Goal: Task Accomplishment & Management: Use online tool/utility

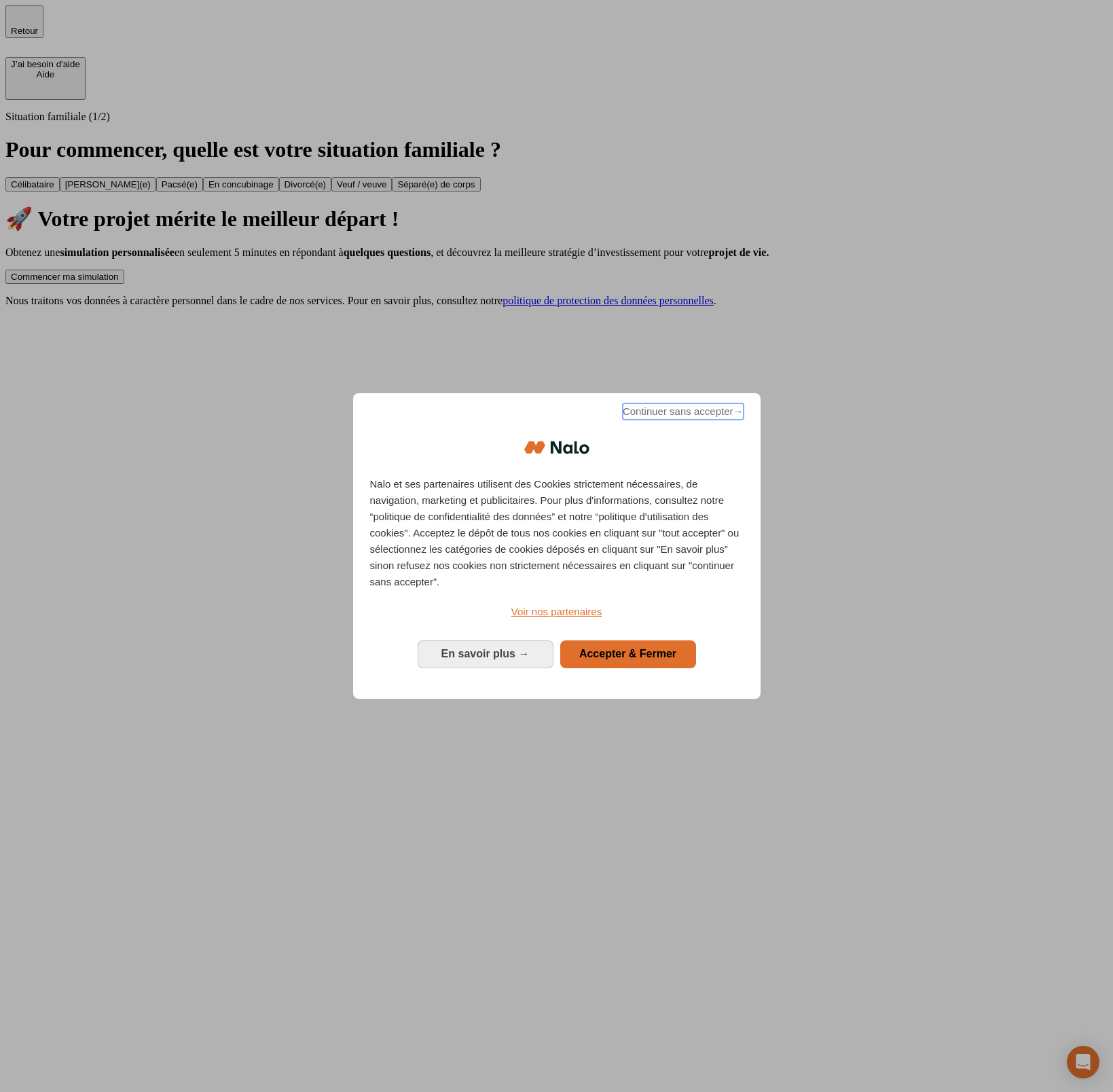
click at [664, 414] on span "Continuer sans accepter →" at bounding box center [683, 411] width 120 height 16
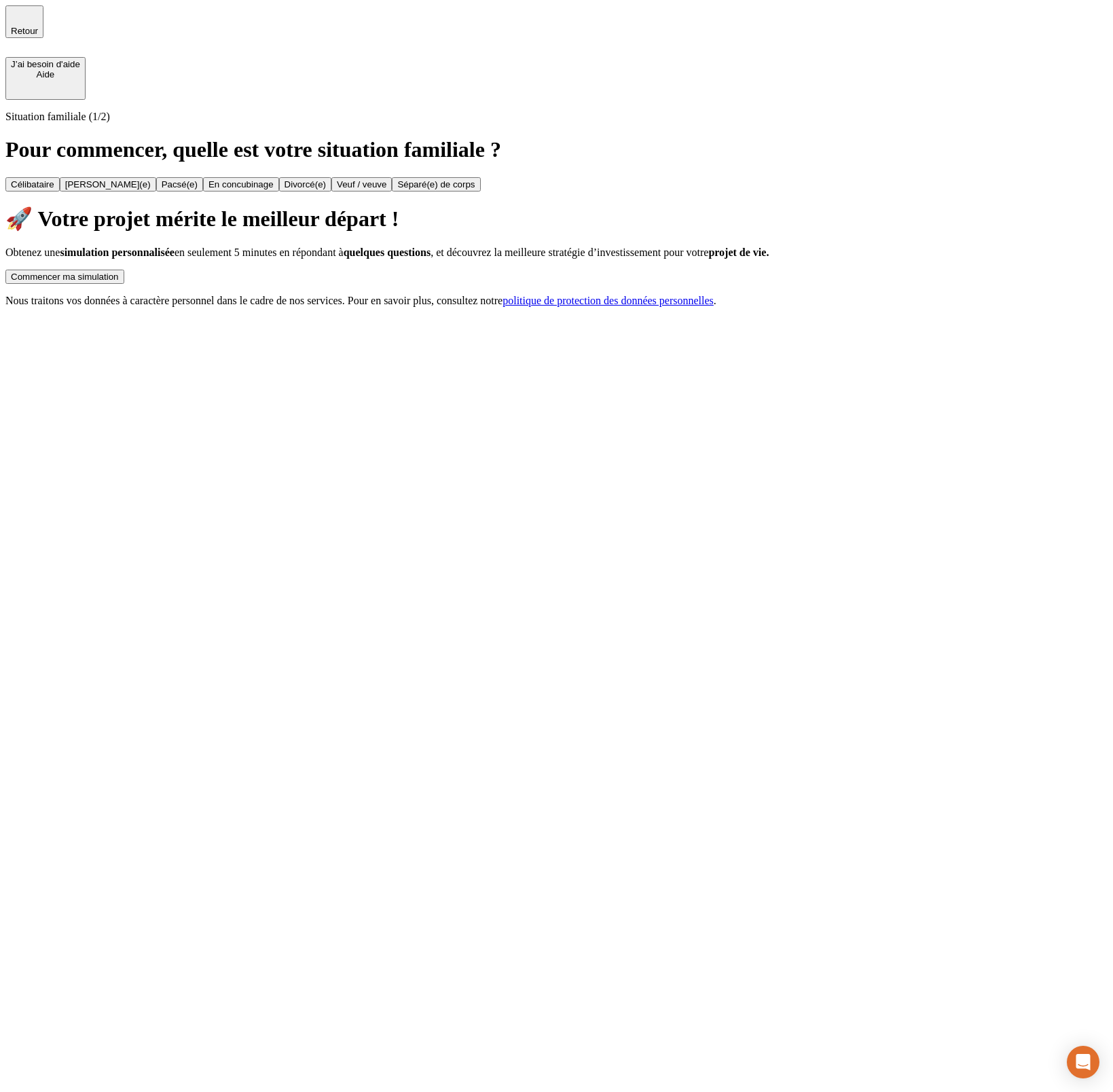
click at [124, 270] on button "Commencer ma simulation" at bounding box center [65, 276] width 119 height 14
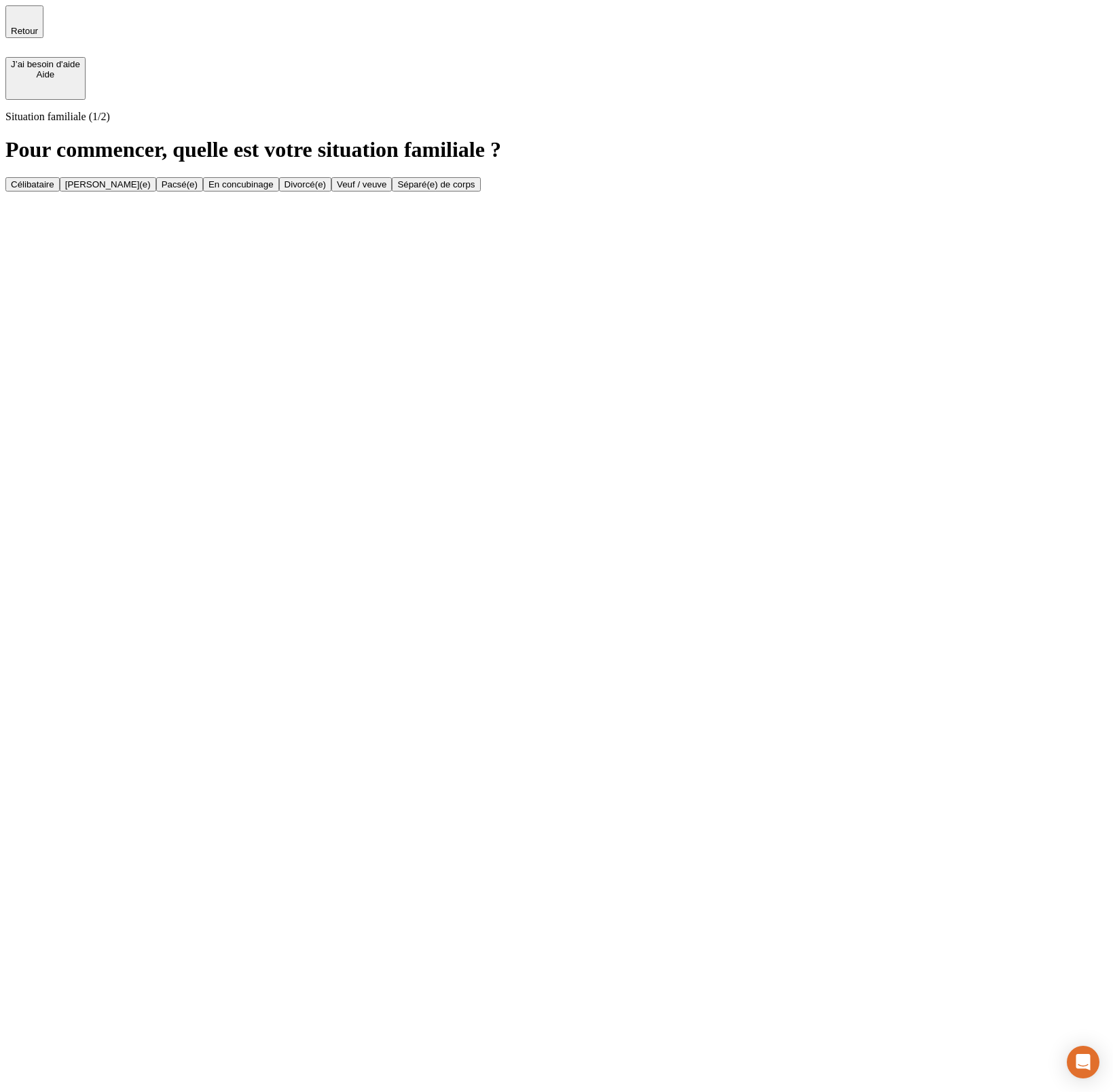
click at [59, 177] on button "Célibataire" at bounding box center [33, 184] width 55 height 14
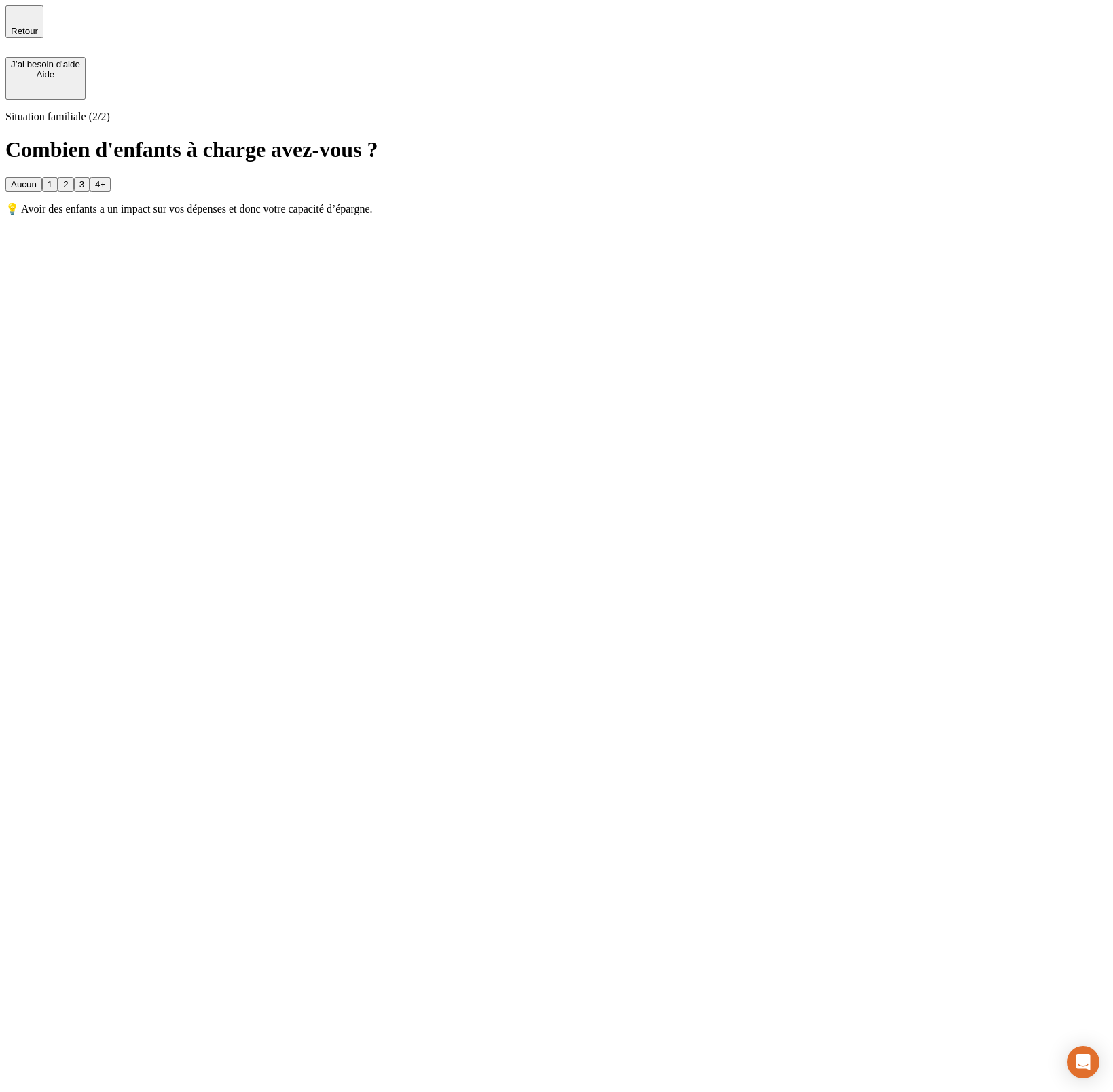
click at [74, 177] on button "2" at bounding box center [65, 184] width 15 height 14
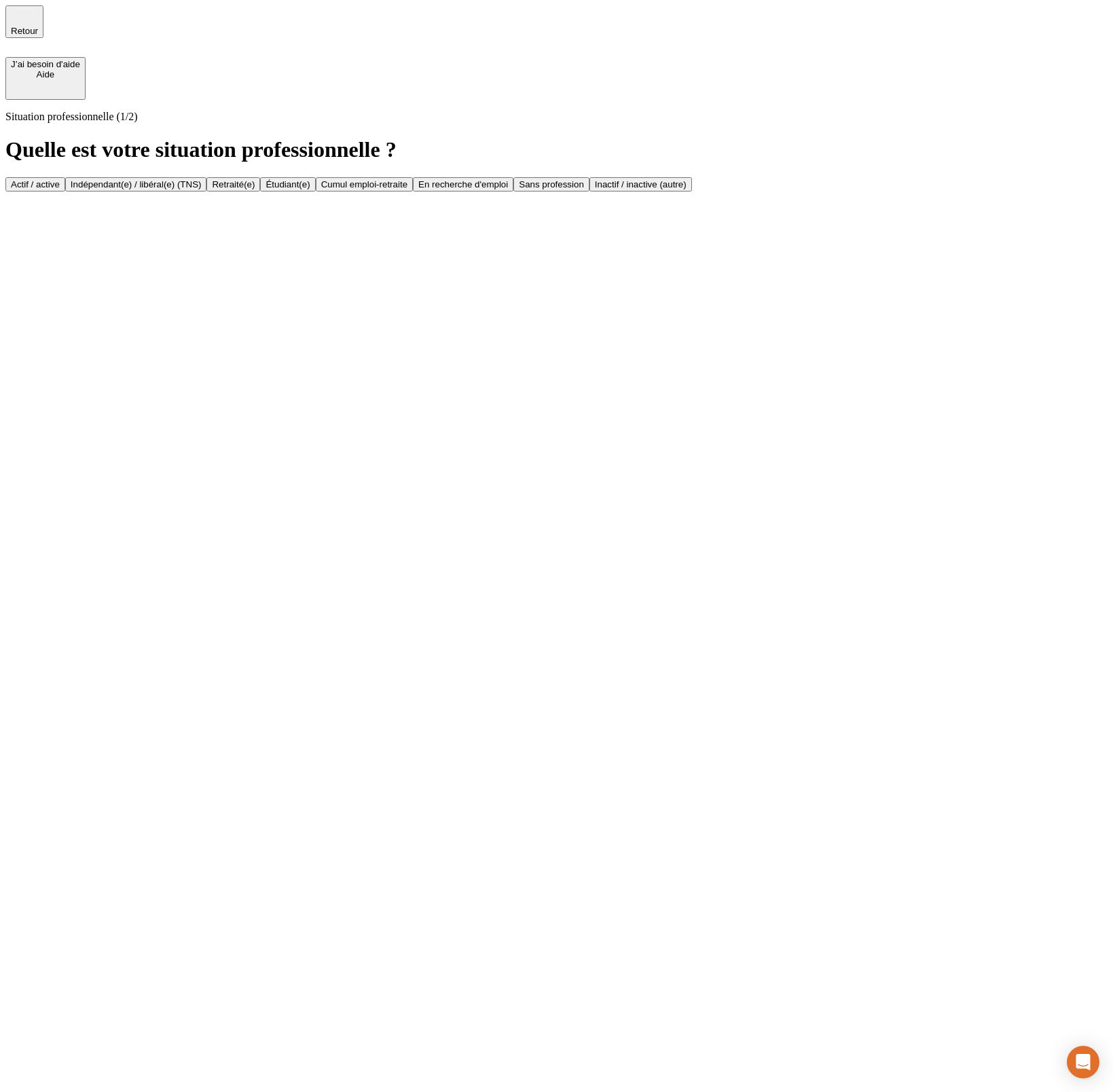
click at [65, 177] on button "Actif / active" at bounding box center [35, 184] width 59 height 14
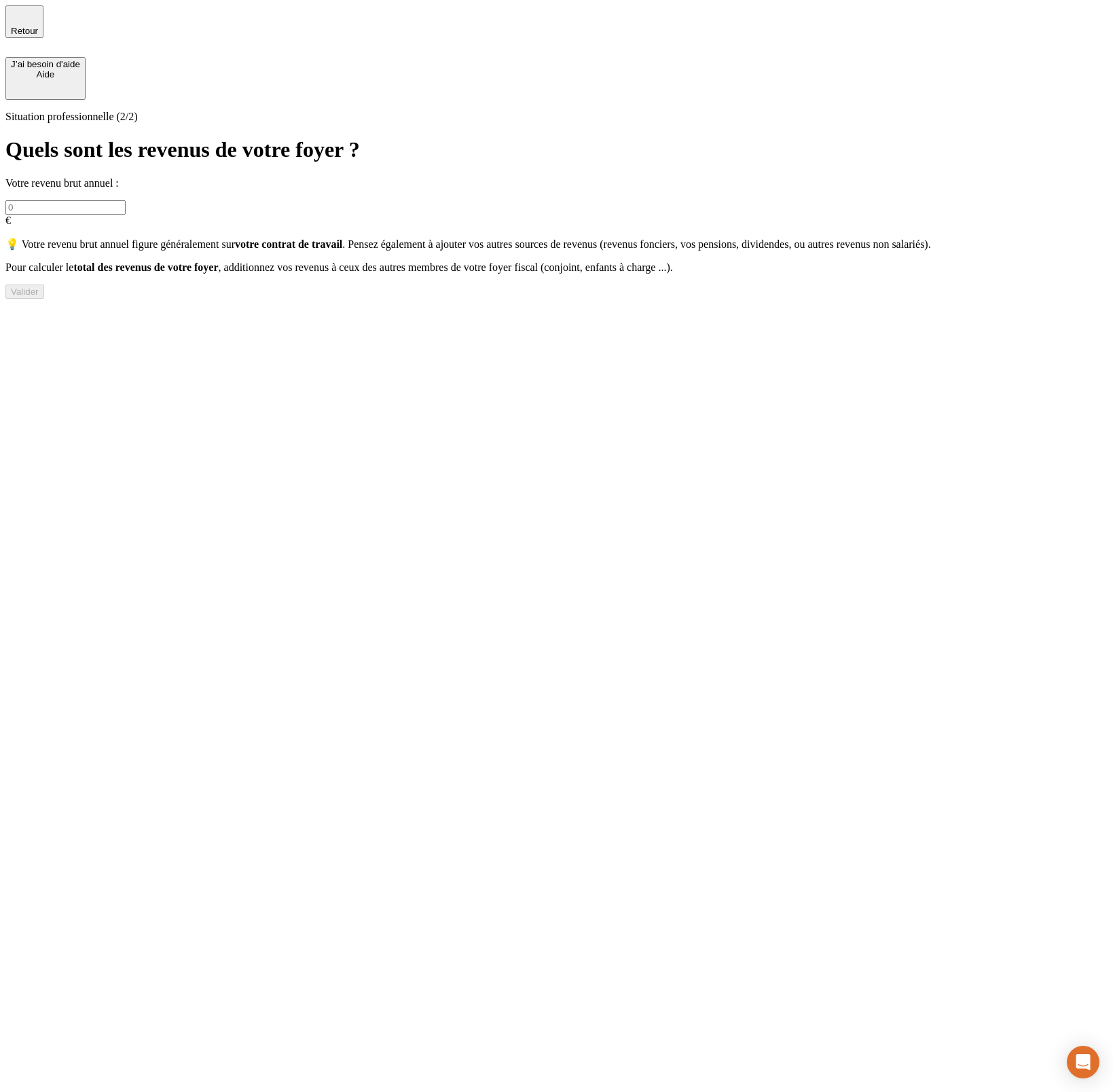
click at [125, 200] on input "text" at bounding box center [66, 207] width 120 height 14
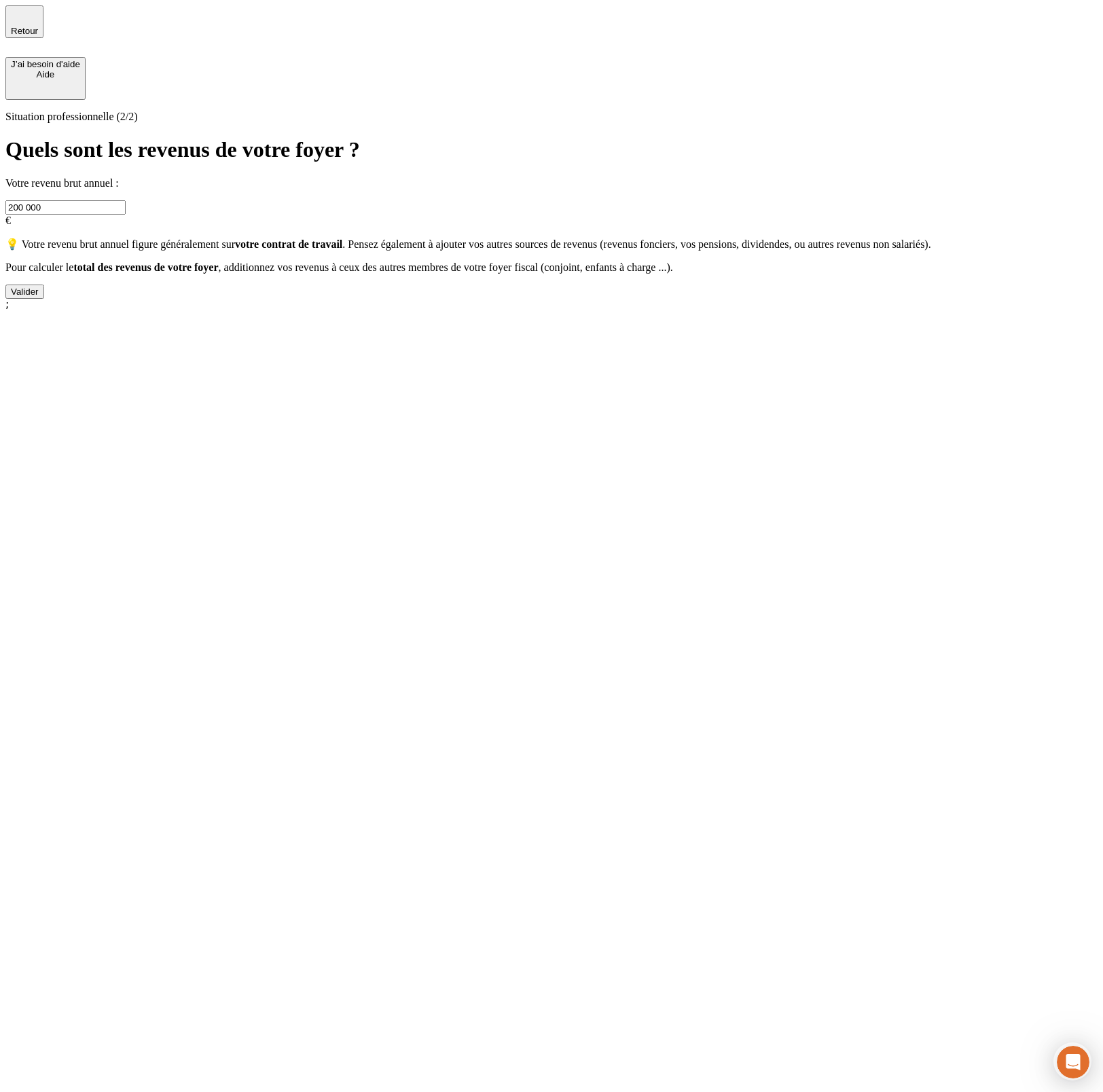
type input "200 000"
click at [44, 298] on button "Valider" at bounding box center [25, 292] width 38 height 14
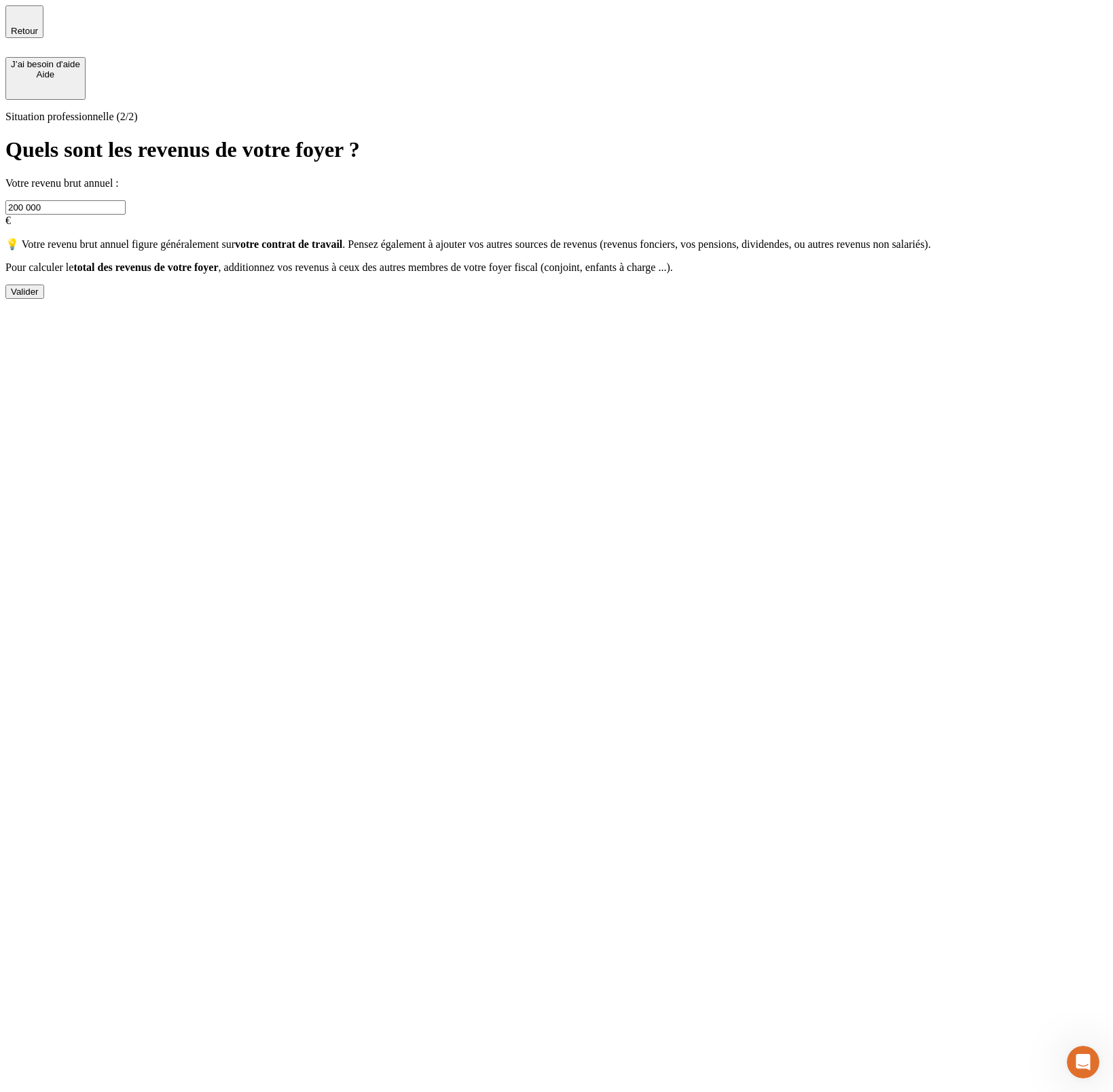
drag, startPoint x: 295, startPoint y: 172, endPoint x: 287, endPoint y: 170, distance: 8.2
click at [125, 200] on input "200 000" at bounding box center [66, 207] width 120 height 14
type input "100 000"
click at [38, 296] on div "Valider" at bounding box center [24, 292] width 28 height 11
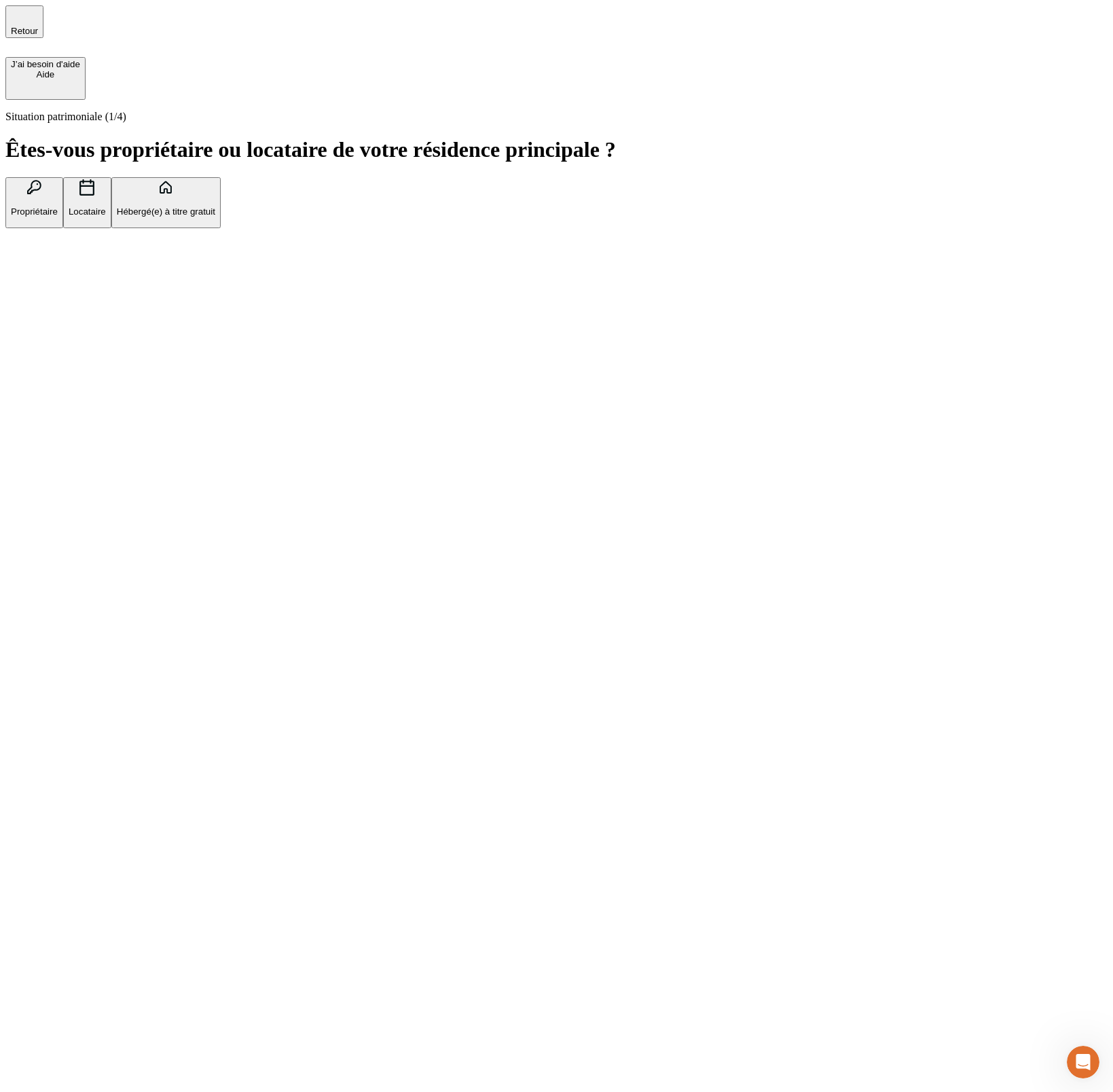
click at [57, 207] on p "Propriétaire" at bounding box center [33, 211] width 47 height 11
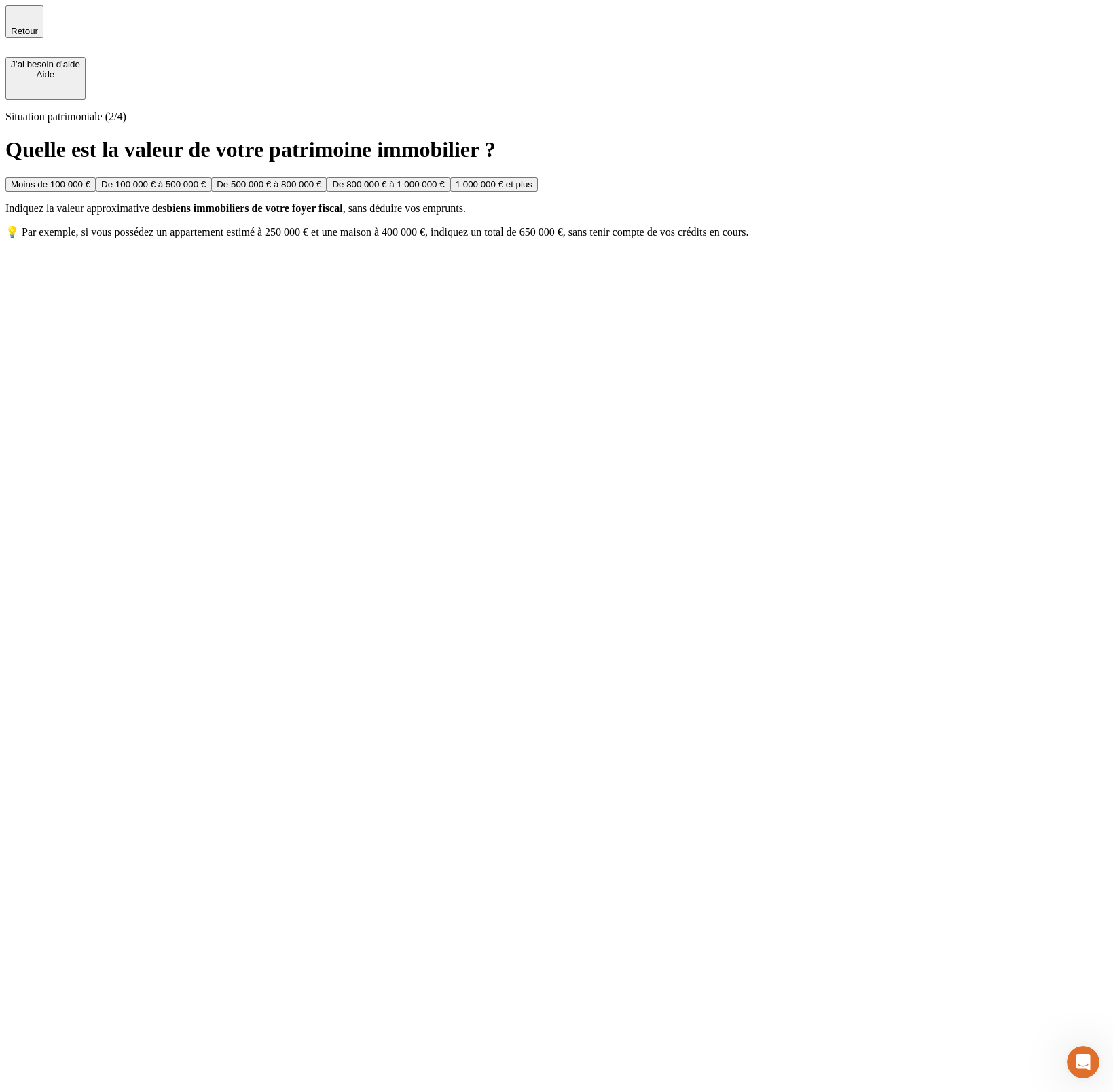
click at [211, 177] on button "De 100 000 € à 500 000 €" at bounding box center [153, 184] width 116 height 14
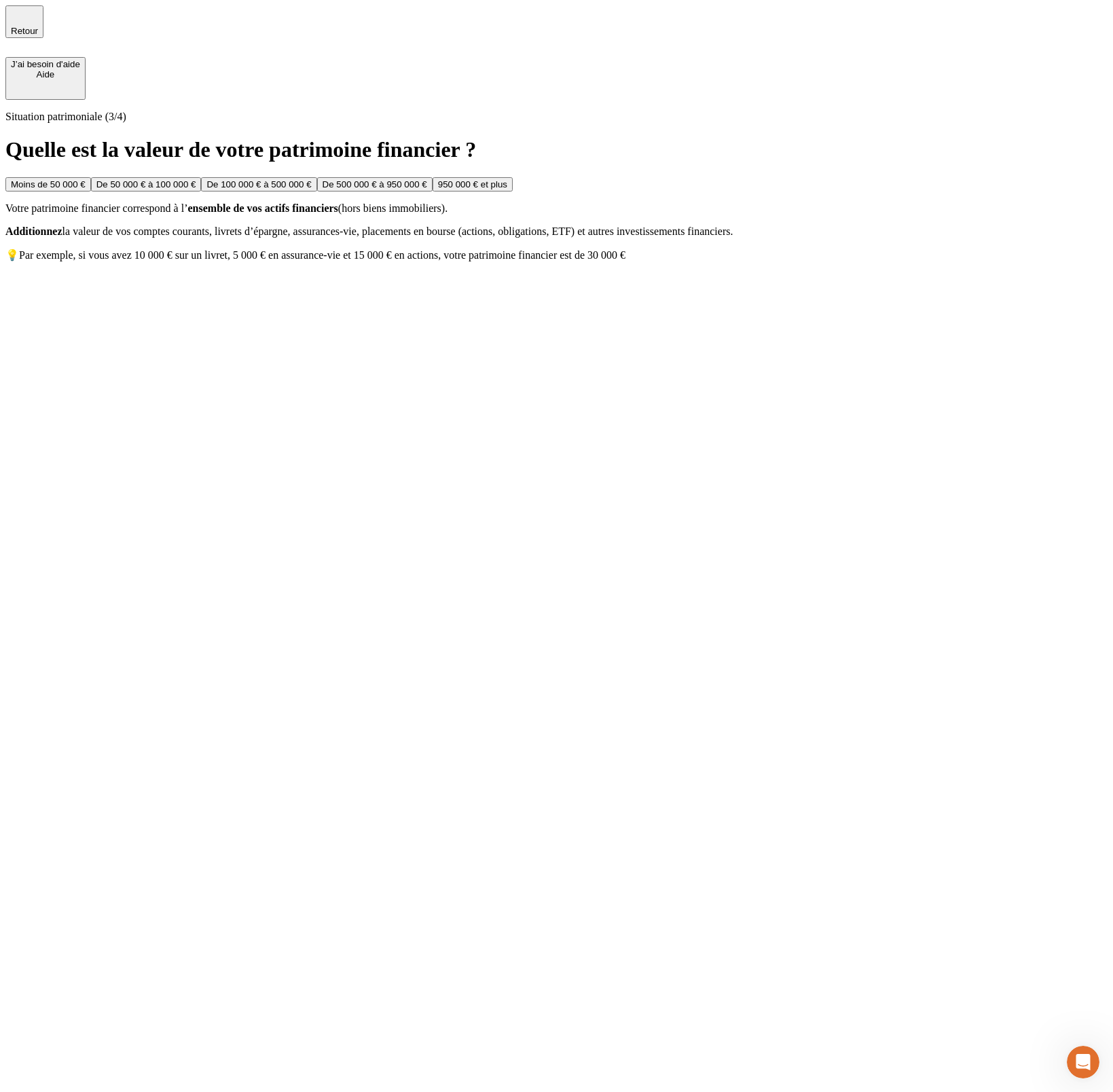
click at [316, 191] on button "De 100 000 € à 500 000 €" at bounding box center [258, 184] width 116 height 14
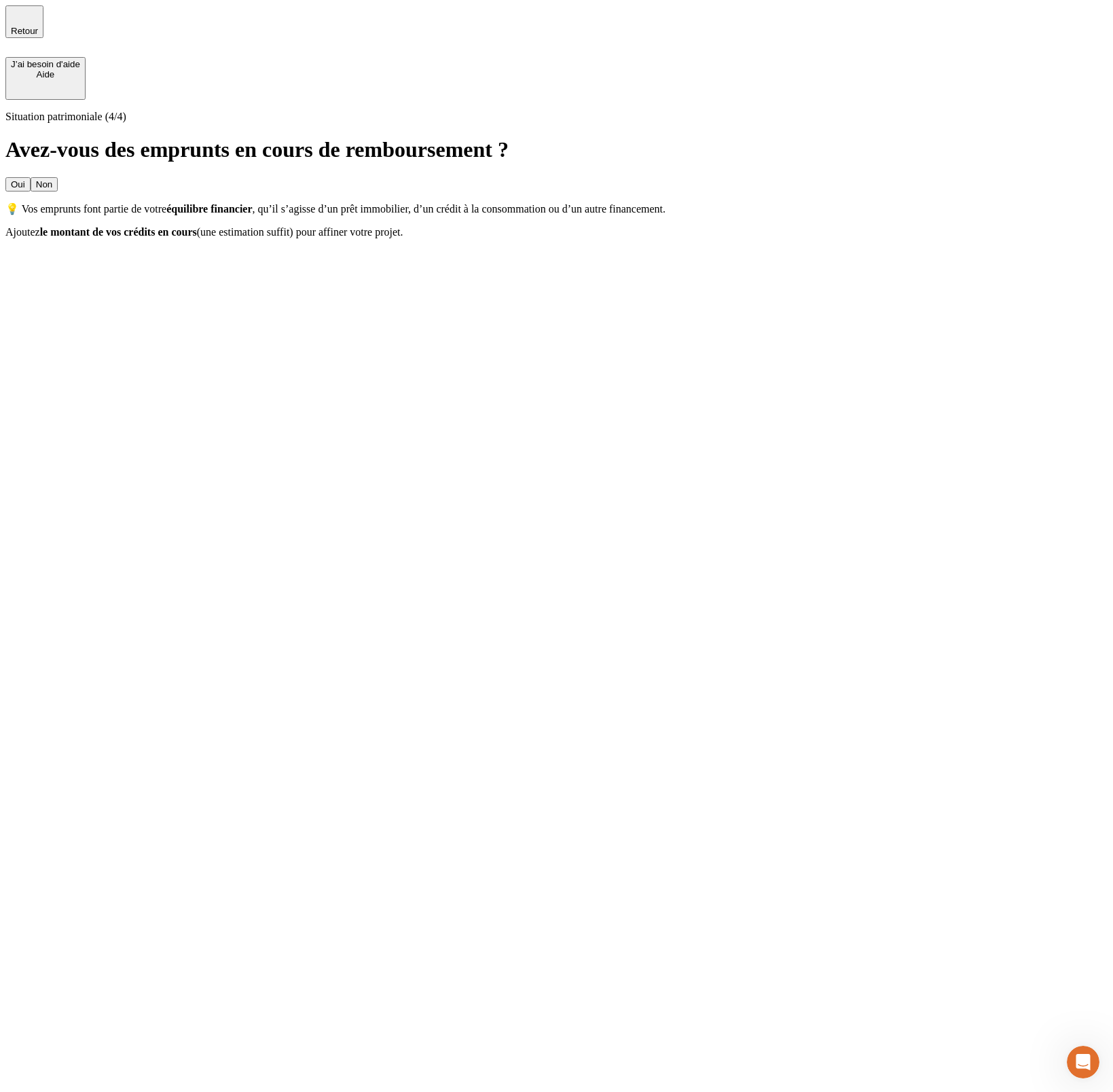
click at [57, 177] on button "Non" at bounding box center [44, 184] width 27 height 14
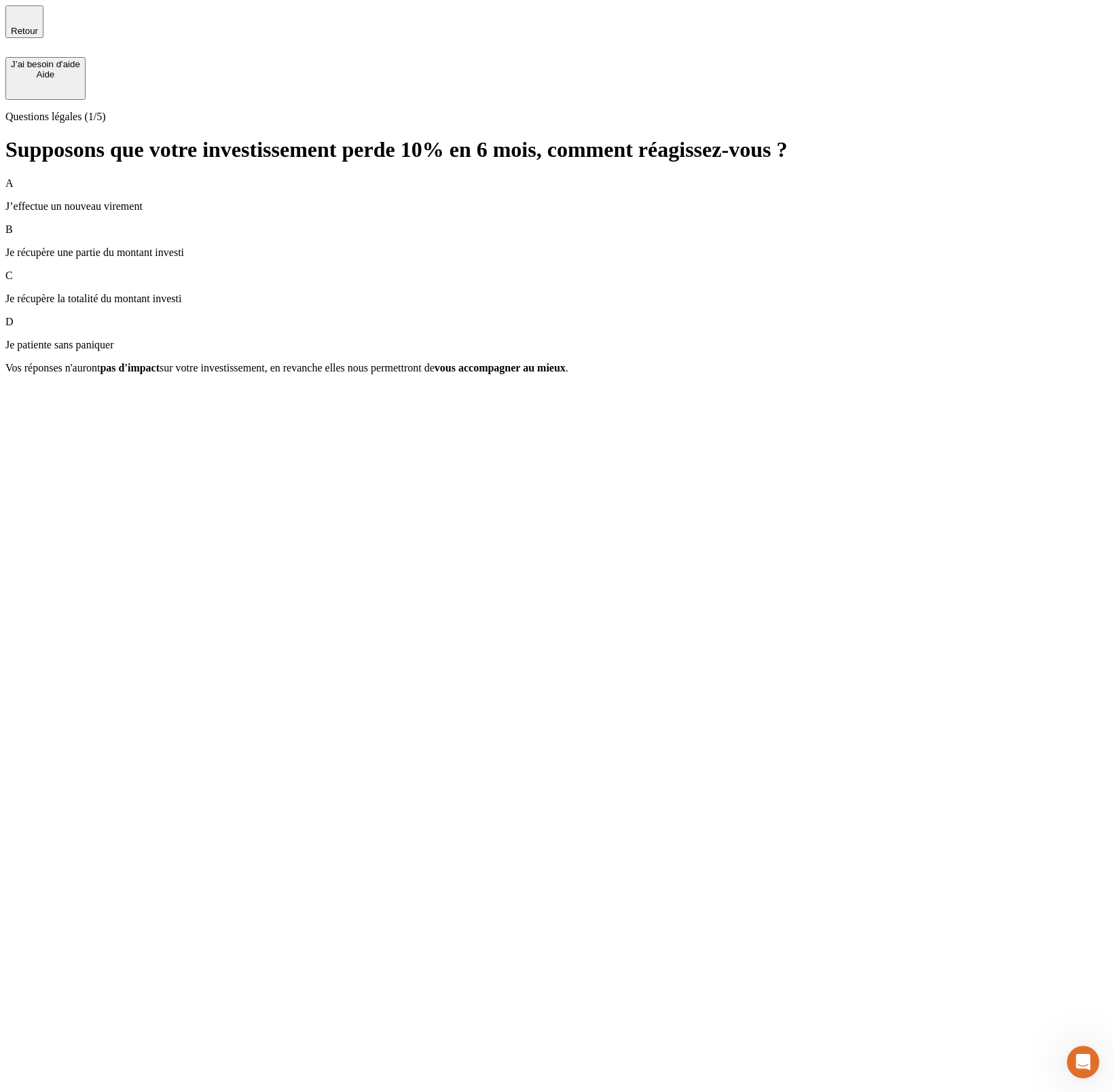
click at [488, 247] on p "Je récupère une partie du montant investi" at bounding box center [556, 252] width 1102 height 12
click at [46, 400] on button "Suivant" at bounding box center [26, 392] width 41 height 14
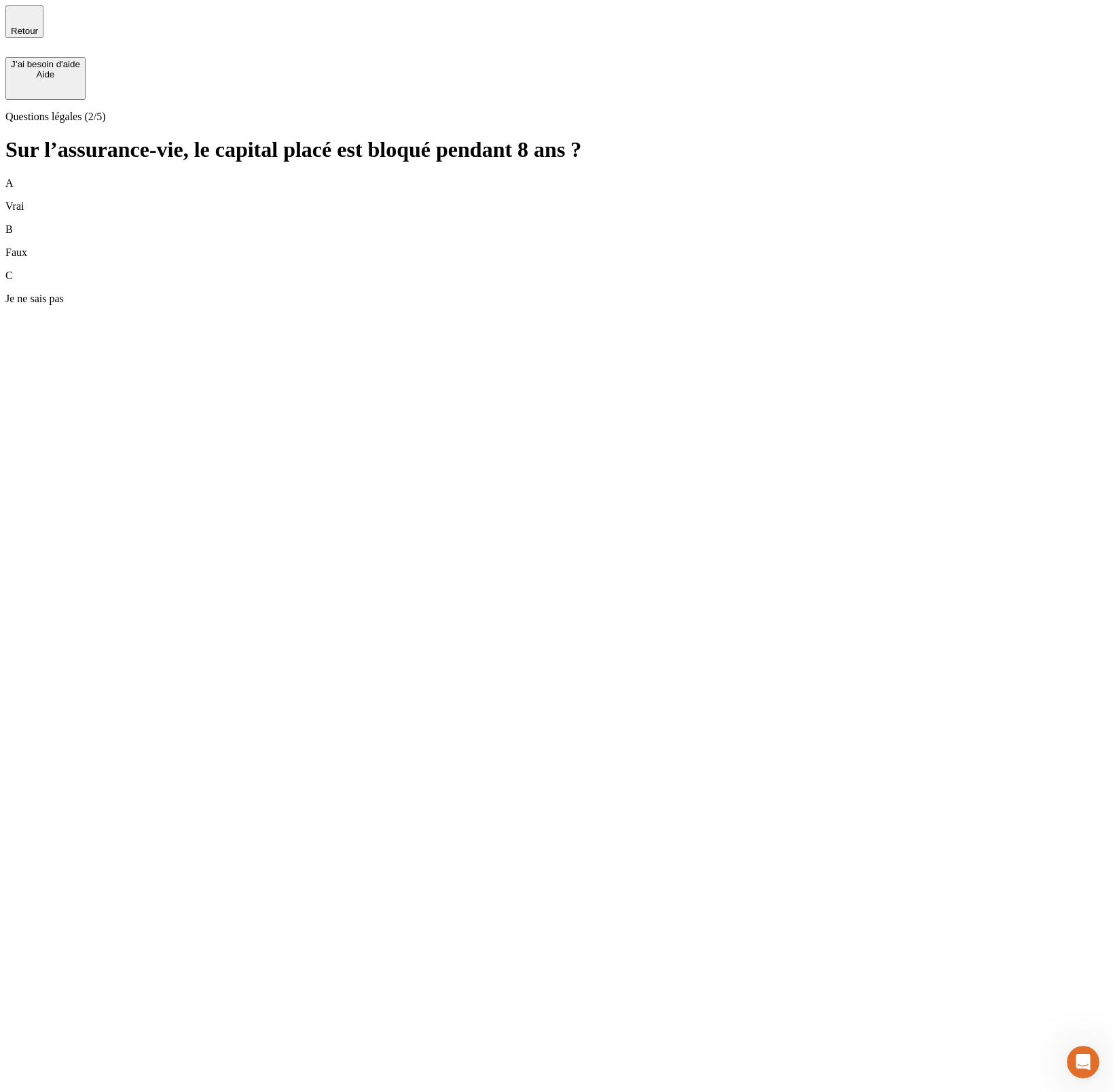
click at [374, 224] on div "B Faux" at bounding box center [556, 241] width 1102 height 35
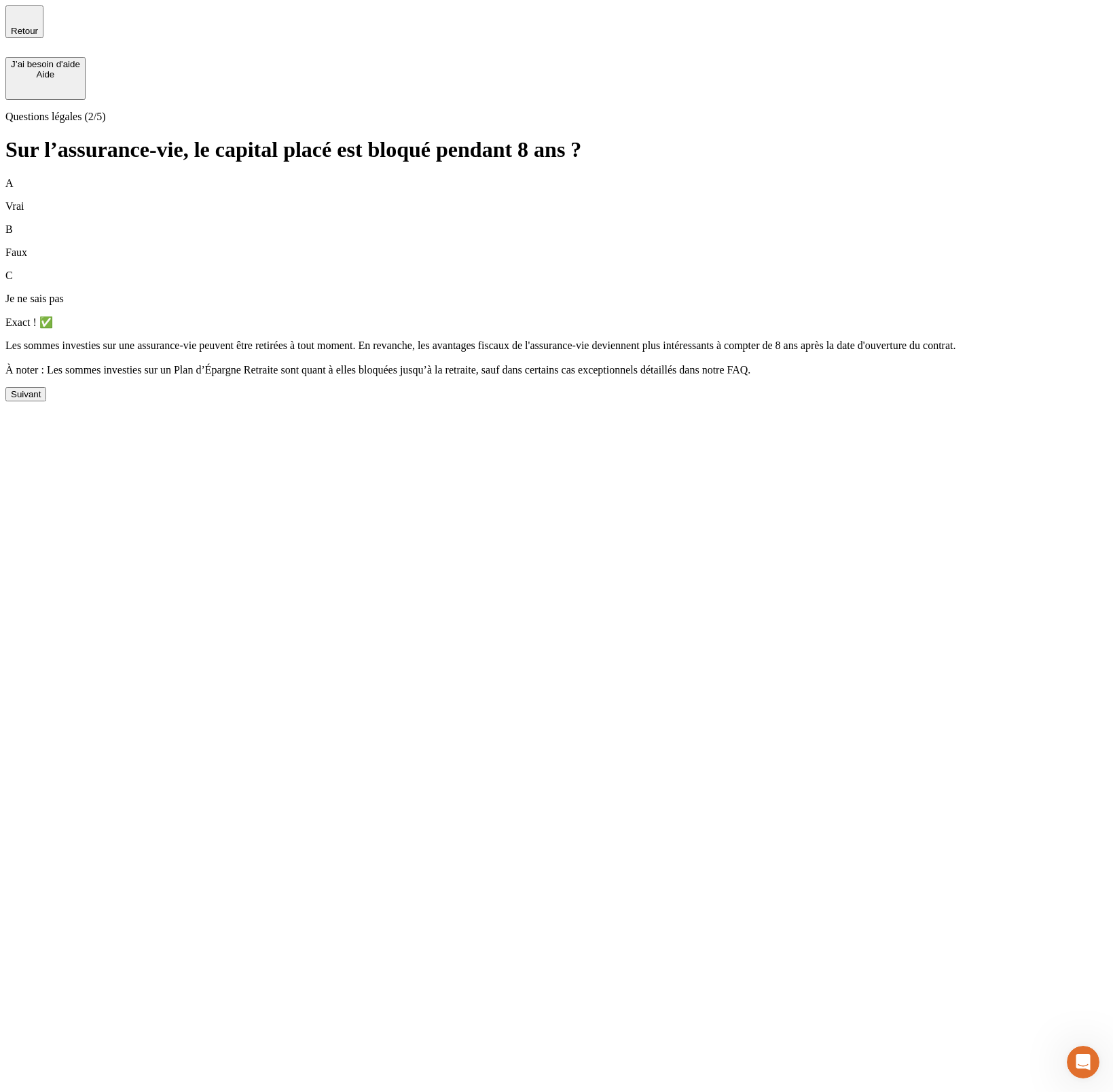
click at [41, 400] on div "Suivant" at bounding box center [25, 394] width 30 height 11
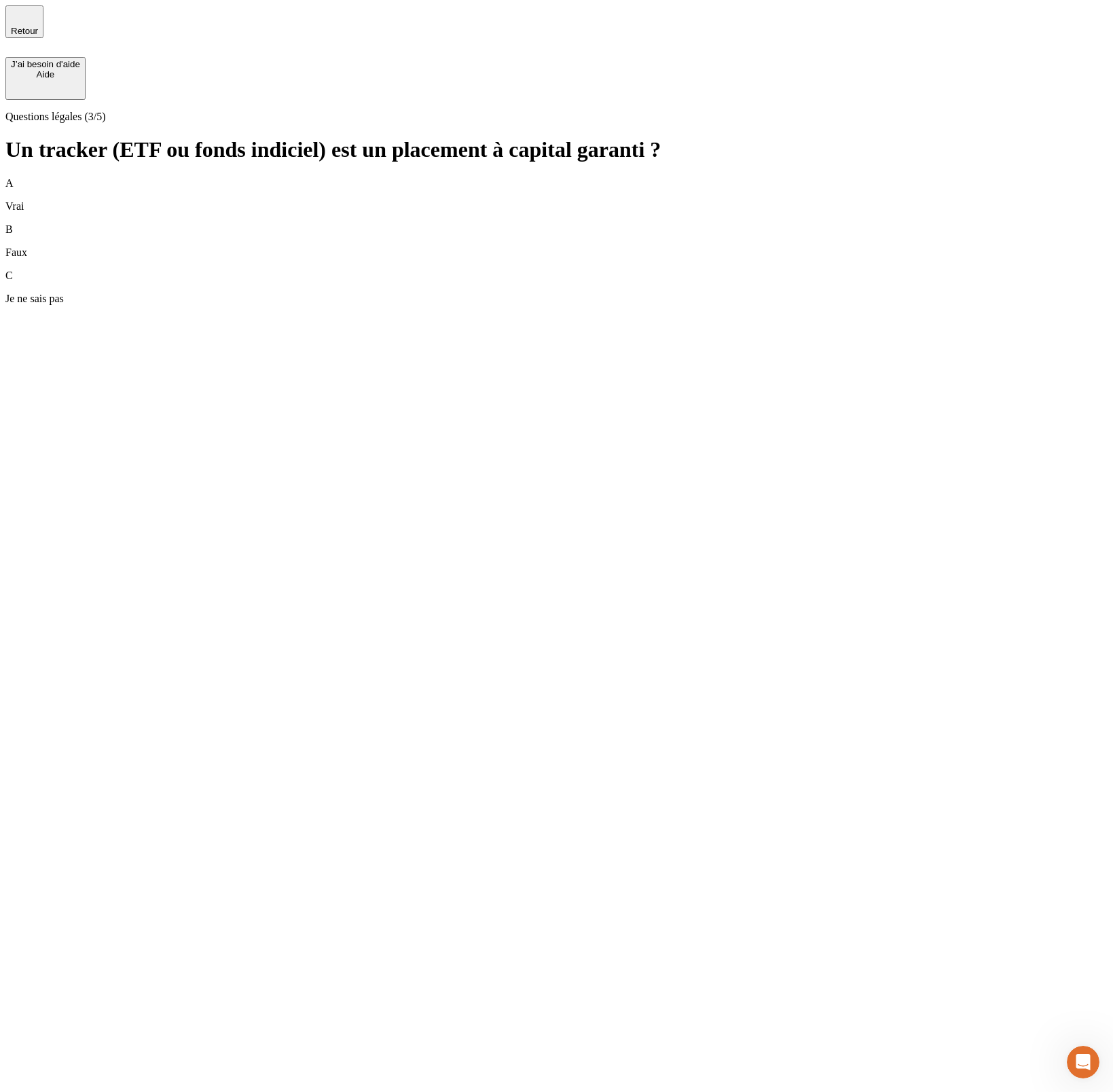
click at [369, 224] on div "B Faux" at bounding box center [556, 241] width 1102 height 35
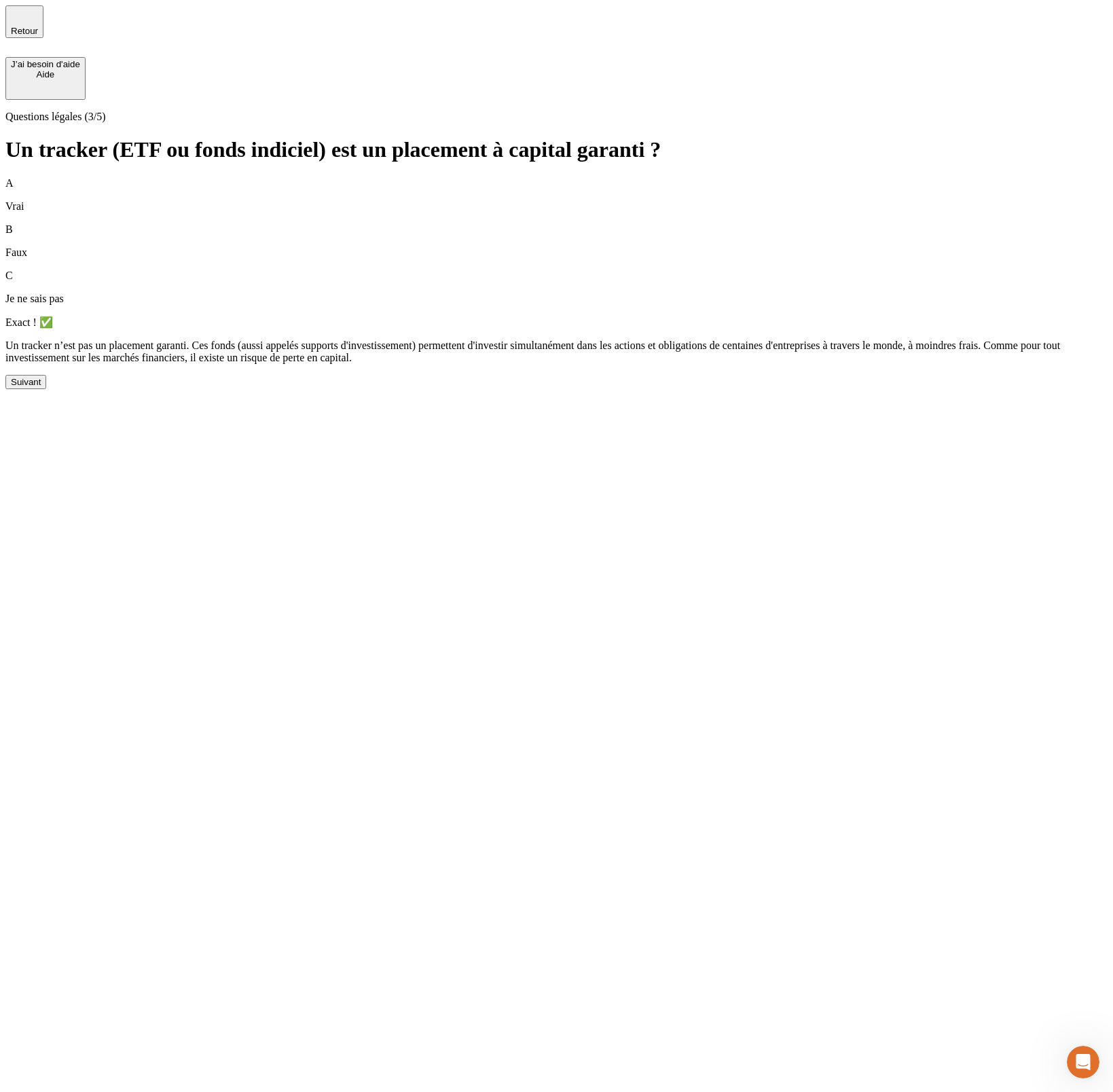
click at [46, 389] on button "Suivant" at bounding box center [26, 382] width 41 height 14
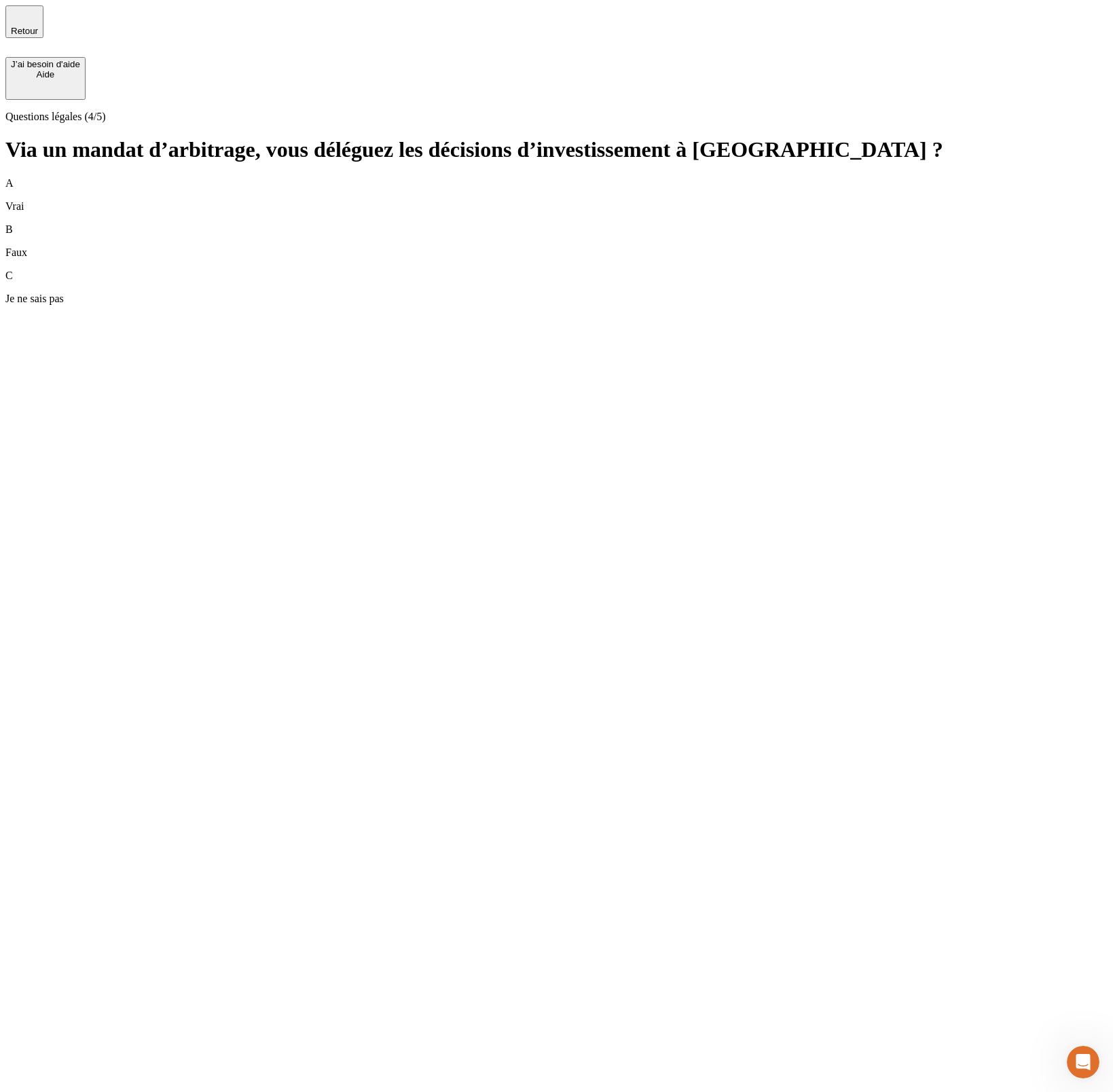
click at [377, 224] on div "B Faux" at bounding box center [556, 241] width 1102 height 35
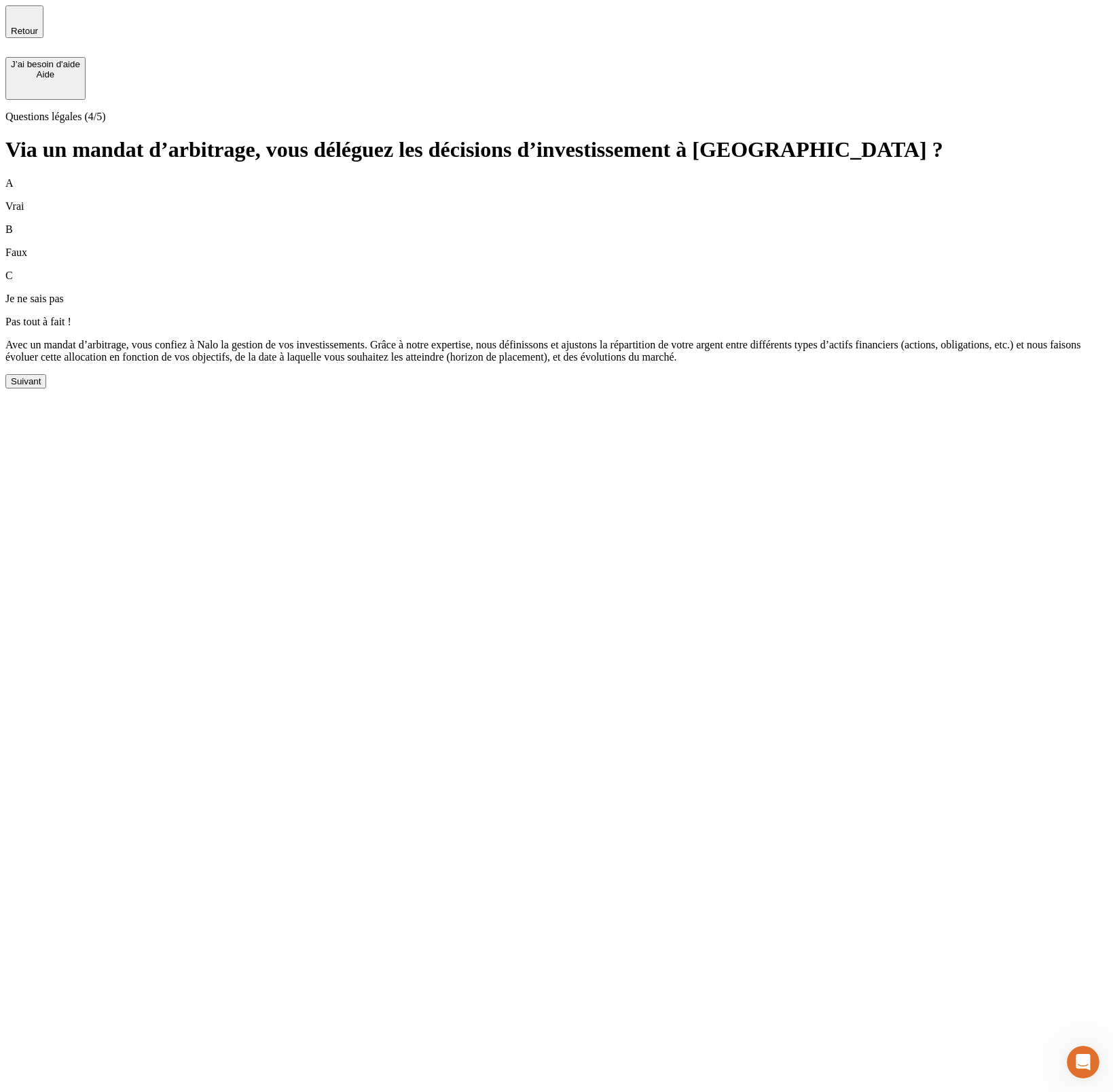
click at [46, 388] on button "Suivant" at bounding box center [26, 381] width 41 height 14
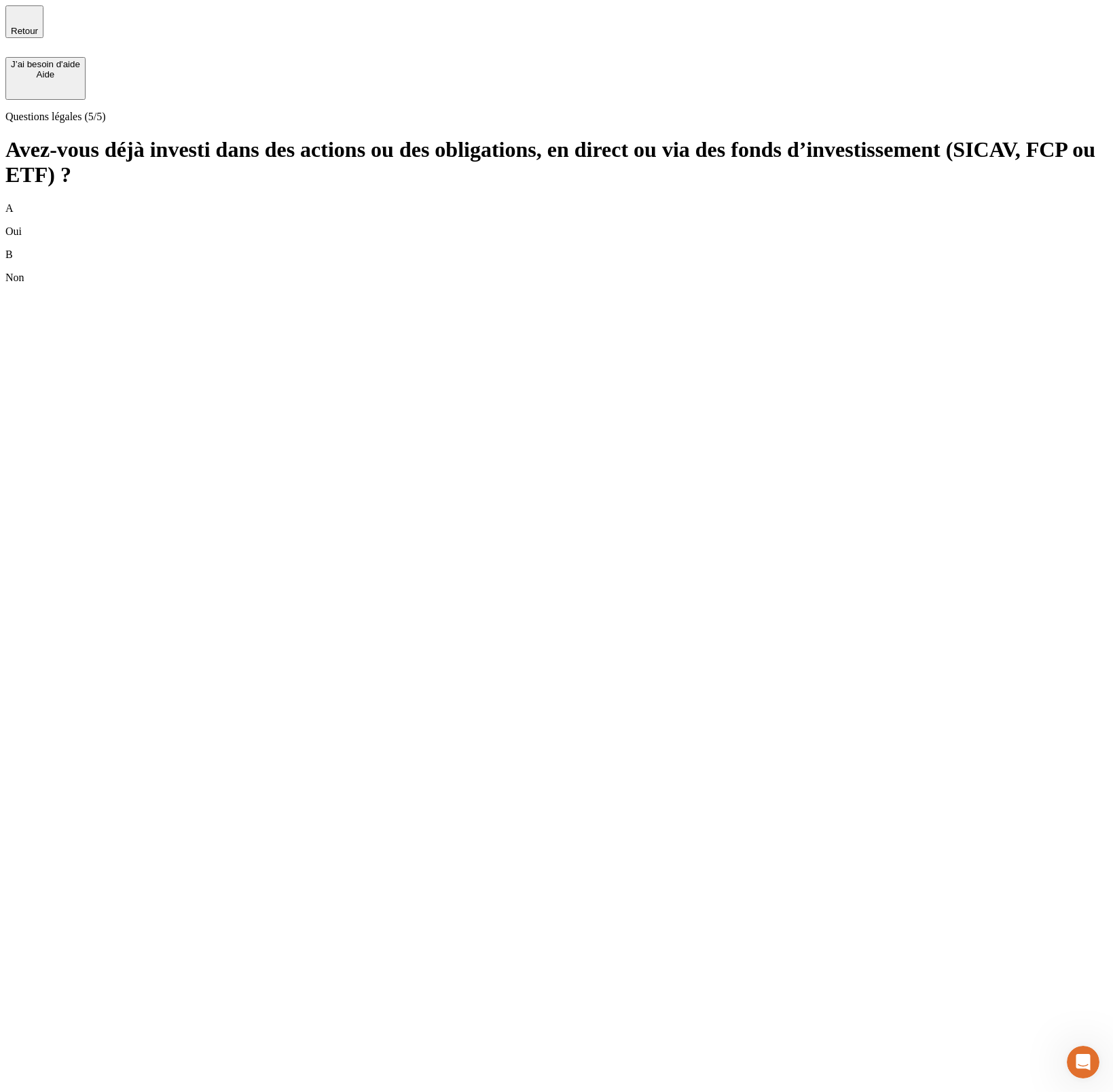
click at [385, 249] on div "B Non" at bounding box center [556, 266] width 1102 height 35
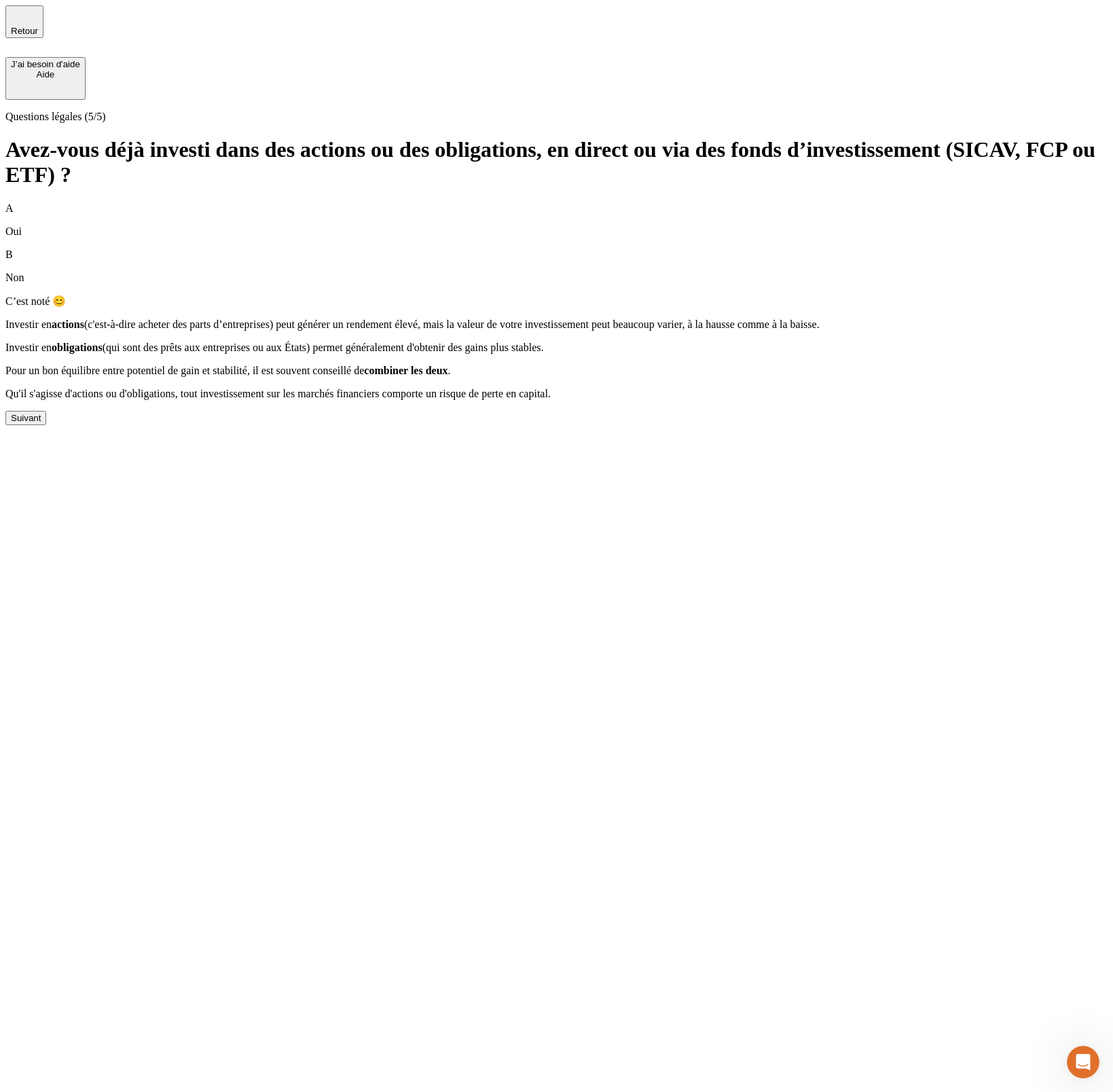
click at [46, 426] on button "Suivant" at bounding box center [26, 418] width 41 height 14
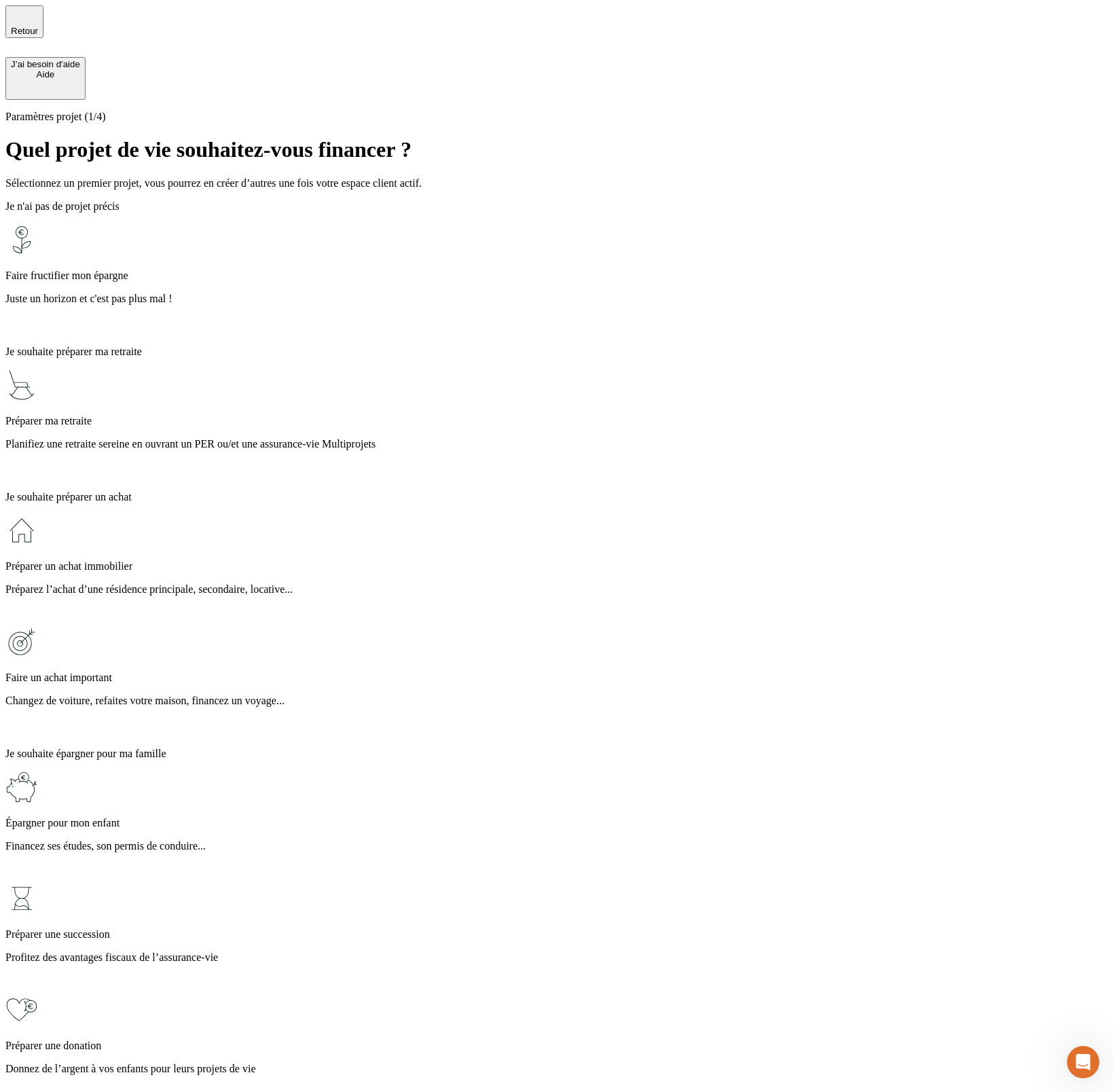
click at [387, 293] on p "Juste un horizon et c'est pas plus mal !" at bounding box center [556, 298] width 1102 height 12
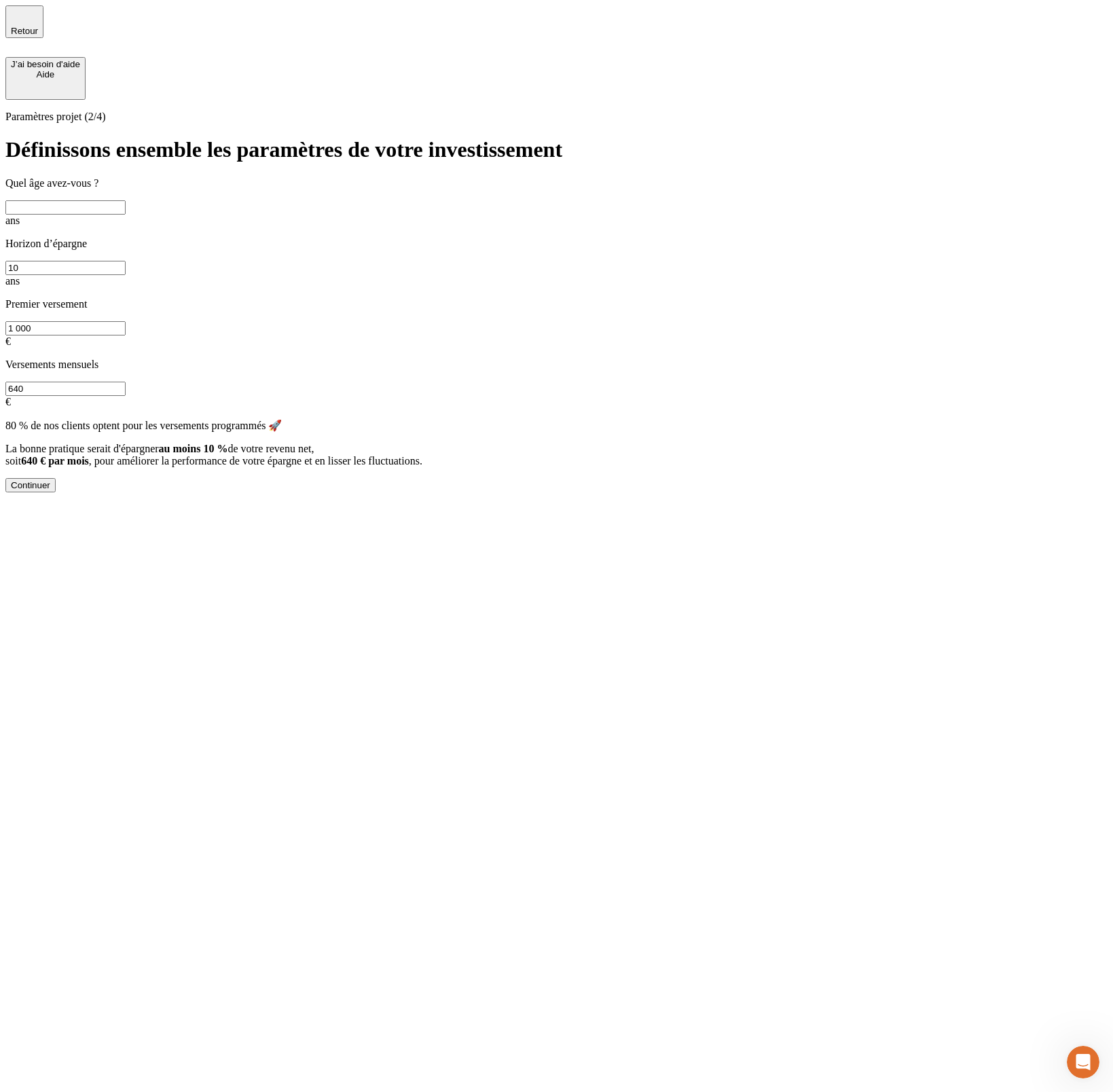
drag, startPoint x: 606, startPoint y: 256, endPoint x: 545, endPoint y: 256, distance: 61.0
click at [125, 382] on input "640" at bounding box center [66, 388] width 120 height 14
click at [530, 419] on div "80 % de nos clients optent pour les versements programmés 🚀 La bonne pratique s…" at bounding box center [556, 443] width 1102 height 48
drag, startPoint x: 443, startPoint y: 342, endPoint x: 514, endPoint y: 340, distance: 71.0
click at [423, 443] on span "La bonne pratique serait d'épargner au moins 10 % de votre revenu net, soit 640…" at bounding box center [214, 454] width 417 height 24
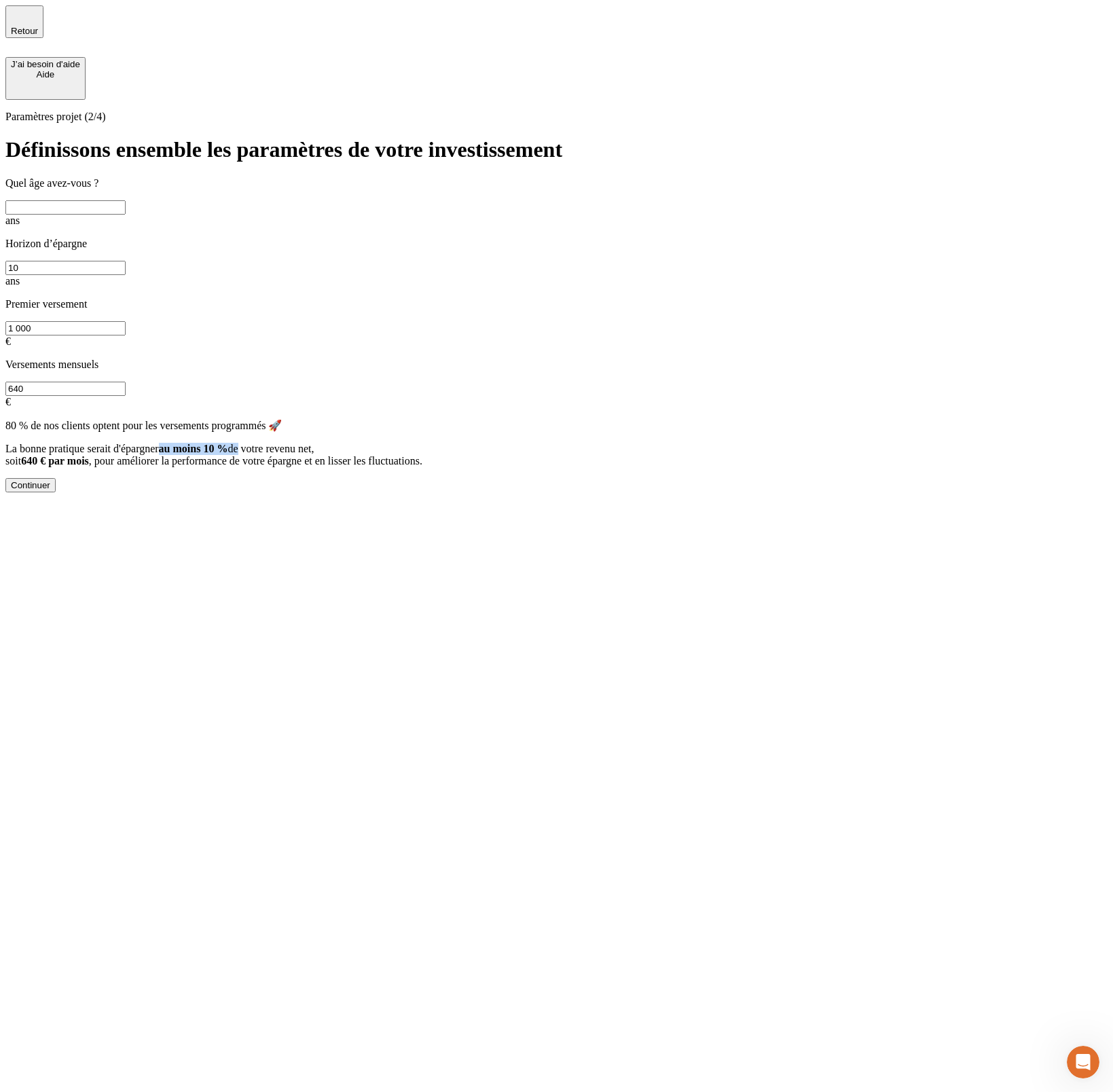
click at [314, 443] on span "de votre revenu net," at bounding box center [271, 448] width 86 height 11
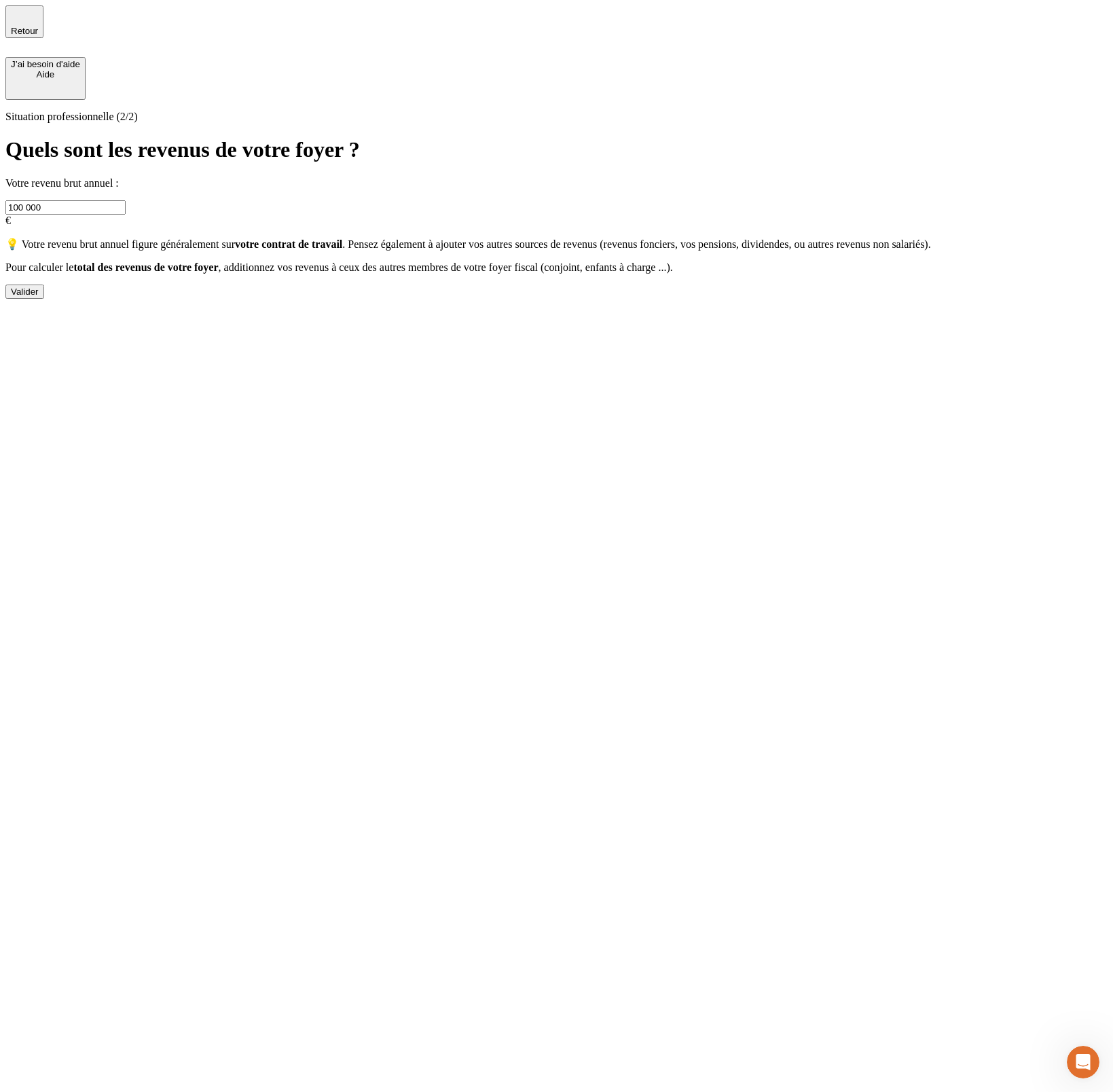
drag, startPoint x: 303, startPoint y: 168, endPoint x: 273, endPoint y: 168, distance: 30.0
click at [125, 200] on input "100 000" at bounding box center [66, 207] width 120 height 14
type input "100"
click at [38, 296] on div "Valider" at bounding box center [24, 292] width 28 height 11
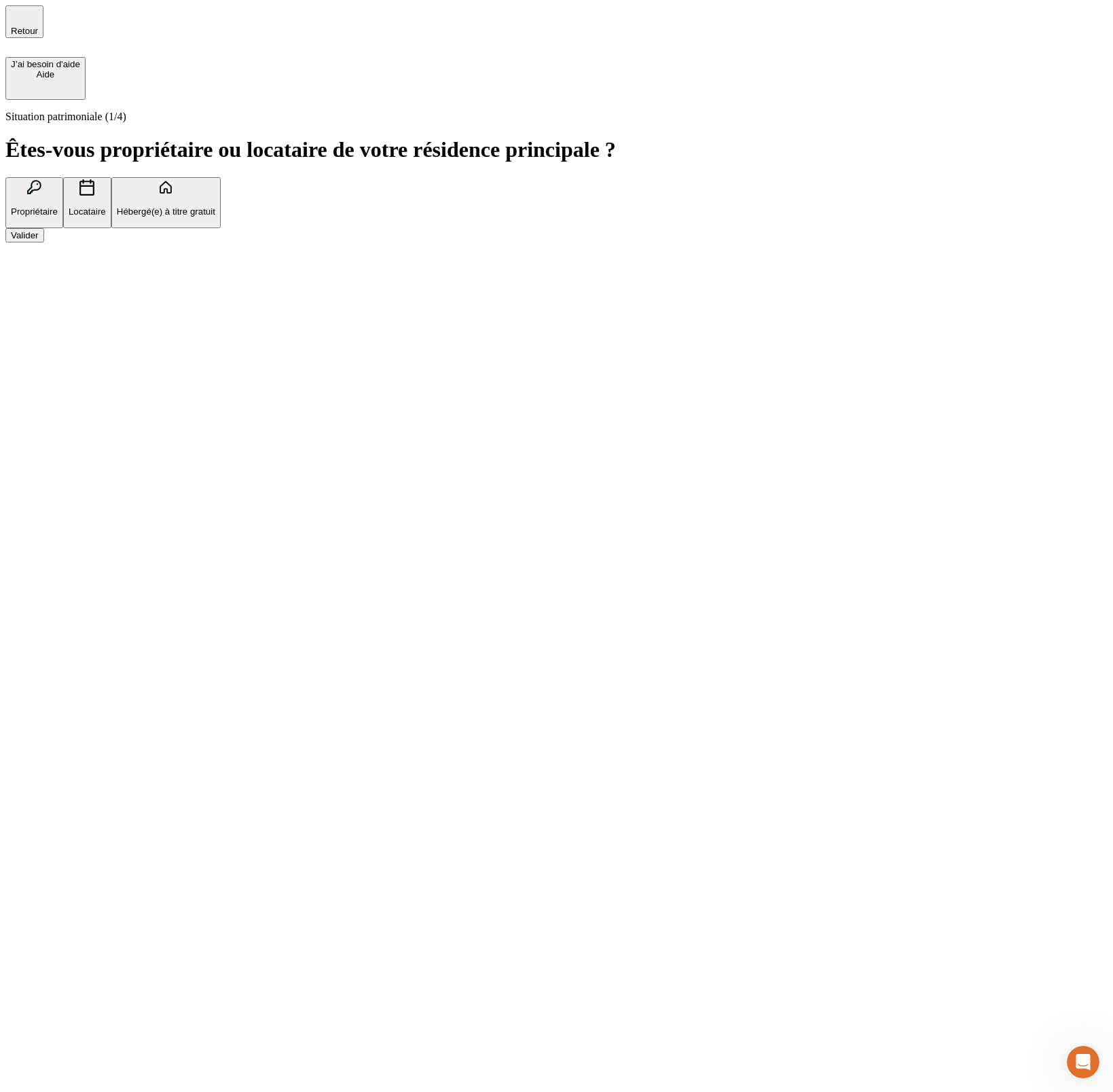
click at [38, 240] on div "Valider" at bounding box center [24, 235] width 28 height 11
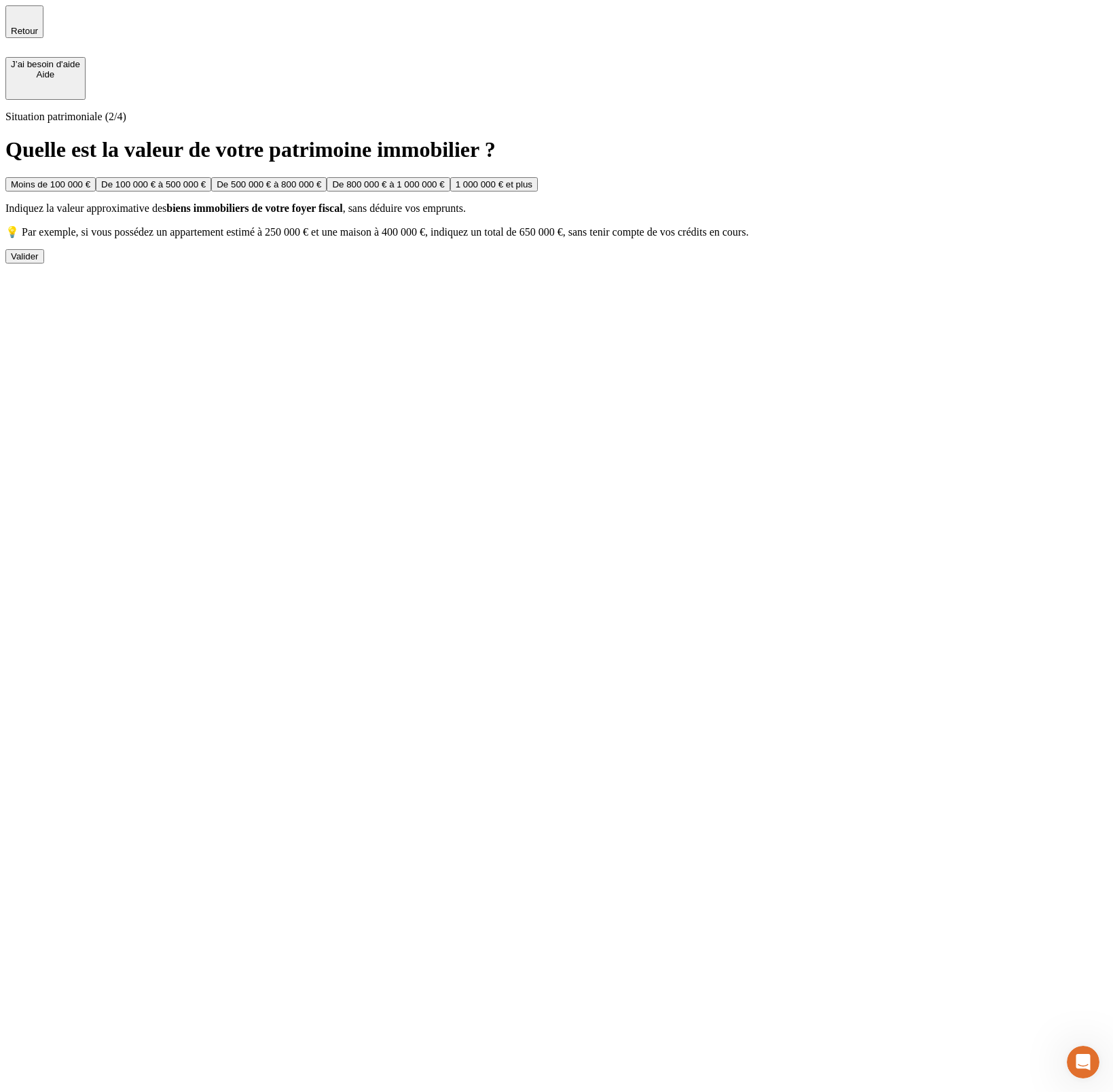
click at [90, 179] on div "Moins de 100 000 €" at bounding box center [50, 184] width 79 height 11
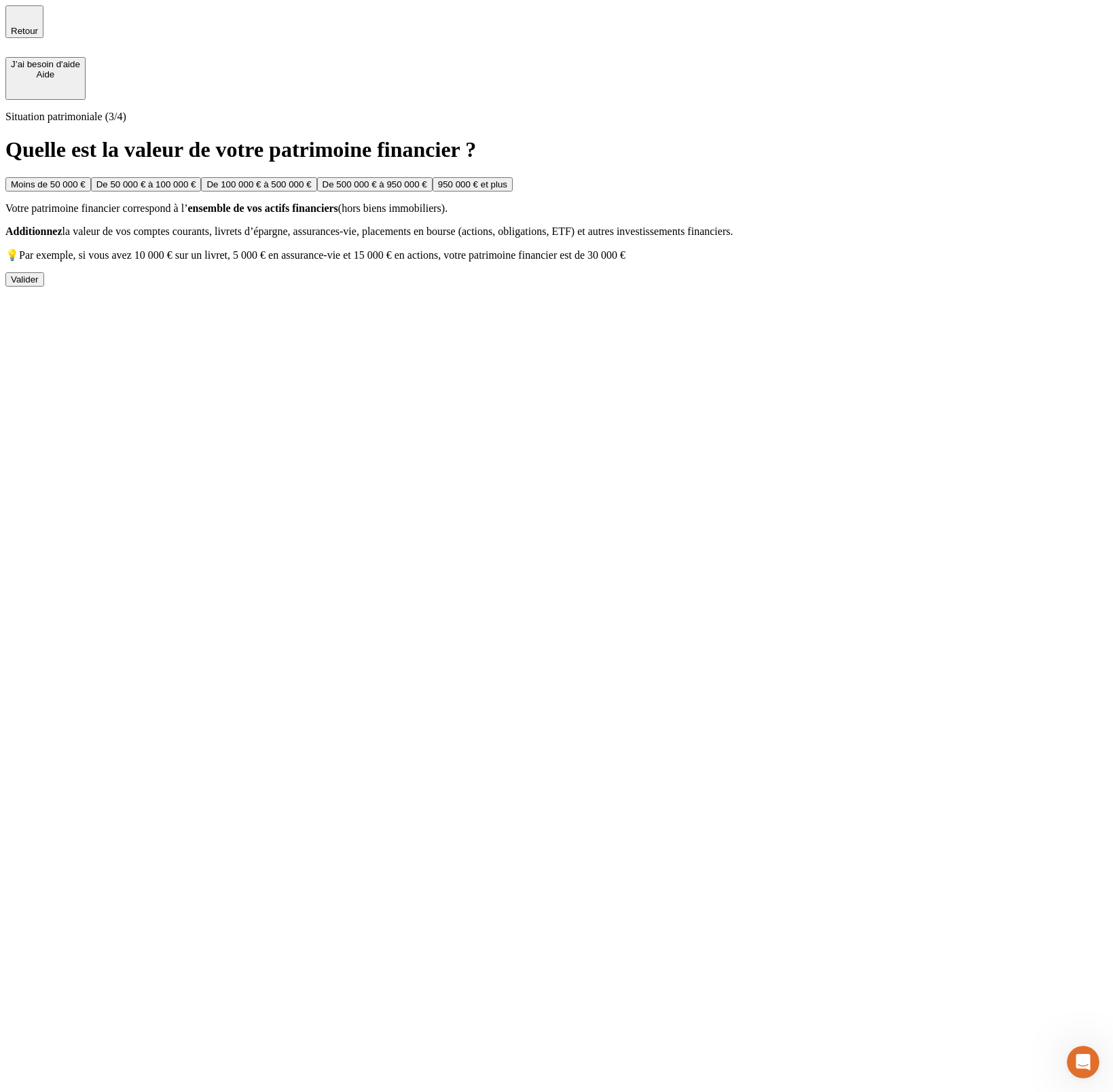
click at [85, 179] on div "Moins de 50 000 €" at bounding box center [48, 184] width 75 height 11
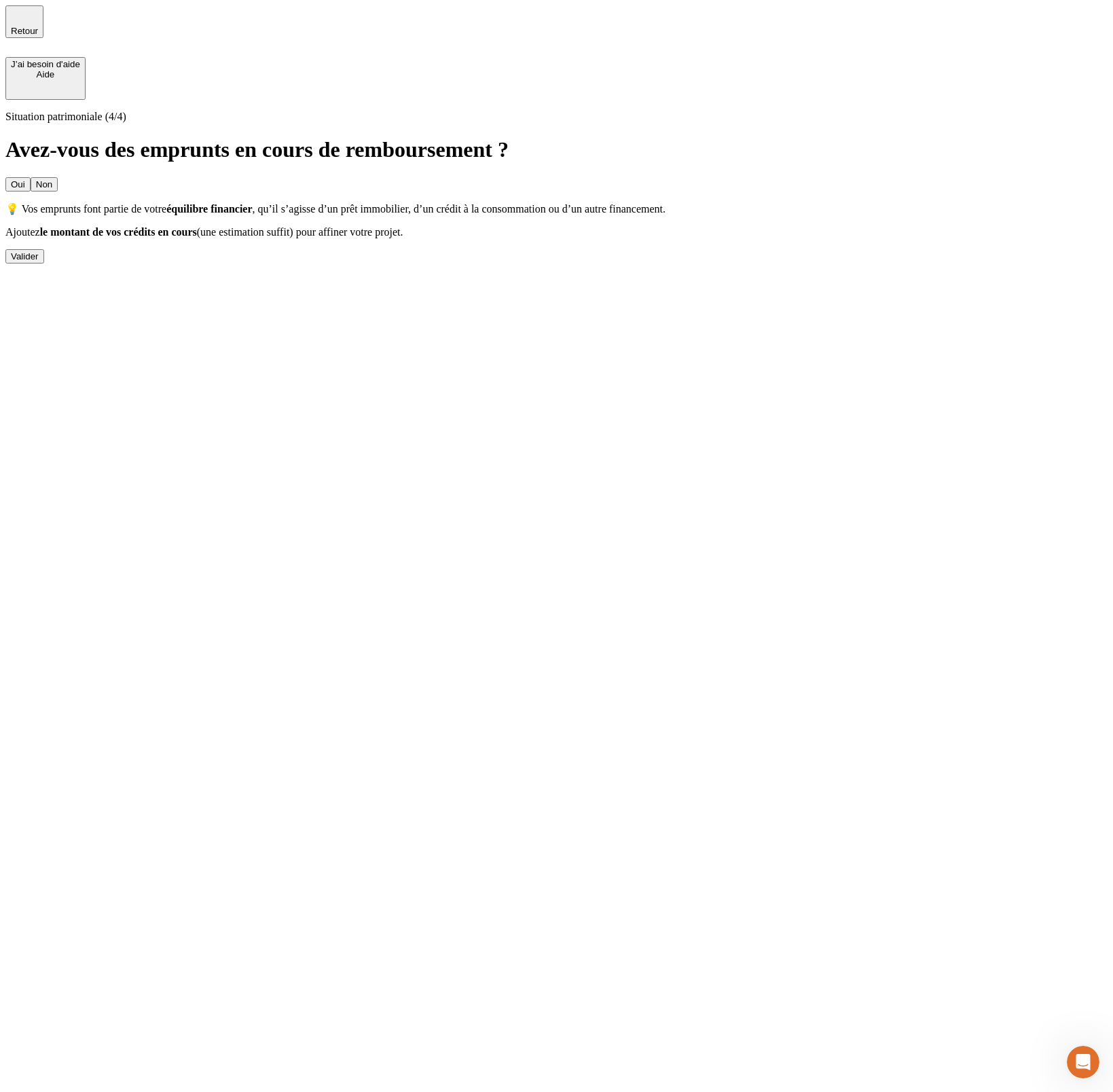
click at [57, 177] on button "Non" at bounding box center [44, 184] width 27 height 14
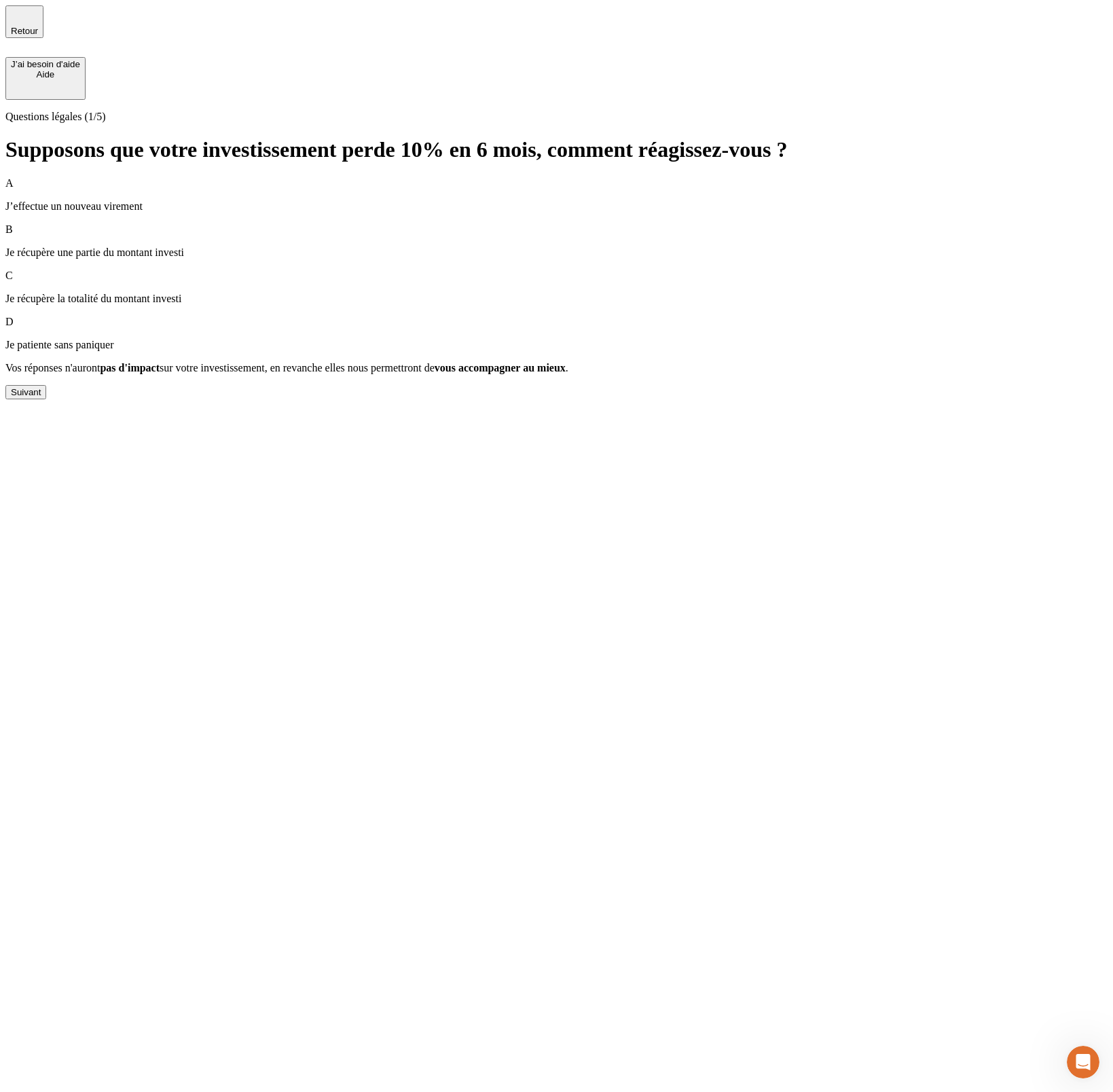
click at [400, 247] on p "Je récupère une partie du montant investi" at bounding box center [556, 252] width 1102 height 12
click at [340, 400] on div "A J’effectue un nouveau virement B Je récupère une partie du montant investi C …" at bounding box center [556, 288] width 1102 height 222
click at [46, 400] on button "Suivant" at bounding box center [26, 392] width 41 height 14
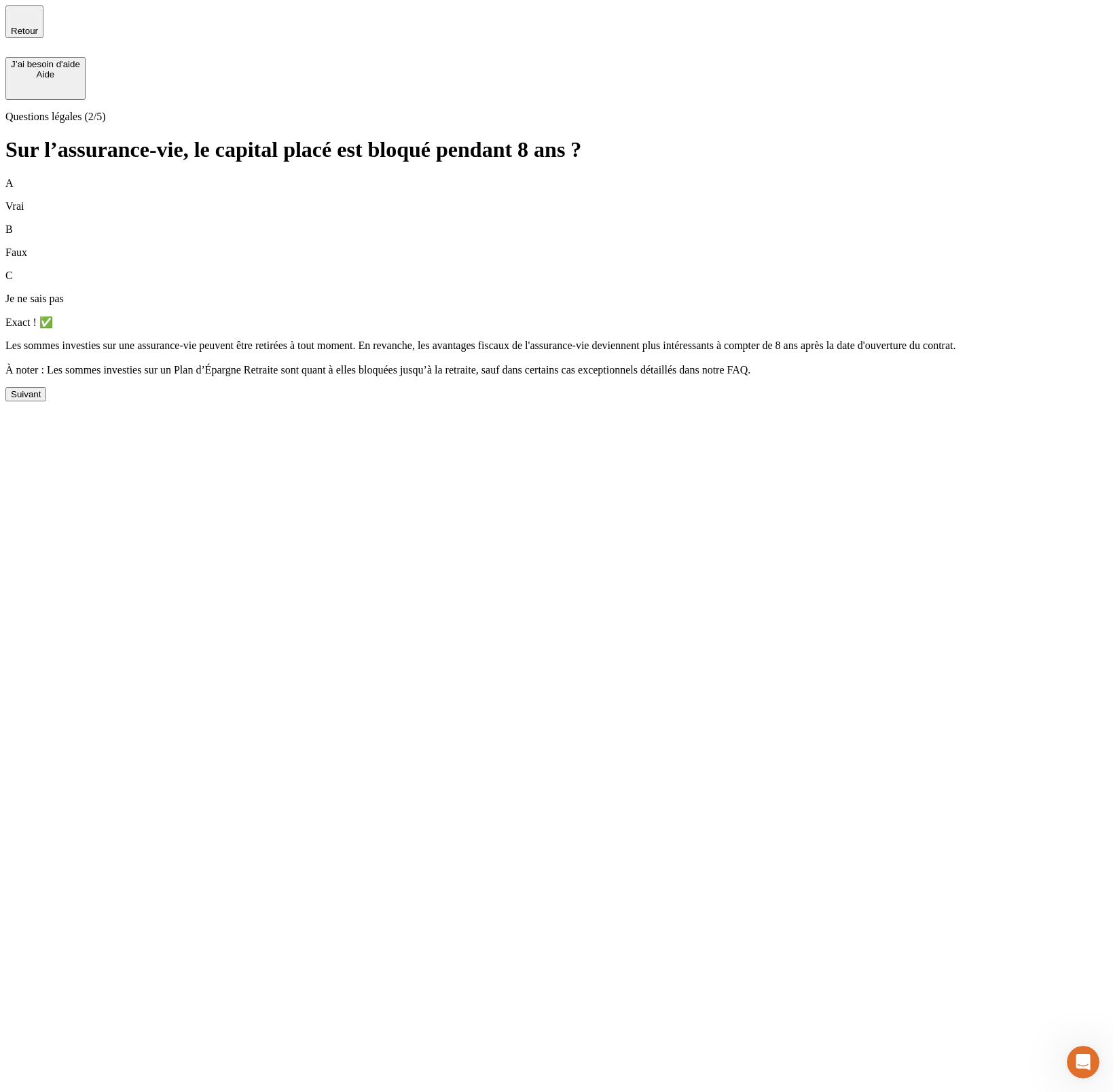
click at [46, 402] on button "Suivant" at bounding box center [26, 394] width 41 height 14
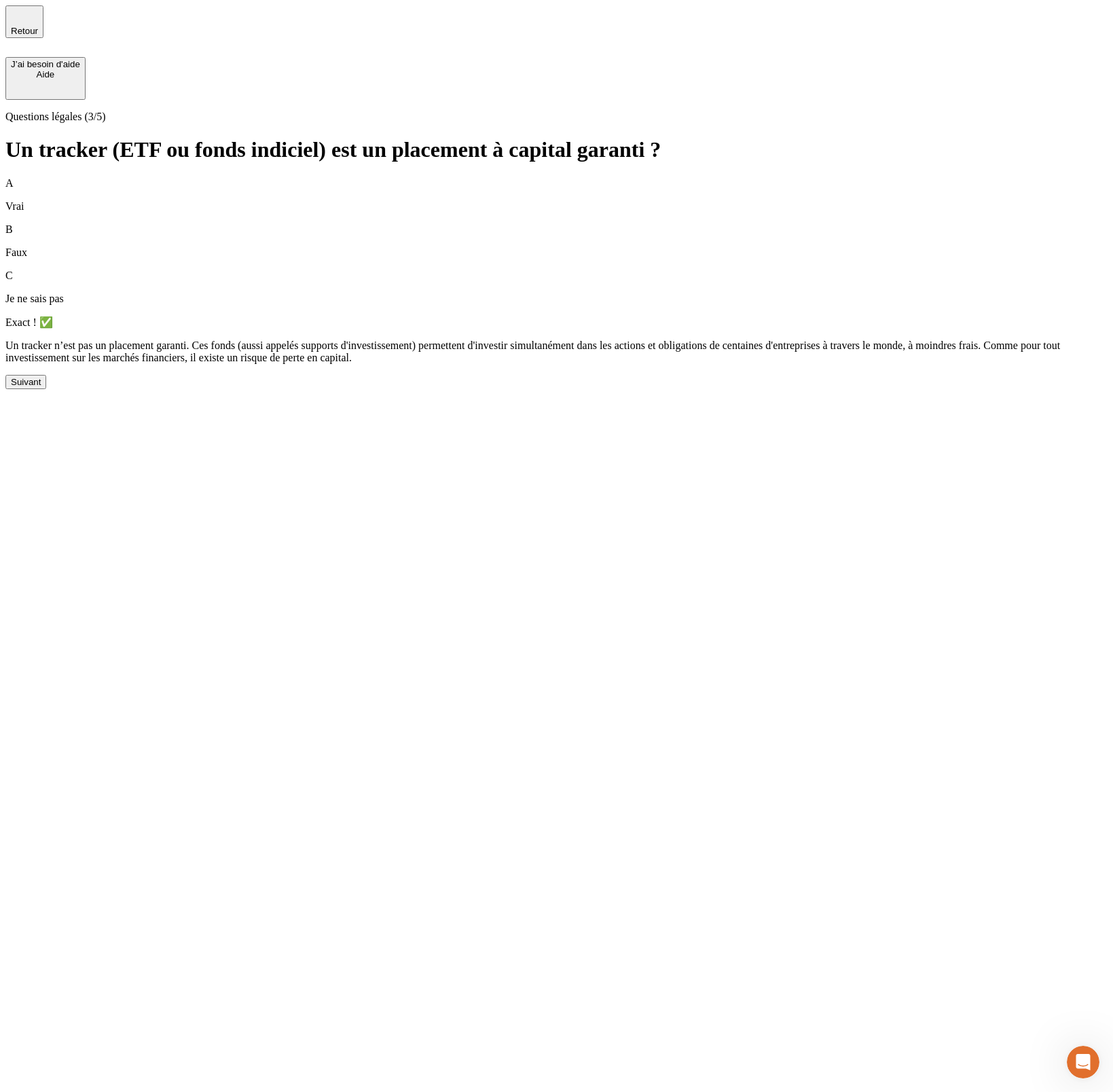
click at [46, 389] on button "Suivant" at bounding box center [26, 382] width 41 height 14
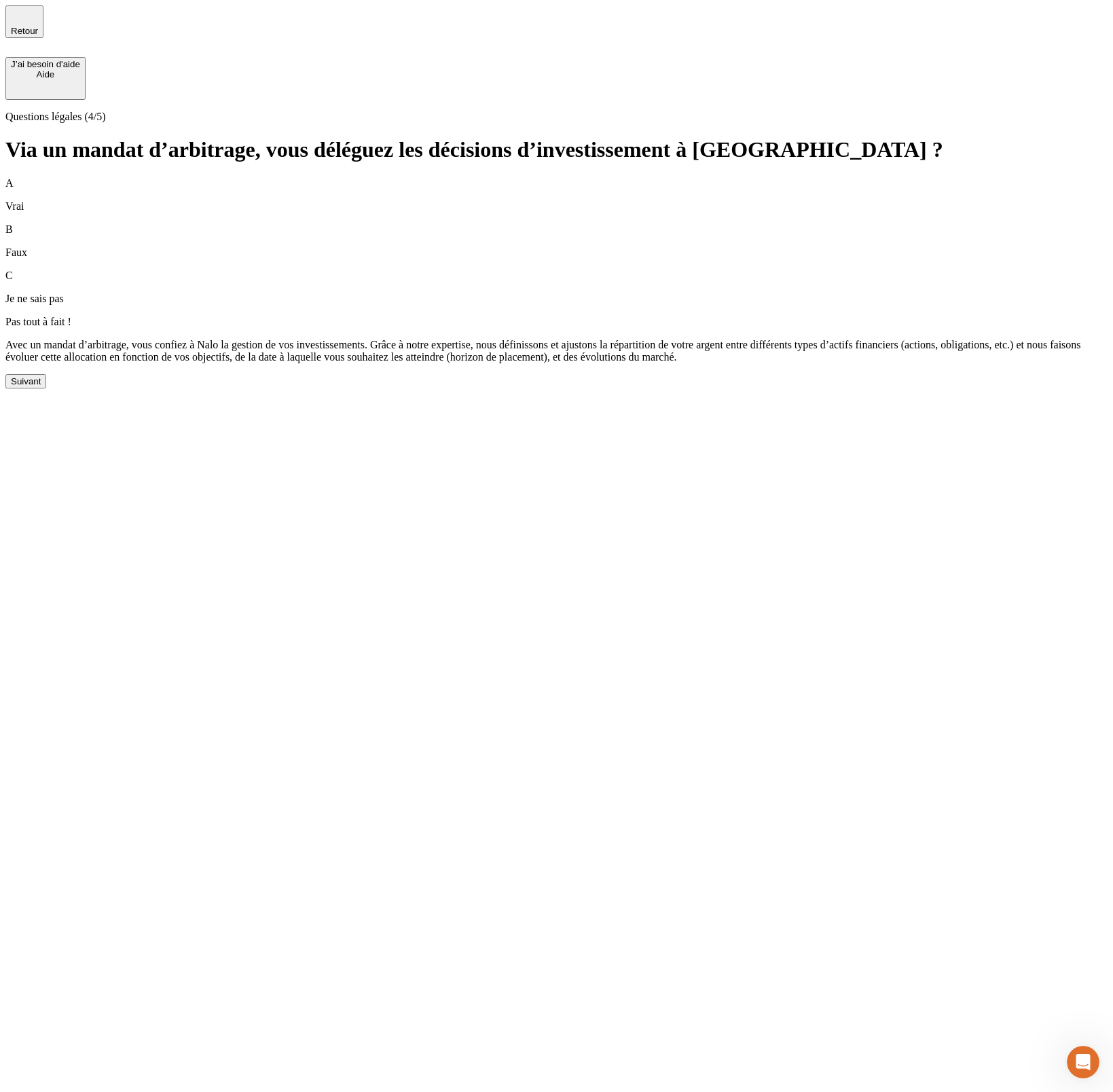
click at [41, 386] on div "Suivant" at bounding box center [25, 381] width 30 height 11
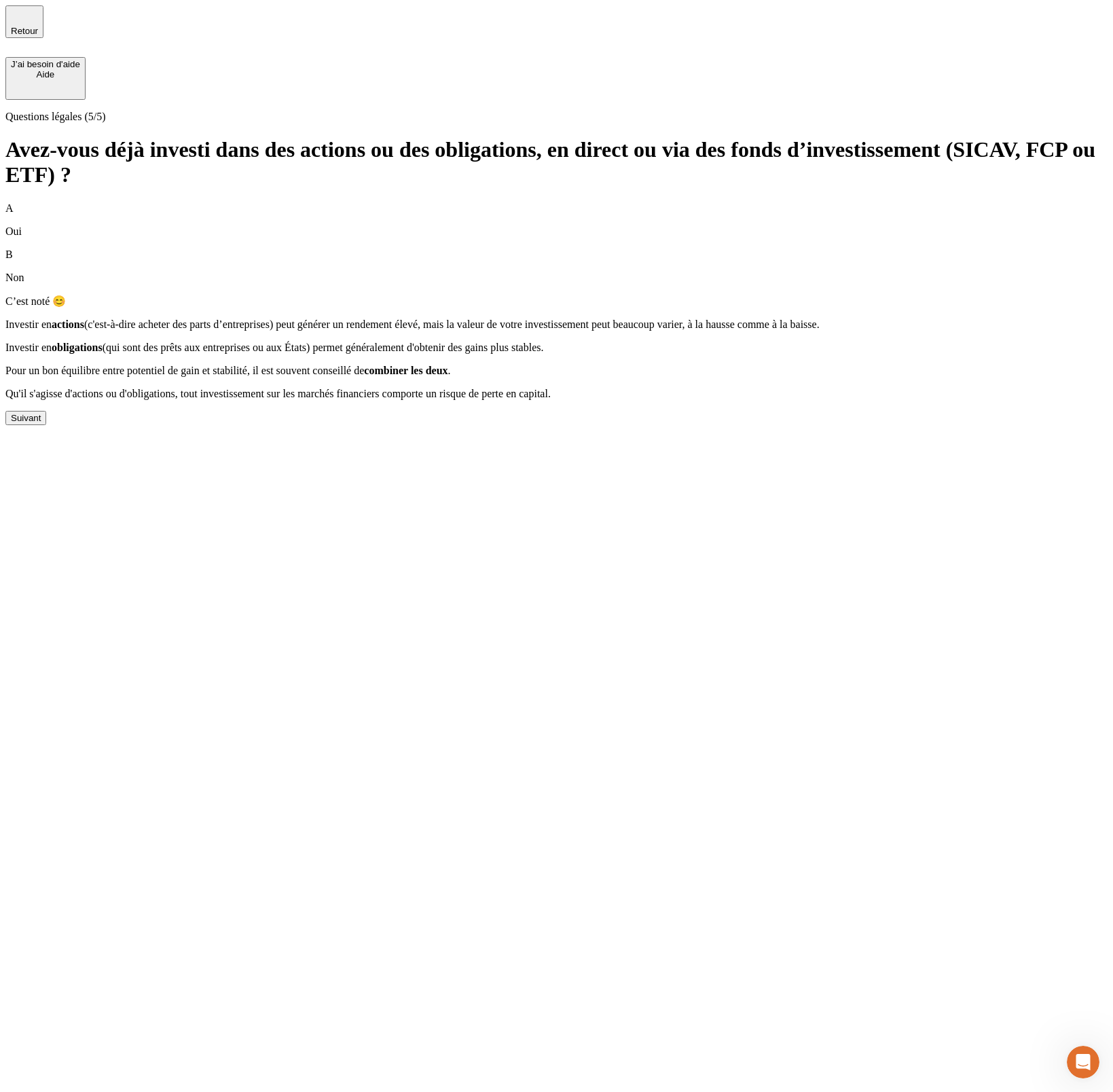
click at [41, 423] on div "Suivant" at bounding box center [25, 418] width 30 height 11
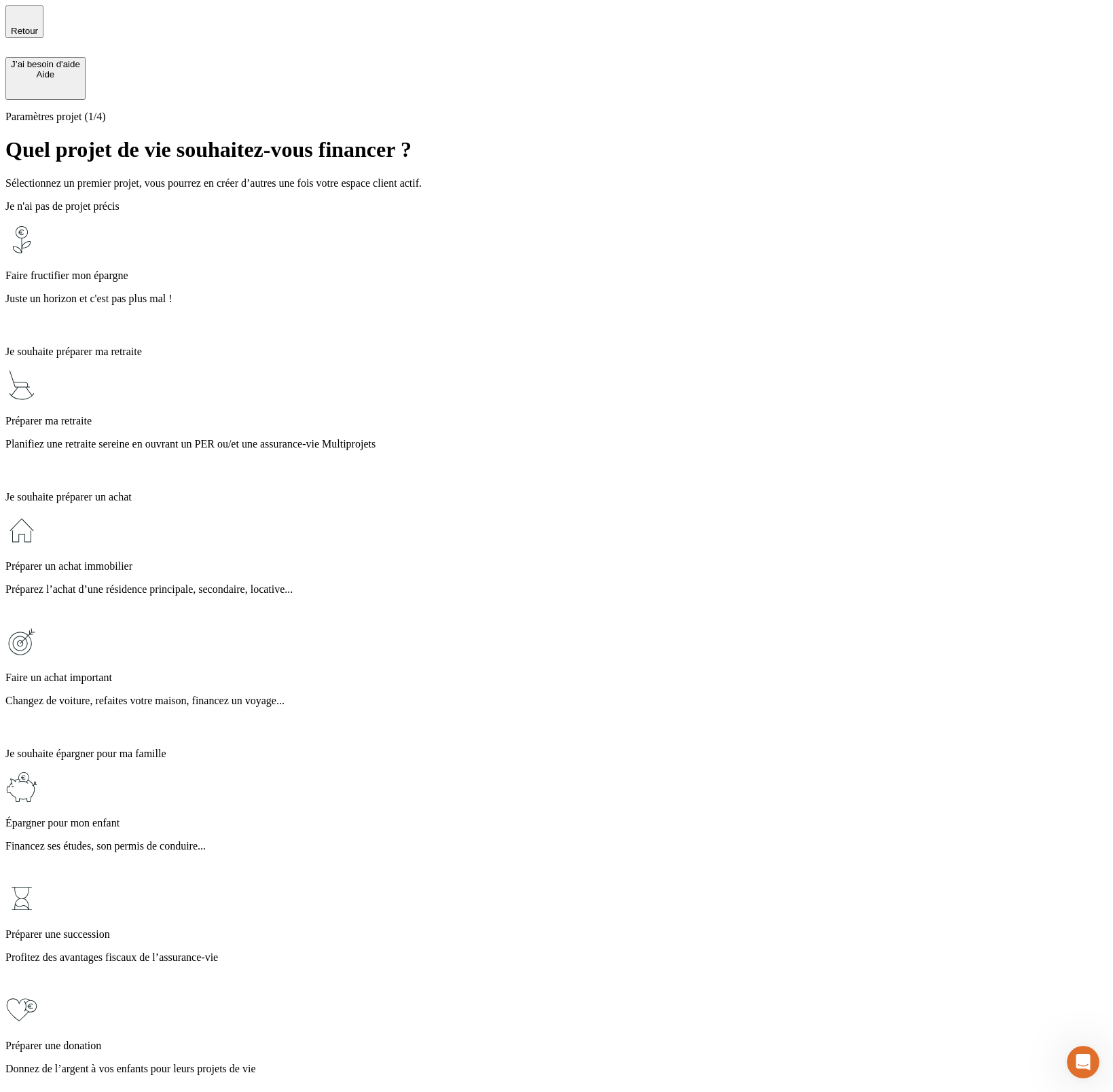
click at [382, 236] on div "Faire fructifier mon épargne Juste un horizon et c'est pas plus mal !" at bounding box center [556, 279] width 1102 height 111
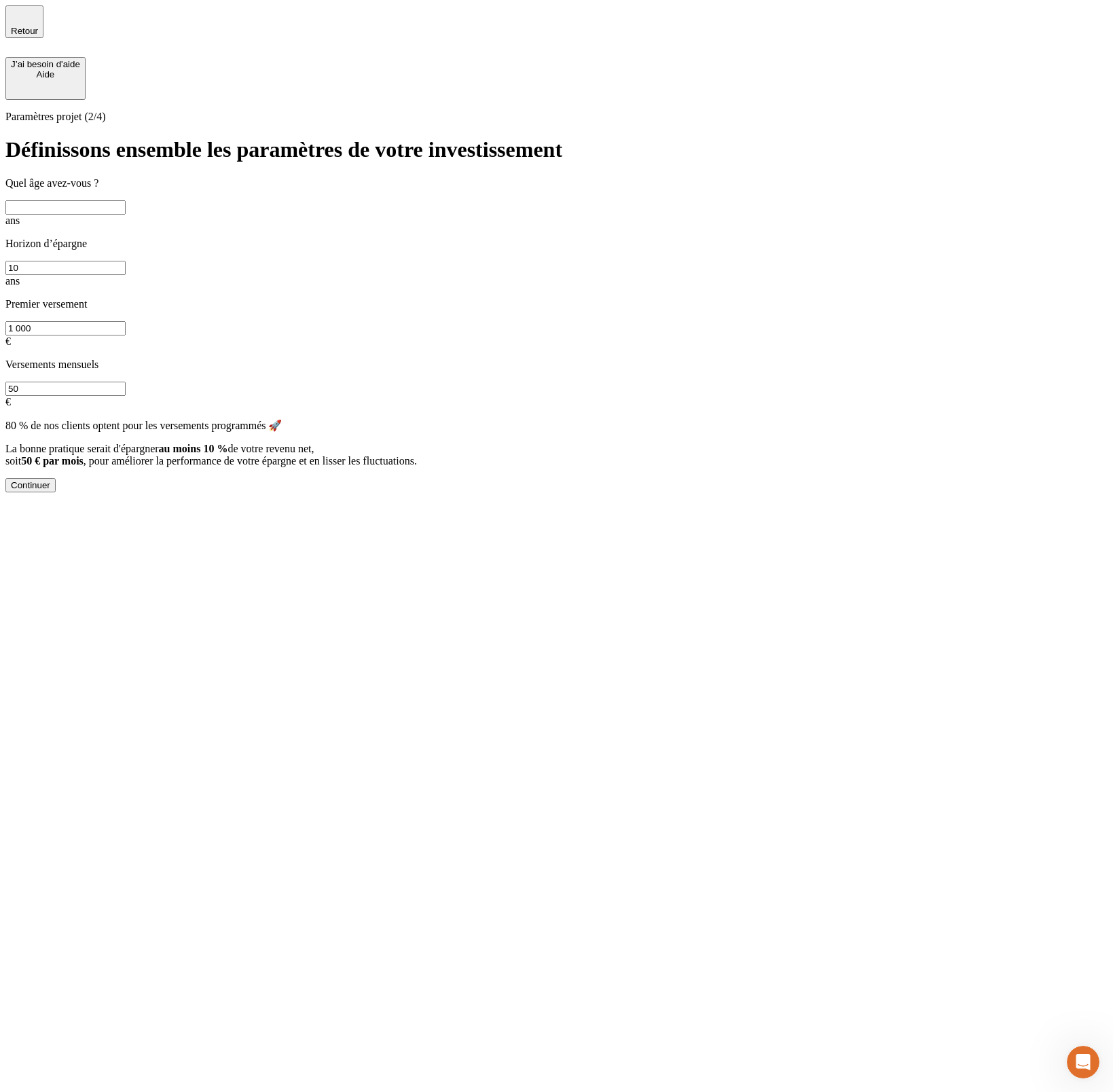
drag, startPoint x: 615, startPoint y: 266, endPoint x: 559, endPoint y: 266, distance: 56.0
click at [125, 382] on input "50" at bounding box center [66, 388] width 120 height 14
drag, startPoint x: 624, startPoint y: 250, endPoint x: 575, endPoint y: 247, distance: 49.1
click at [125, 382] on input "50" at bounding box center [66, 388] width 120 height 14
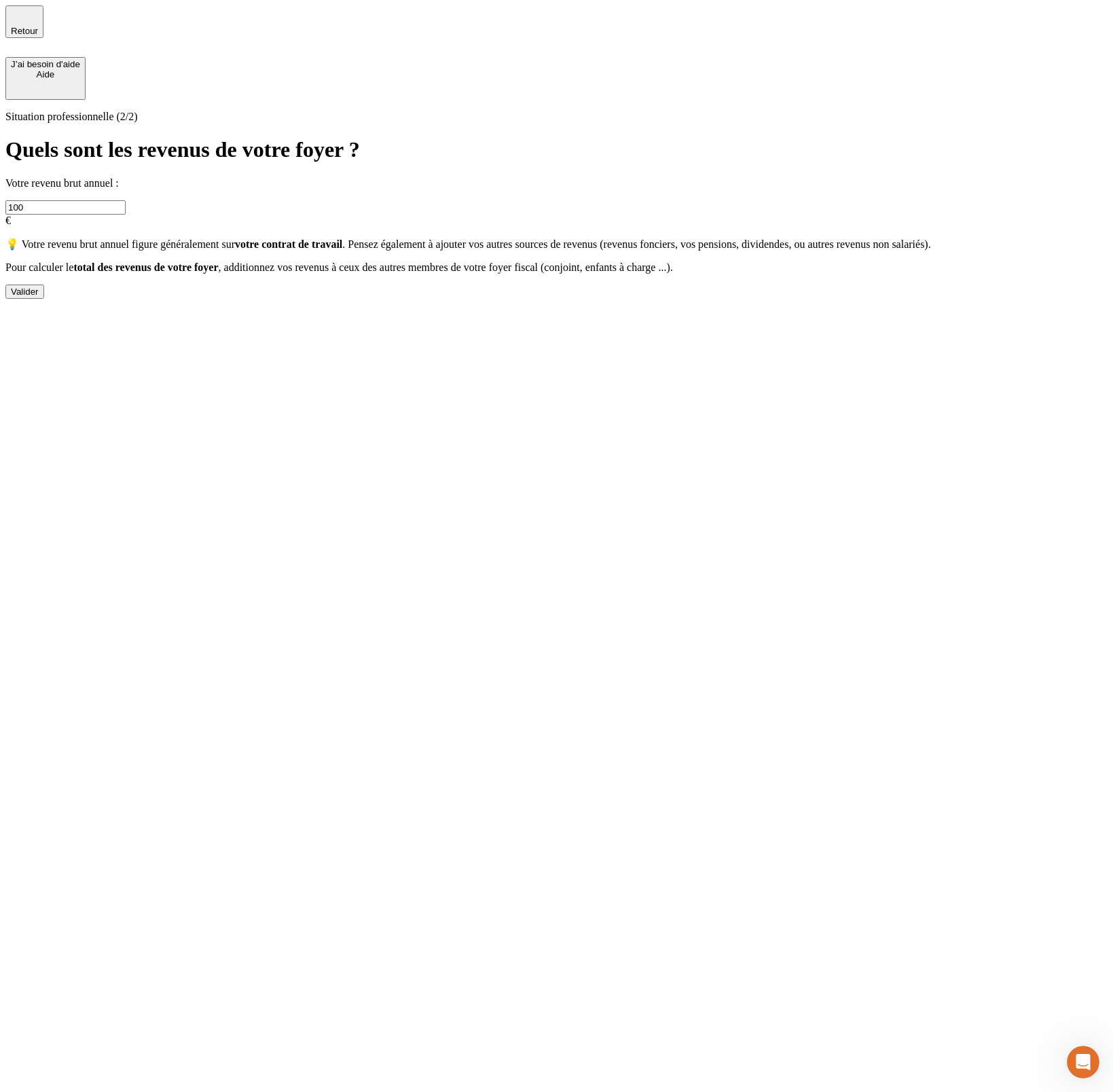
click at [125, 200] on input "100" at bounding box center [66, 207] width 120 height 14
type input "1 000 000"
click at [44, 298] on button "Valider" at bounding box center [25, 292] width 38 height 14
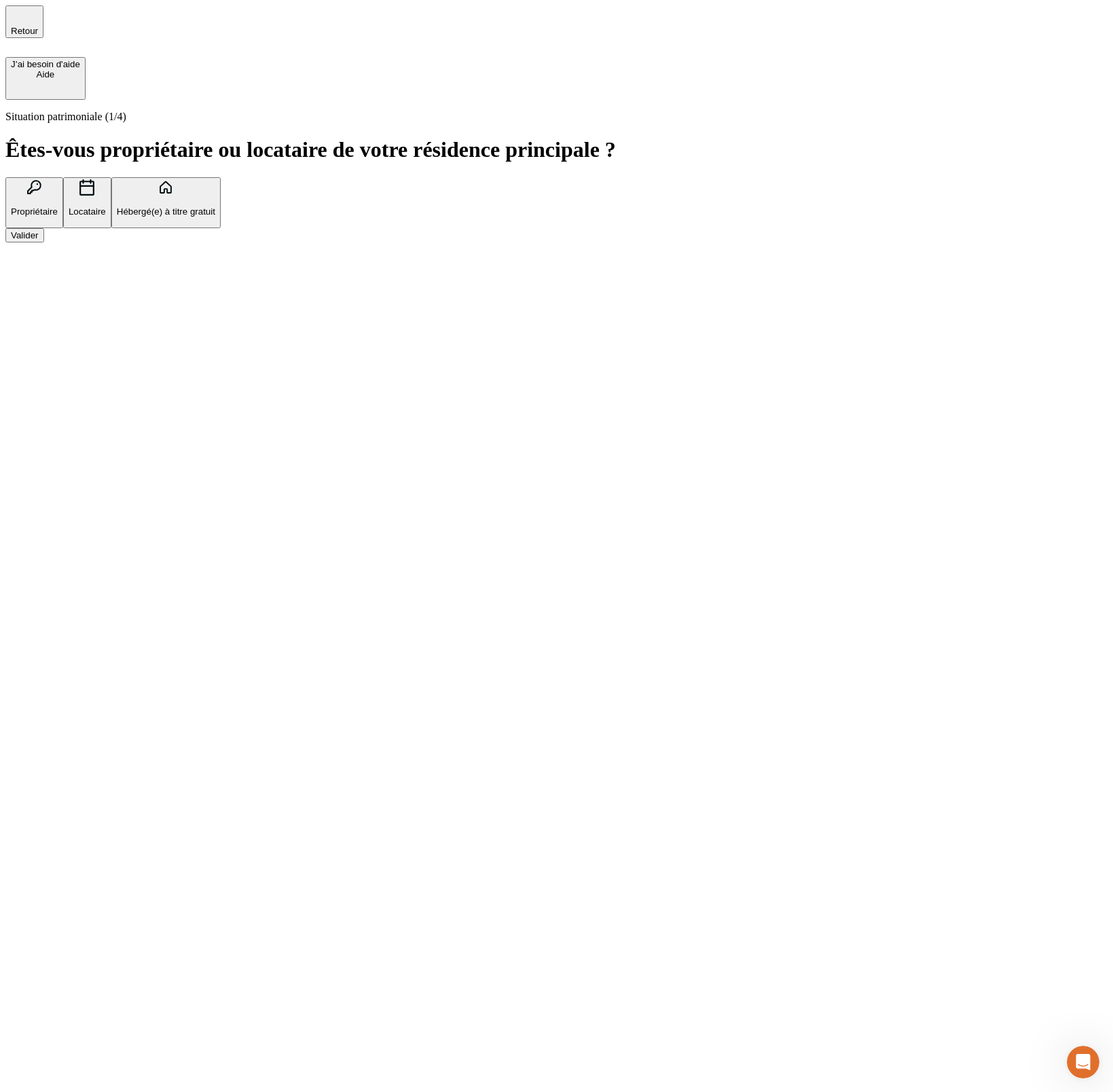
click at [38, 240] on div "Valider" at bounding box center [24, 235] width 28 height 11
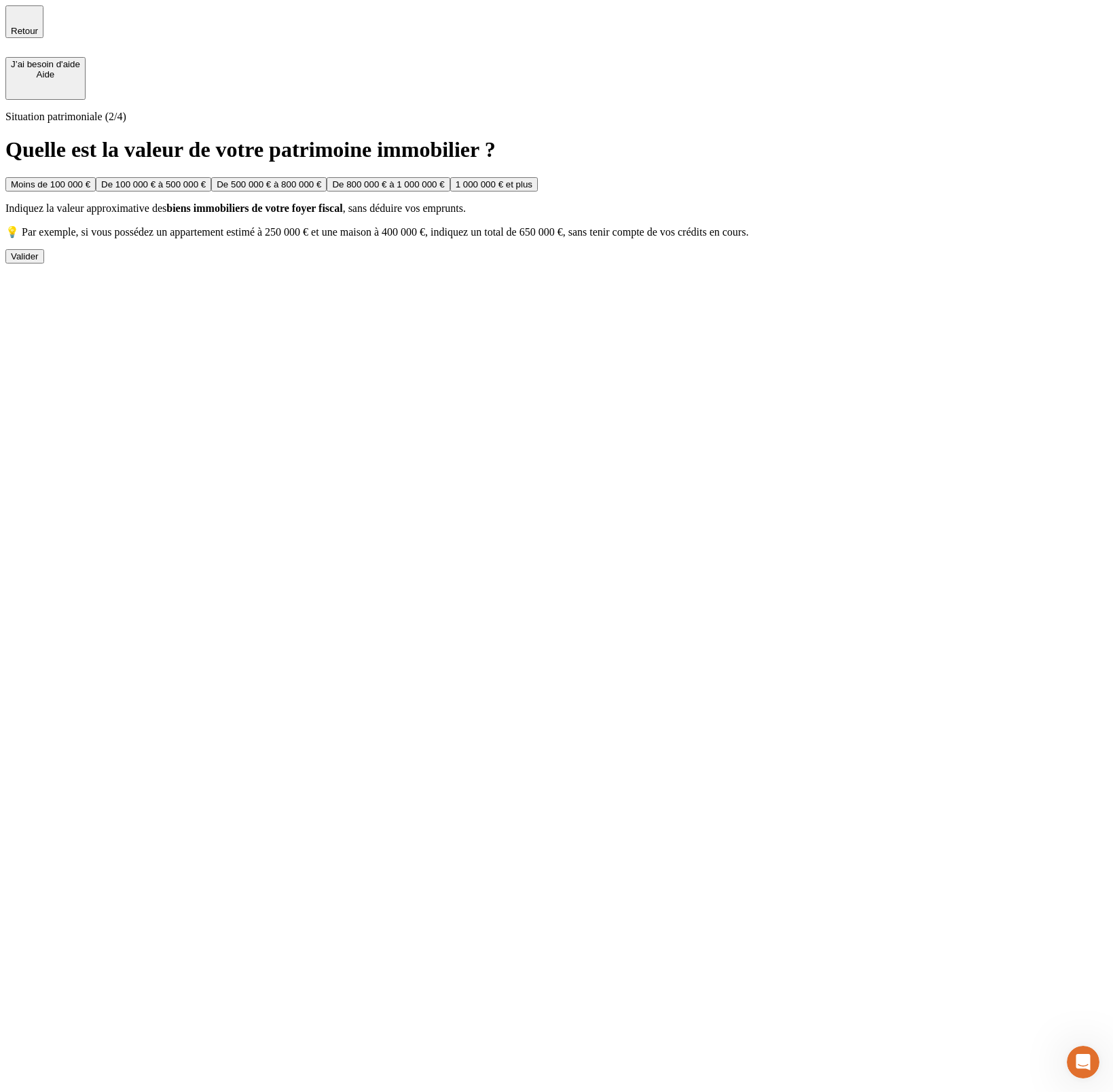
click at [44, 264] on button "Valider" at bounding box center [25, 256] width 38 height 14
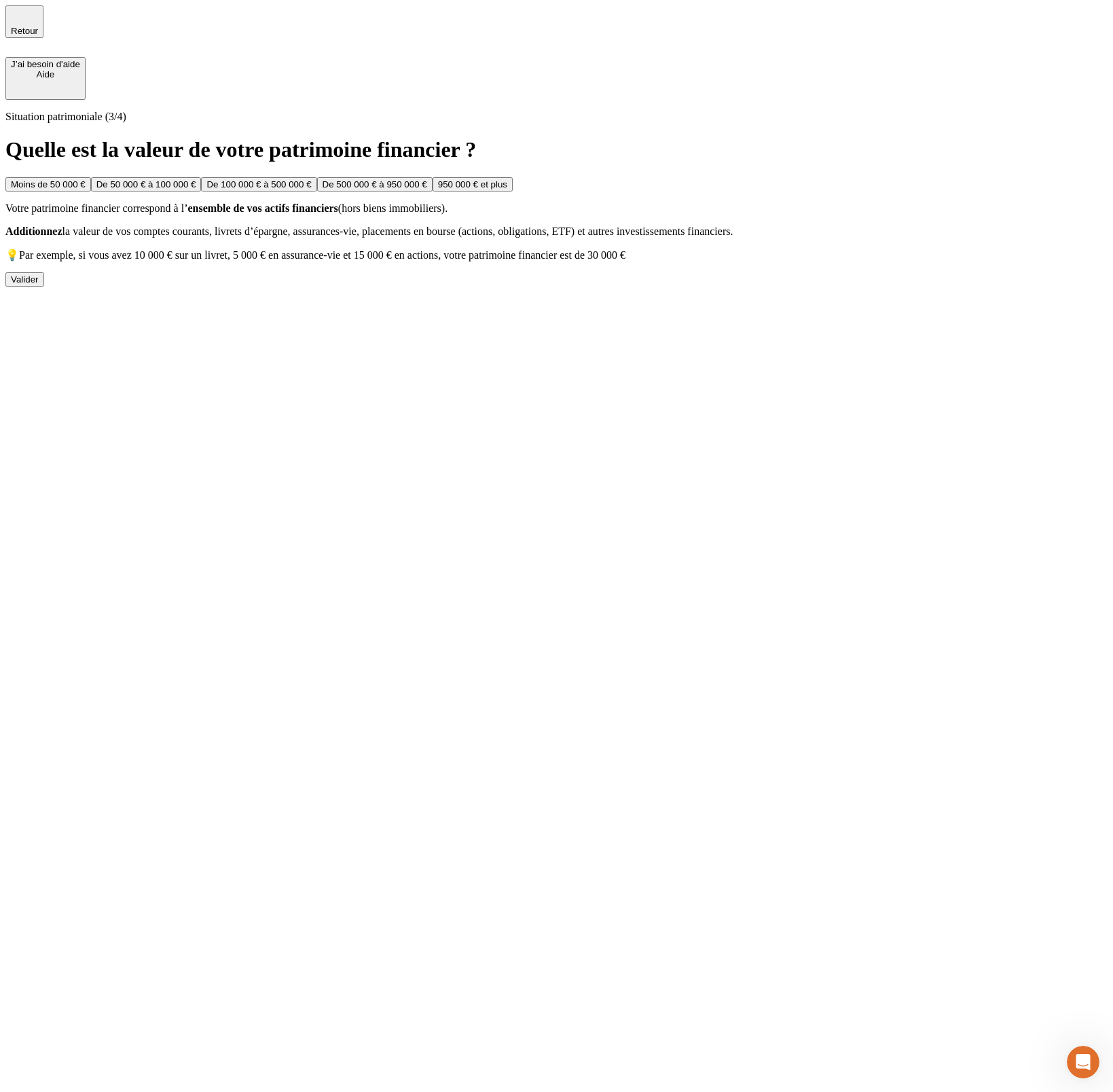
click at [38, 285] on div "Valider" at bounding box center [24, 279] width 28 height 11
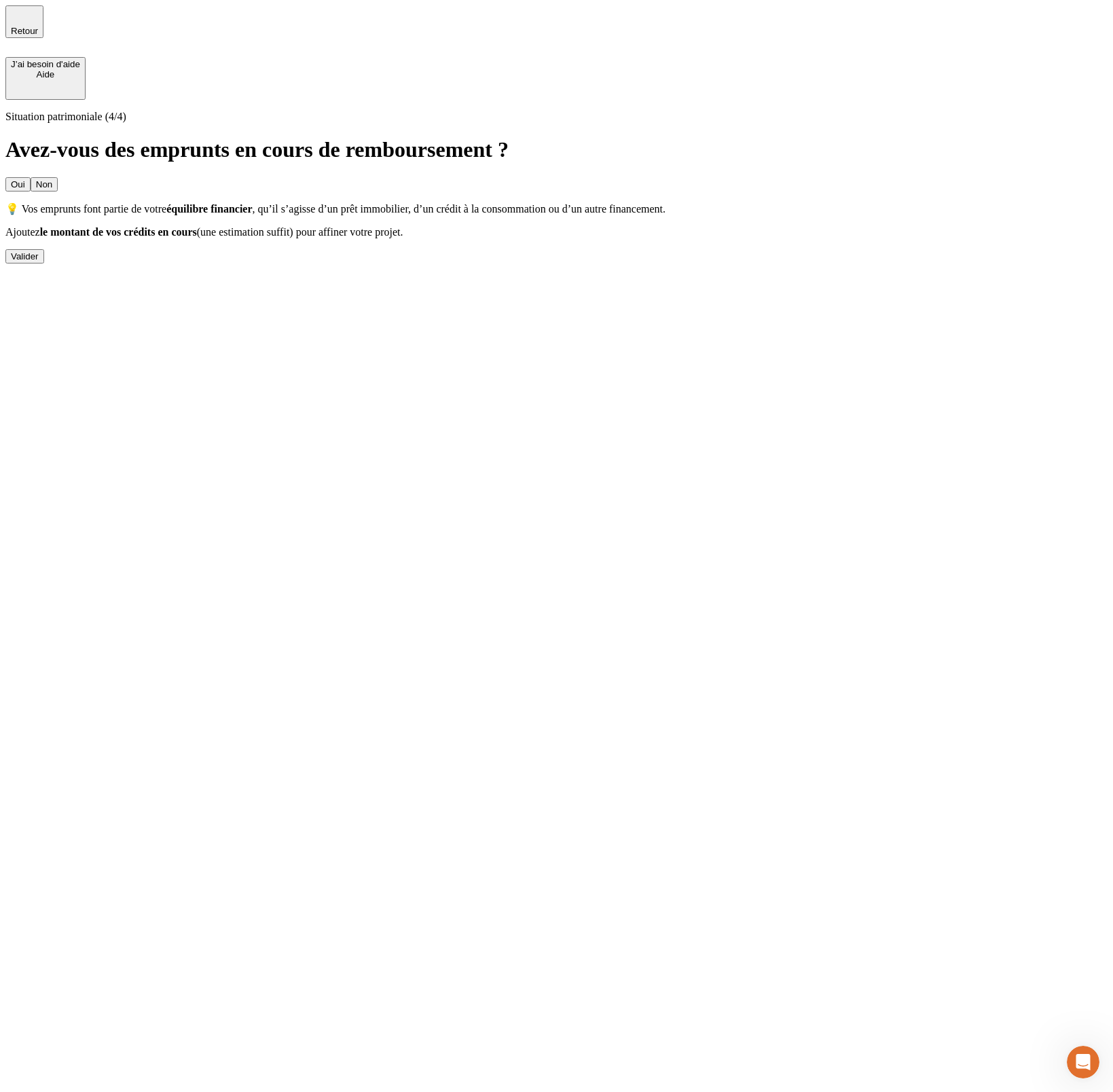
click at [44, 264] on button "Valider" at bounding box center [25, 256] width 38 height 14
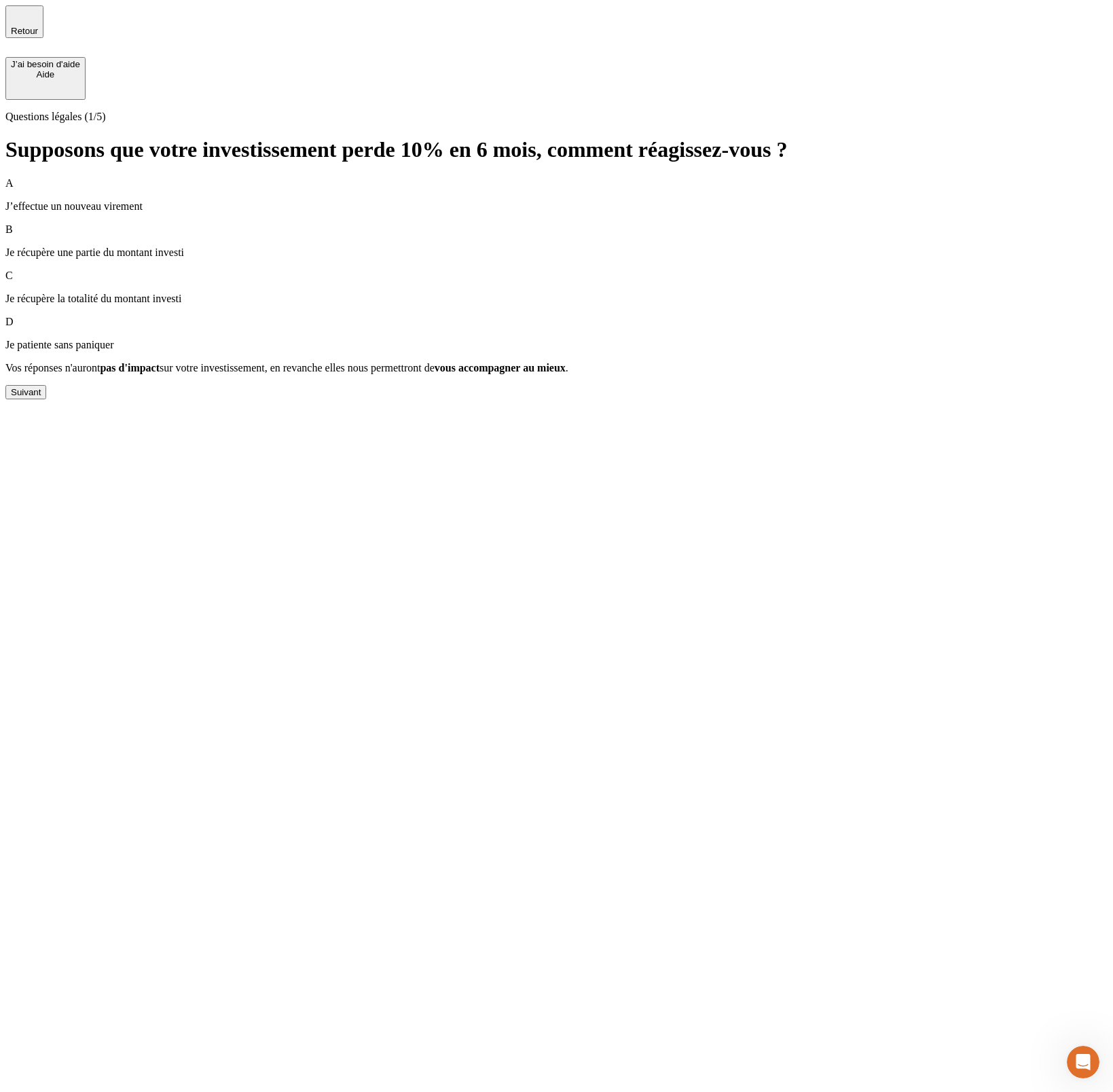
click at [41, 397] on div "Suivant" at bounding box center [25, 392] width 30 height 11
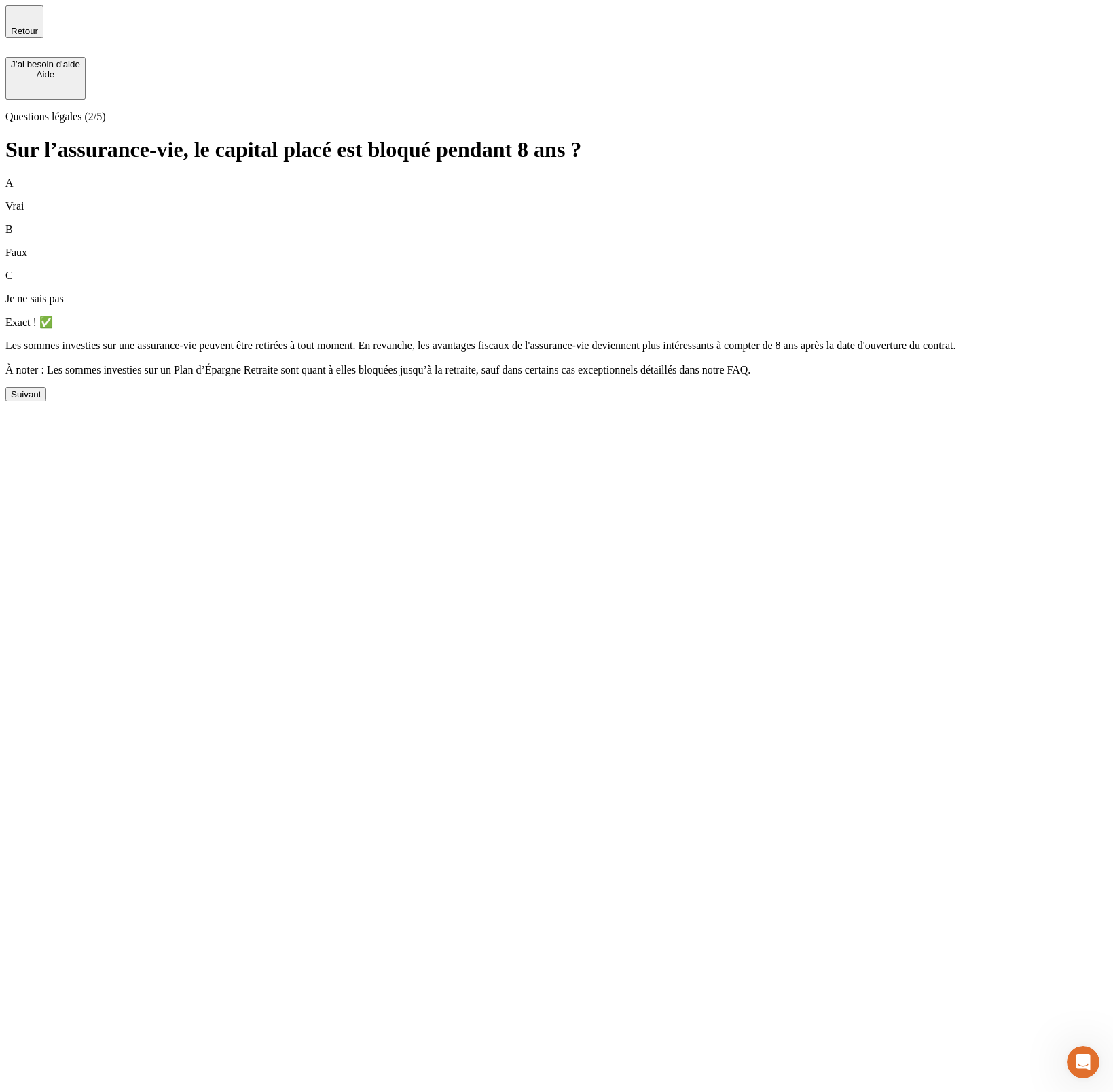
click at [41, 400] on div "Suivant" at bounding box center [25, 394] width 30 height 11
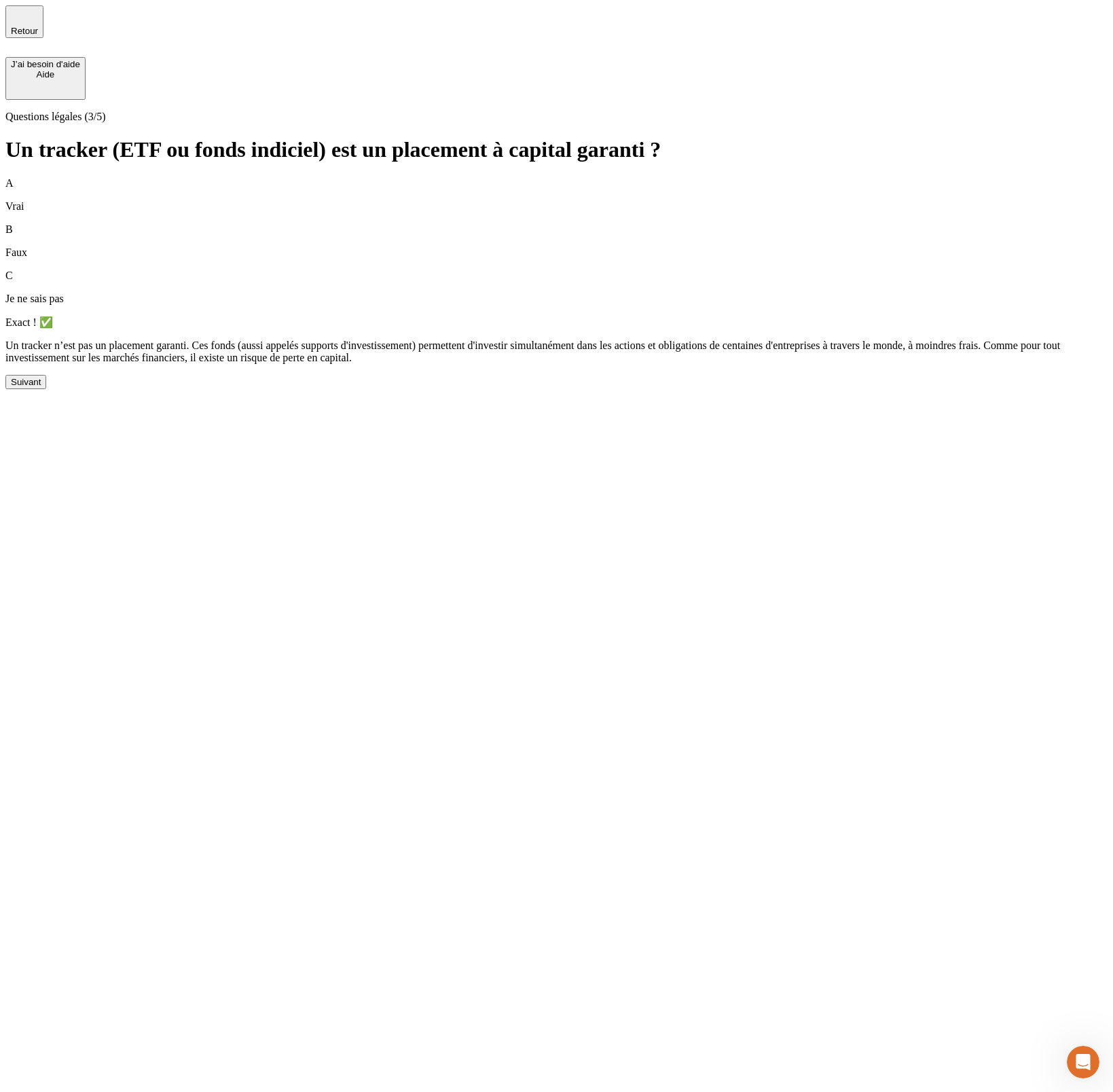
click at [46, 389] on button "Suivant" at bounding box center [26, 382] width 41 height 14
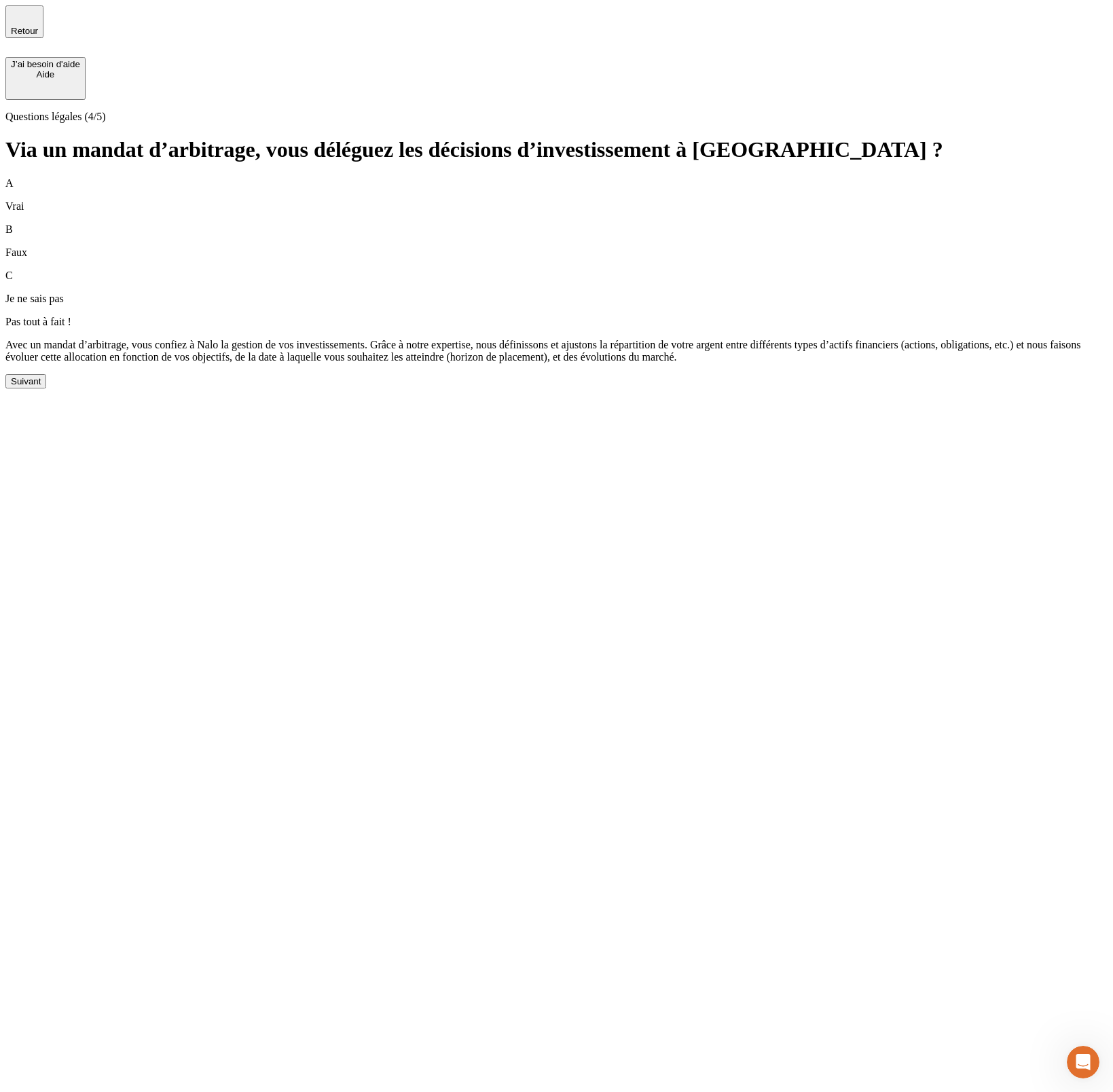
click at [46, 388] on button "Suivant" at bounding box center [26, 381] width 41 height 14
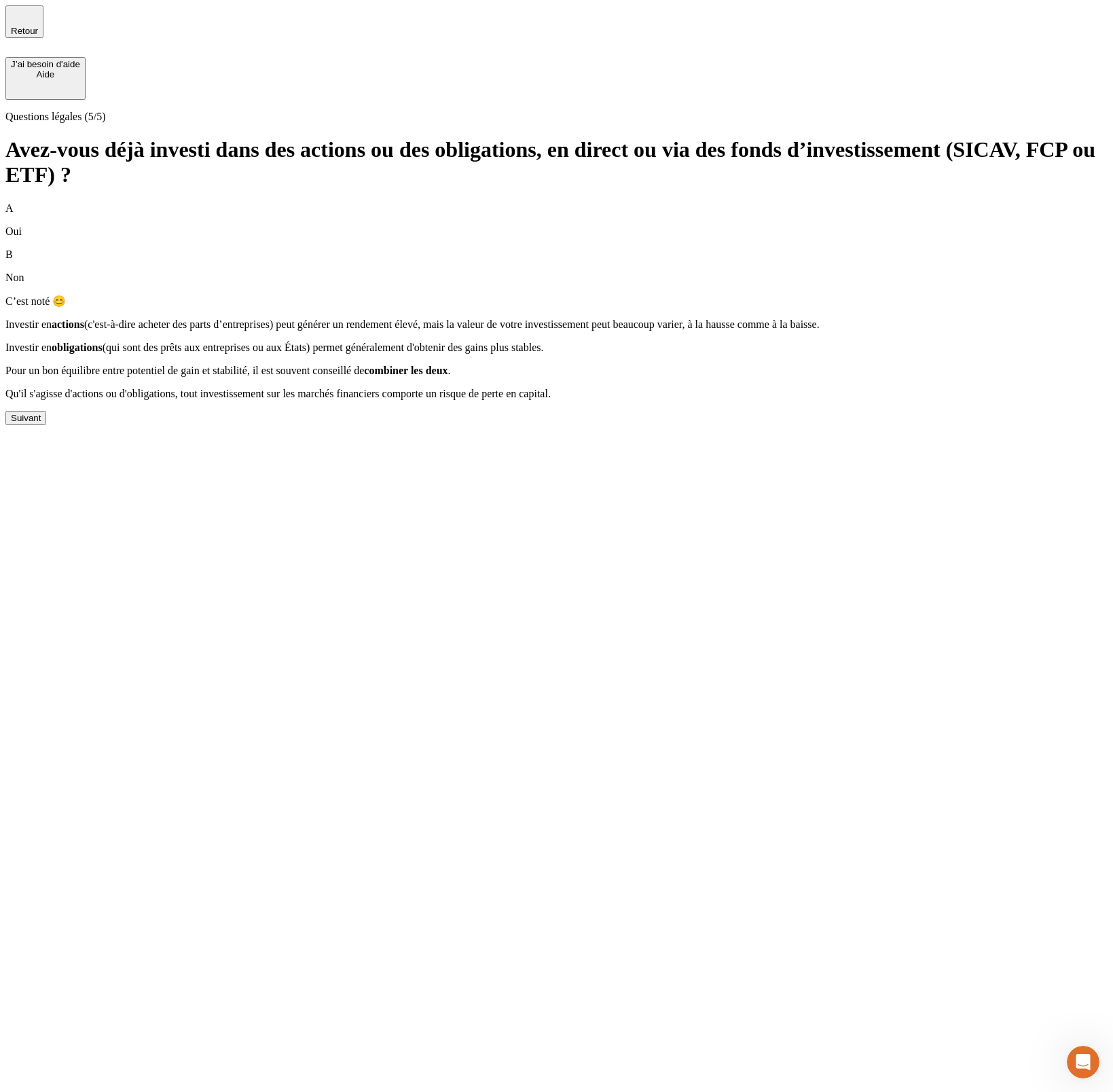
click at [46, 426] on button "Suivant" at bounding box center [26, 418] width 41 height 14
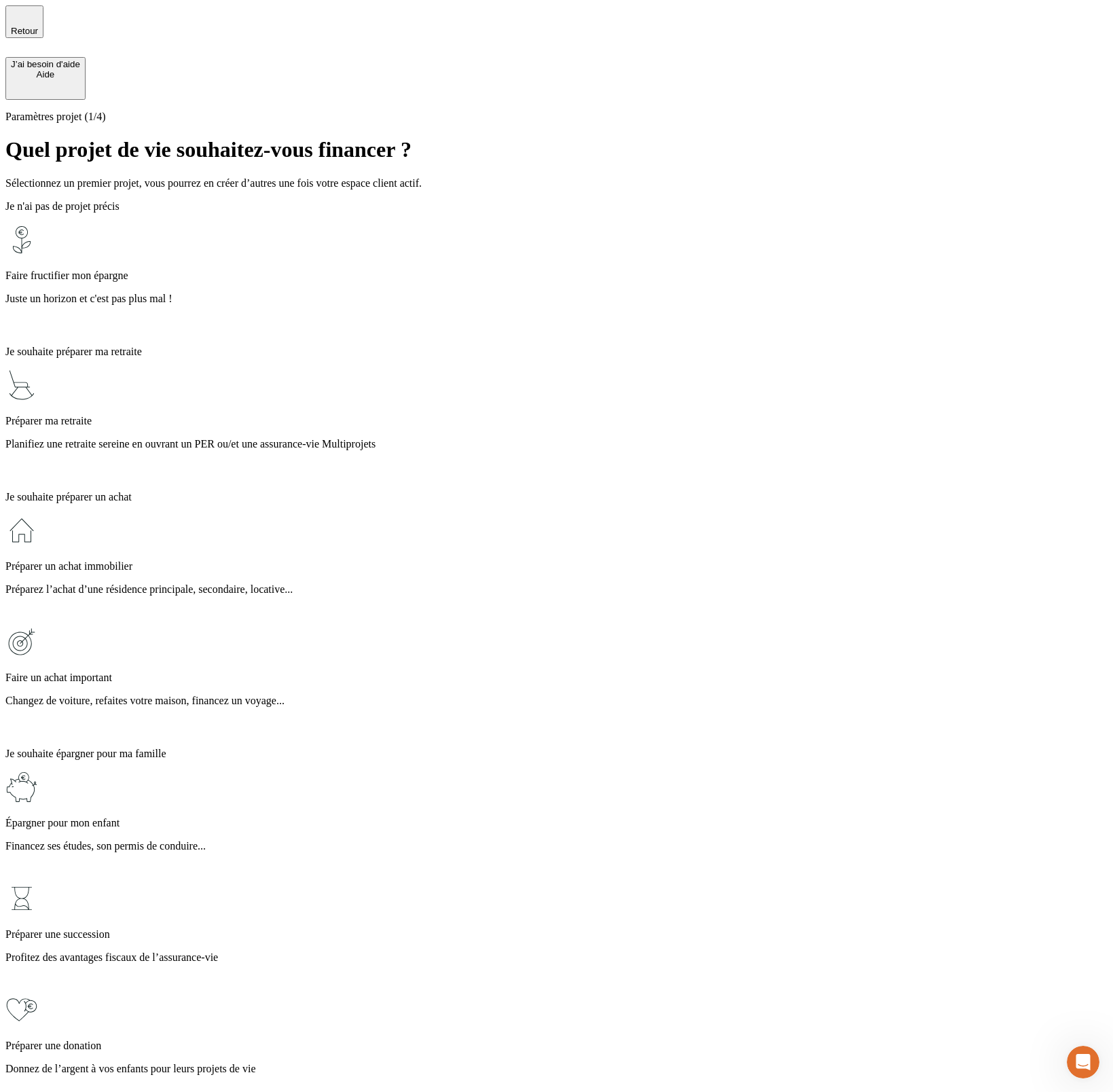
click at [460, 237] on div "Faire fructifier mon épargne Juste un horizon et c'est pas plus mal !" at bounding box center [556, 279] width 1102 height 111
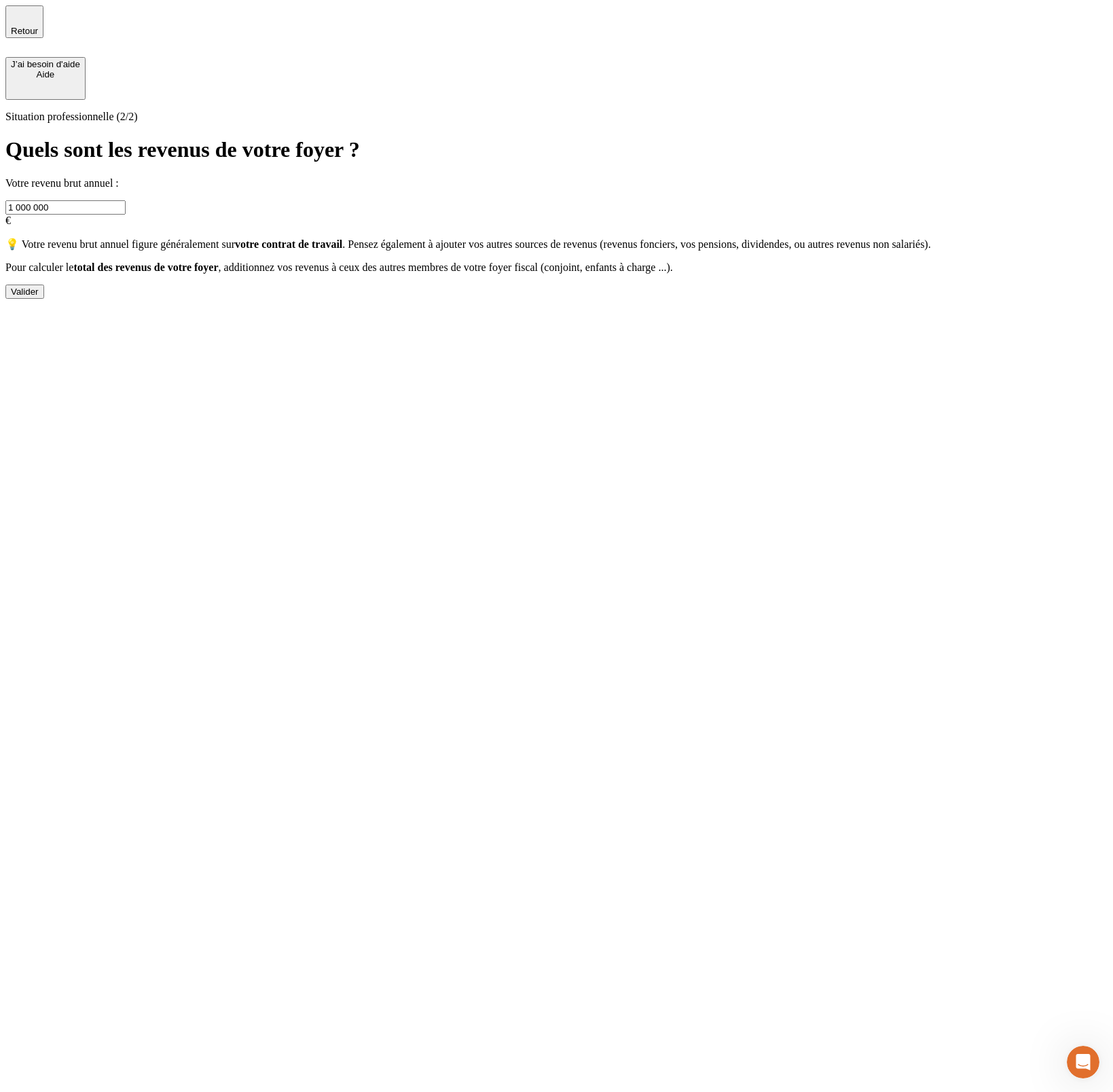
drag, startPoint x: 348, startPoint y: 165, endPoint x: 229, endPoint y: 171, distance: 119.2
click at [125, 200] on input "1 000 000" at bounding box center [66, 207] width 120 height 14
type input "500 000"
click at [44, 298] on button "Valider" at bounding box center [25, 292] width 38 height 14
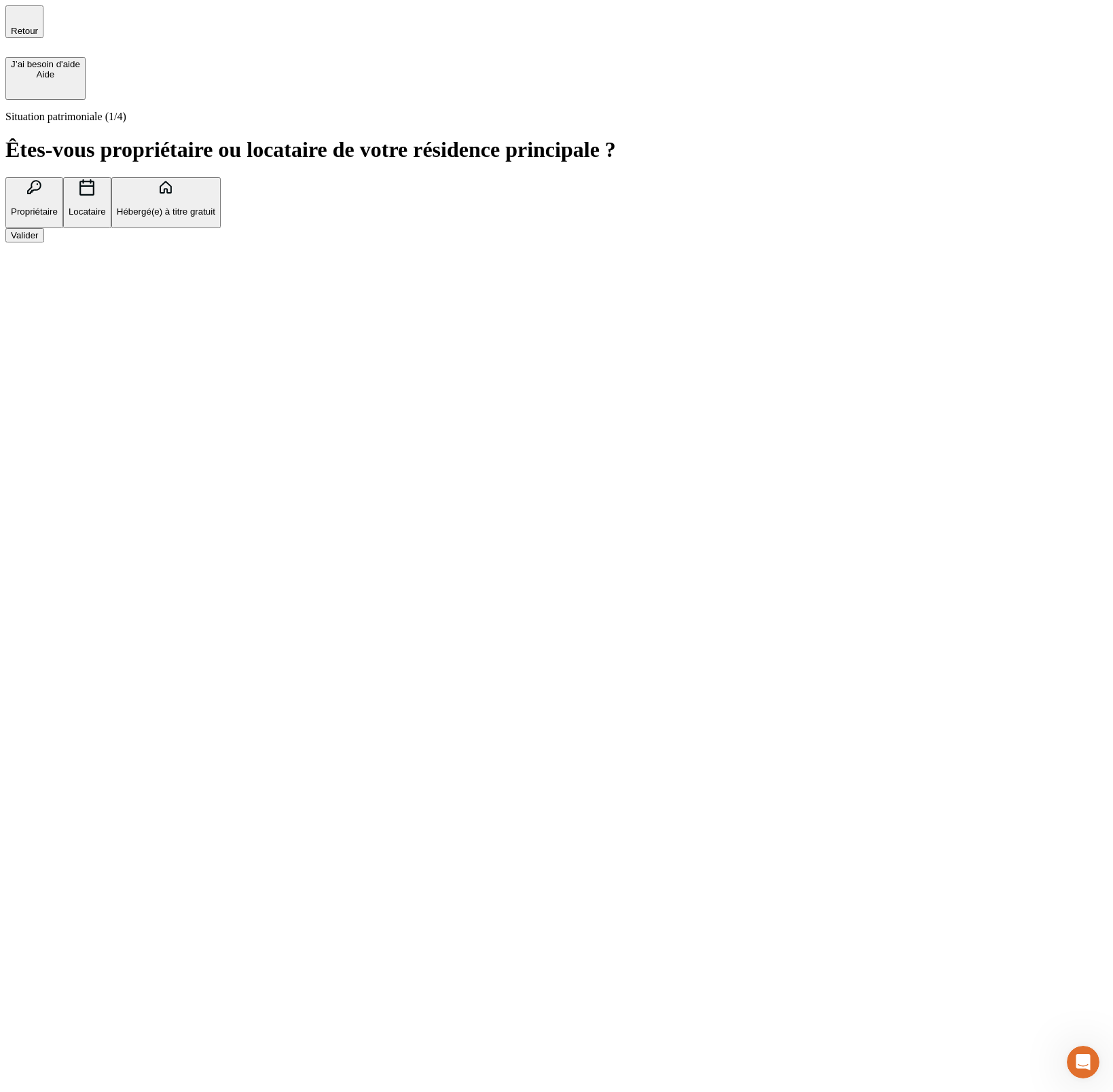
click at [38, 240] on div "Valider" at bounding box center [24, 235] width 28 height 11
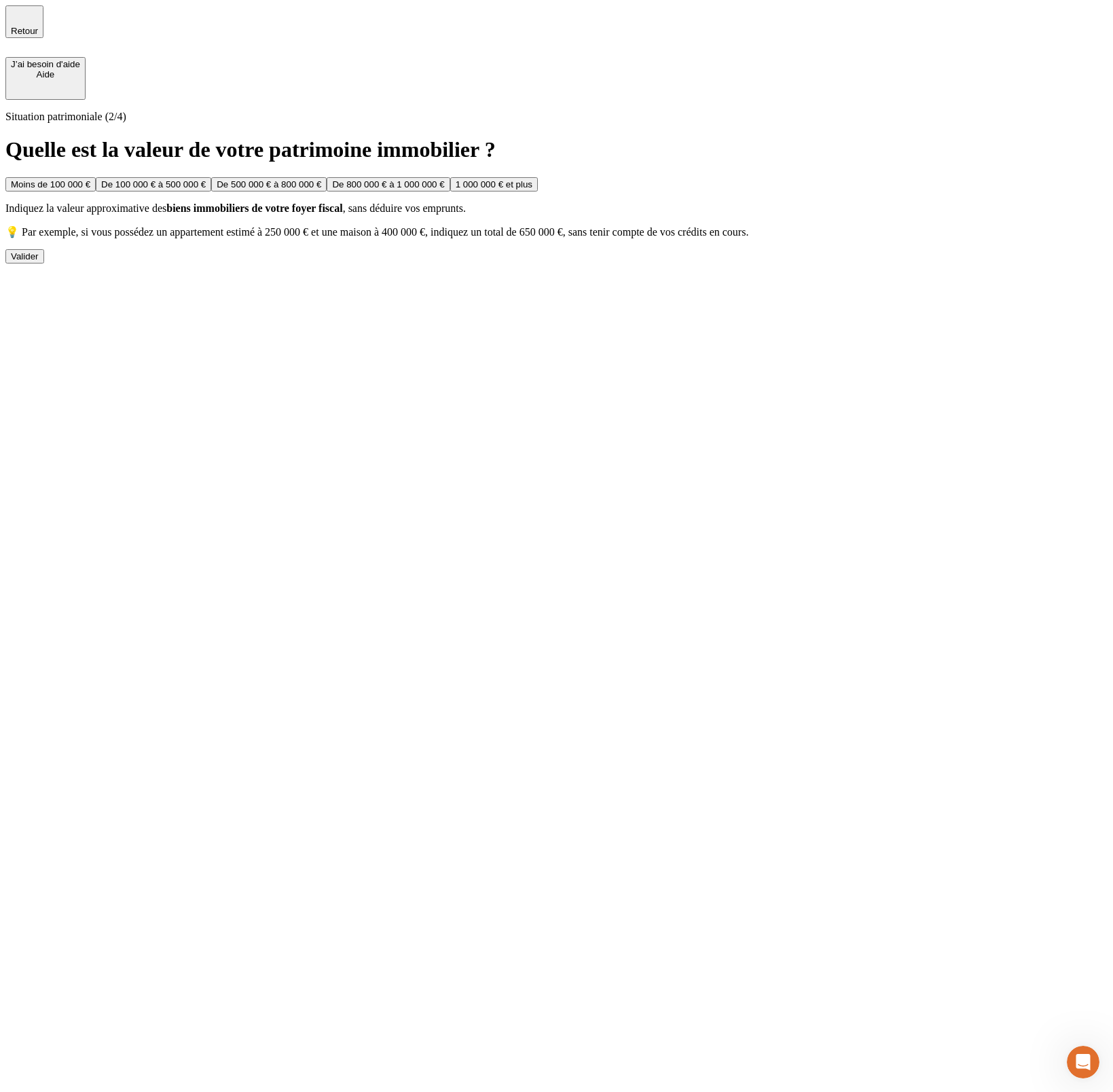
click at [38, 261] on div "Valider" at bounding box center [24, 256] width 28 height 11
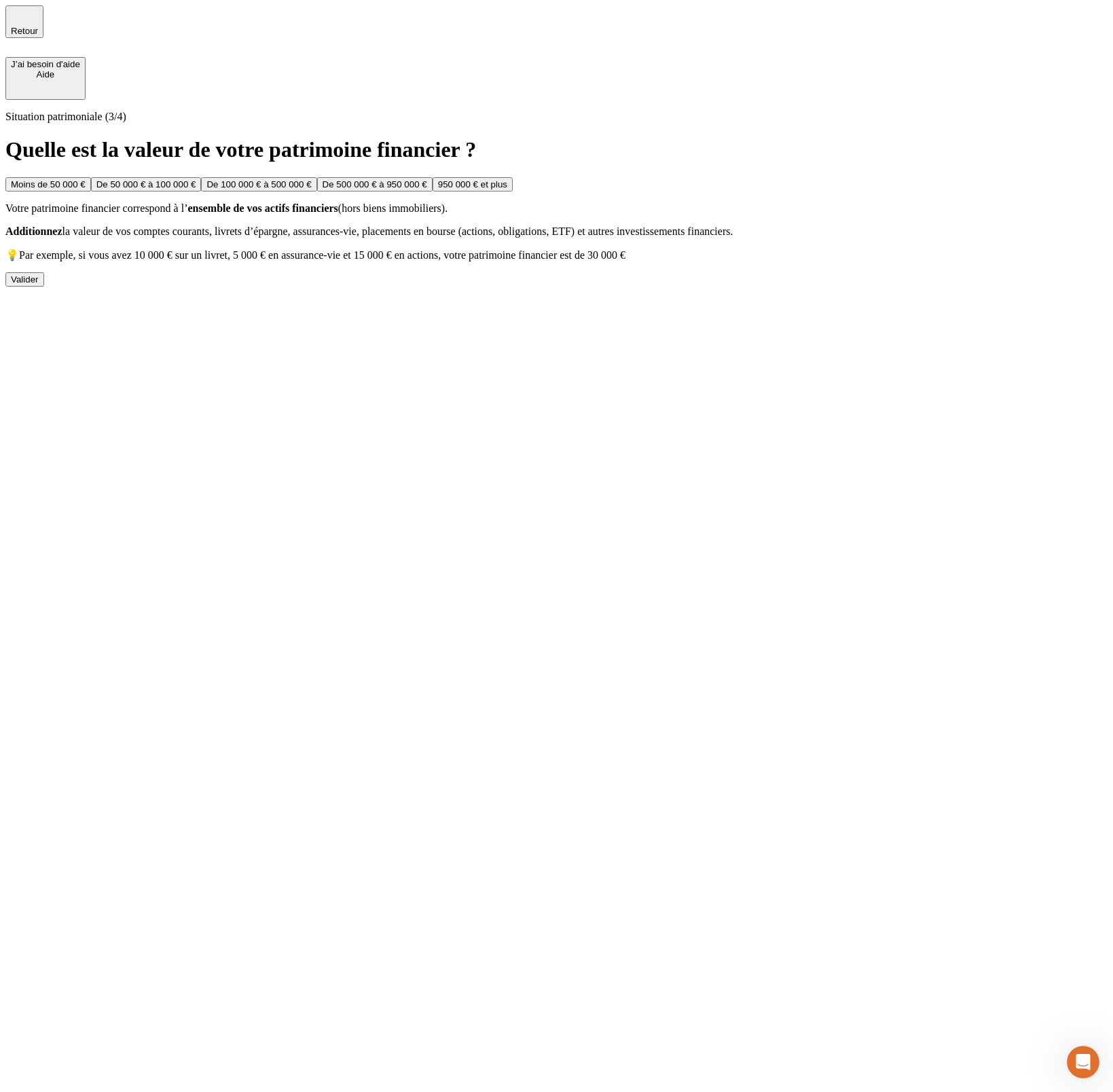
click at [44, 287] on button "Valider" at bounding box center [25, 279] width 38 height 14
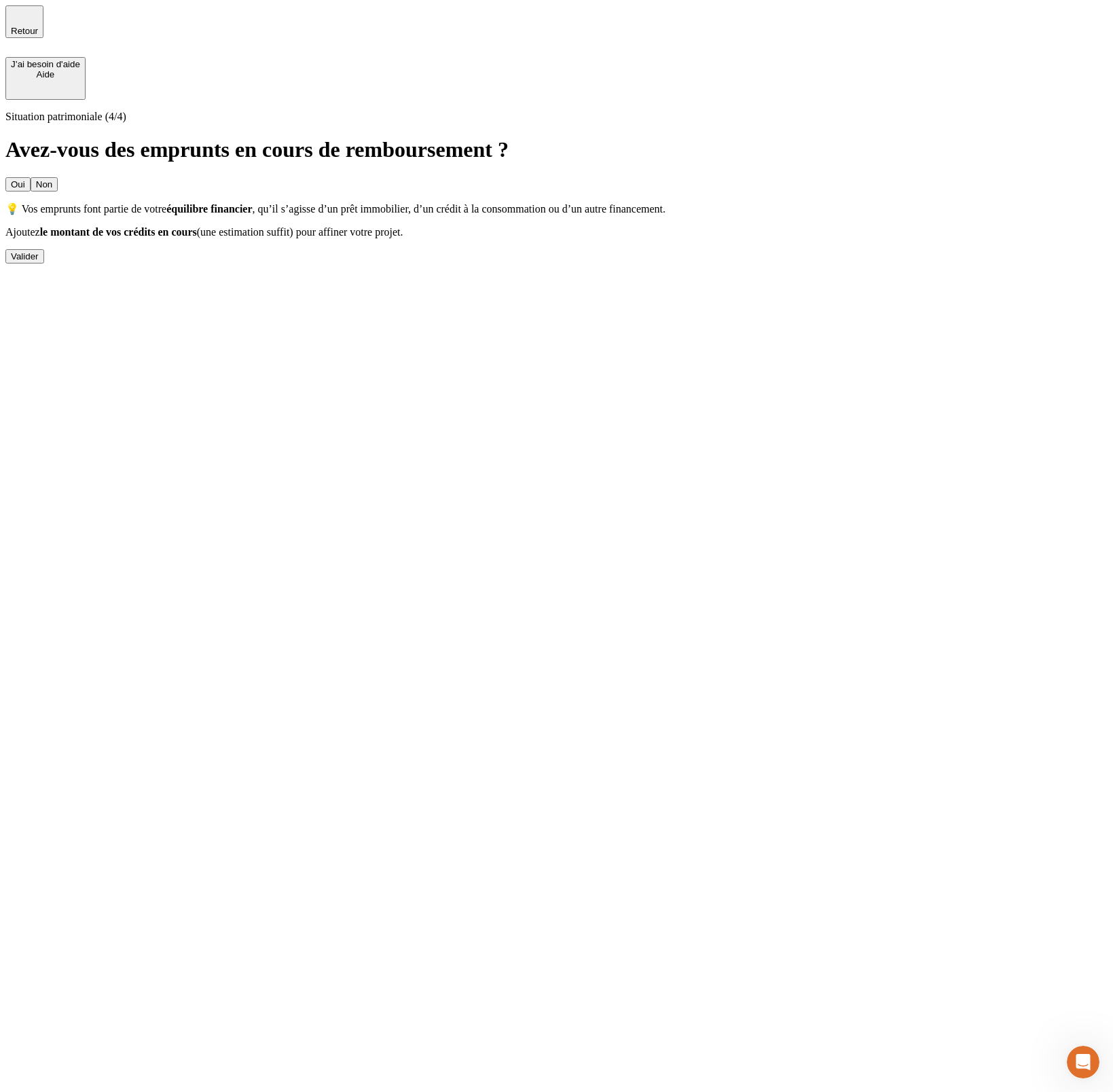
click at [38, 261] on div "Valider" at bounding box center [24, 256] width 28 height 11
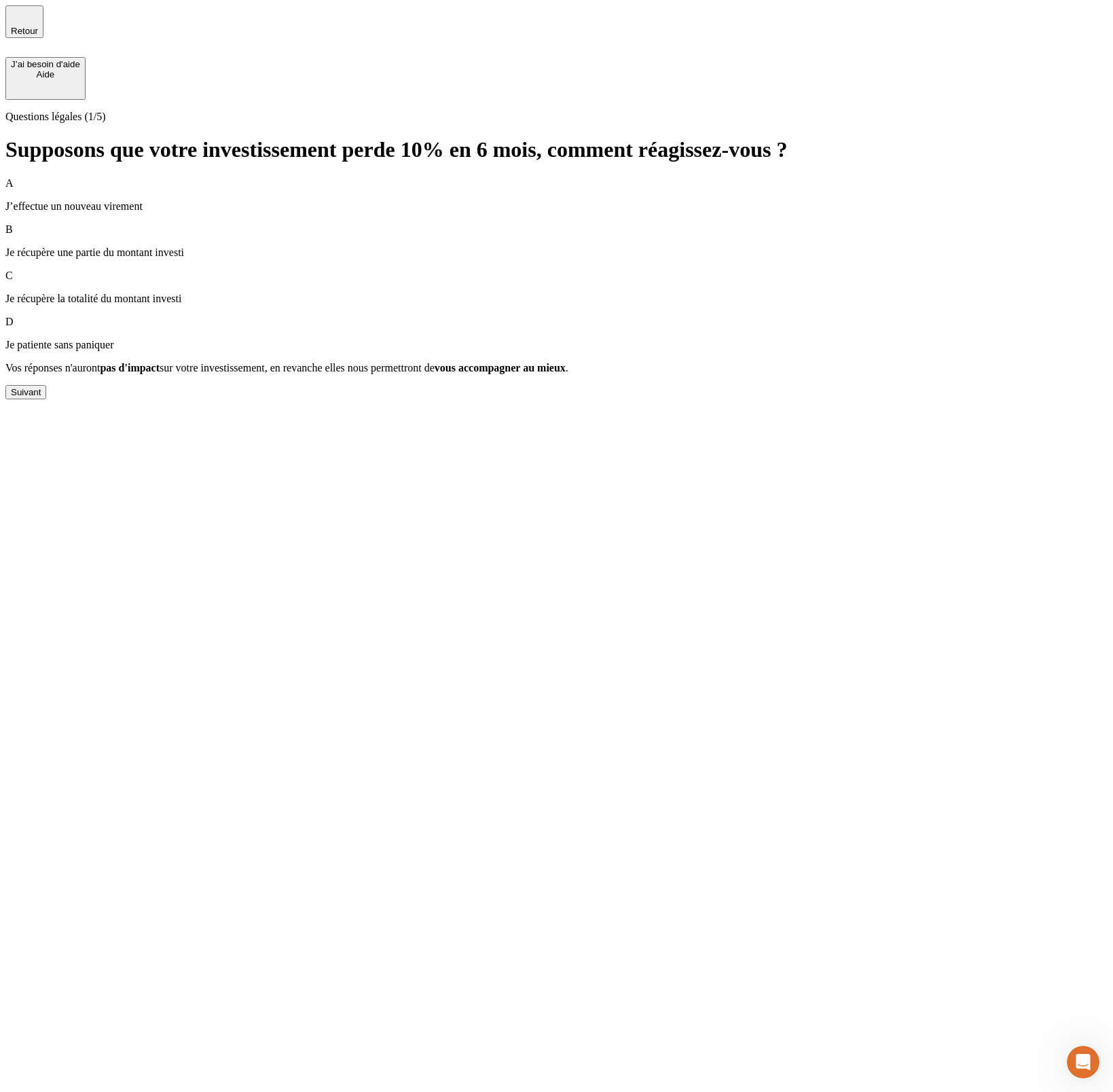
click at [41, 397] on div "Suivant" at bounding box center [25, 392] width 30 height 11
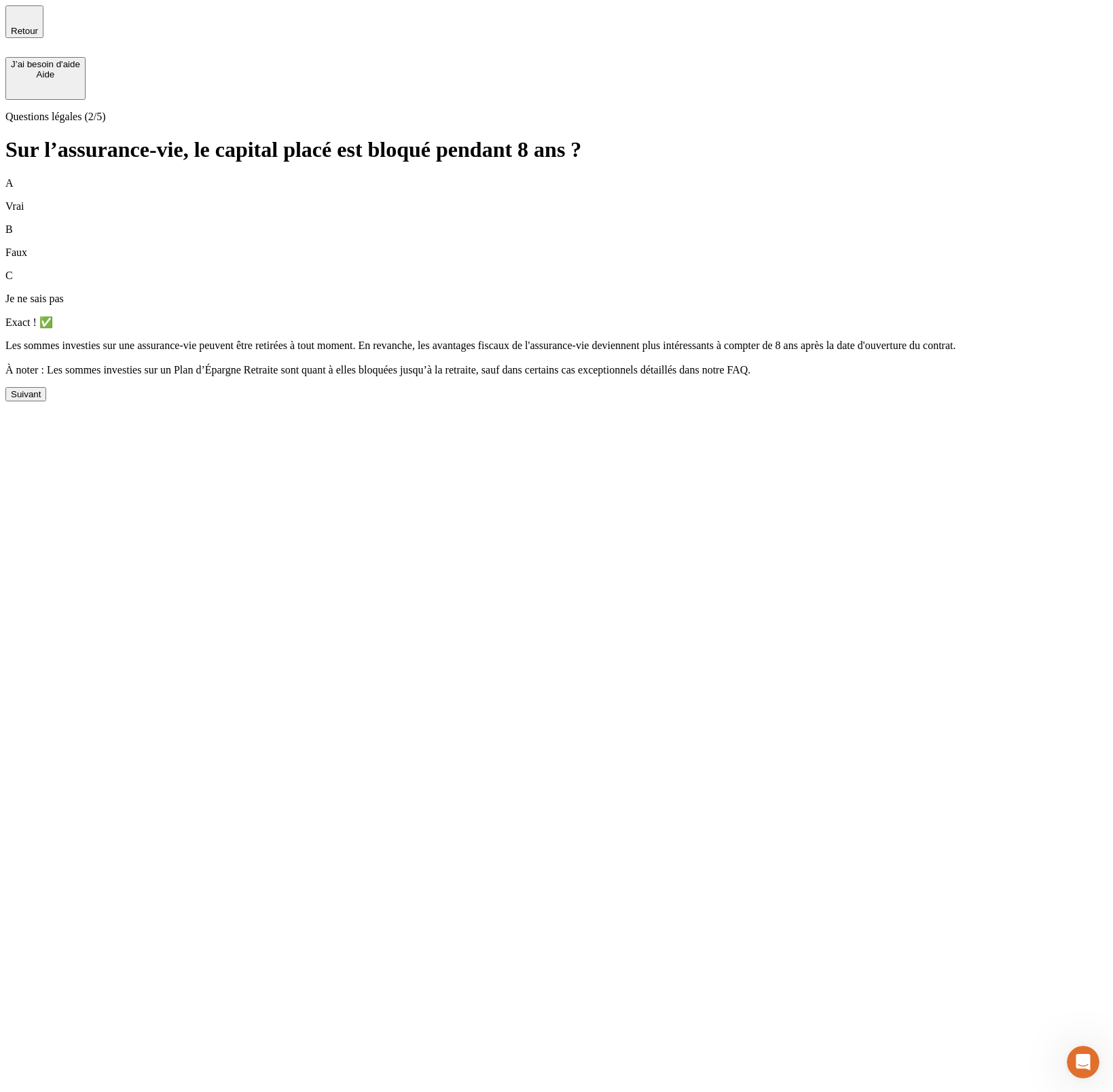
click at [46, 402] on button "Suivant" at bounding box center [26, 394] width 41 height 14
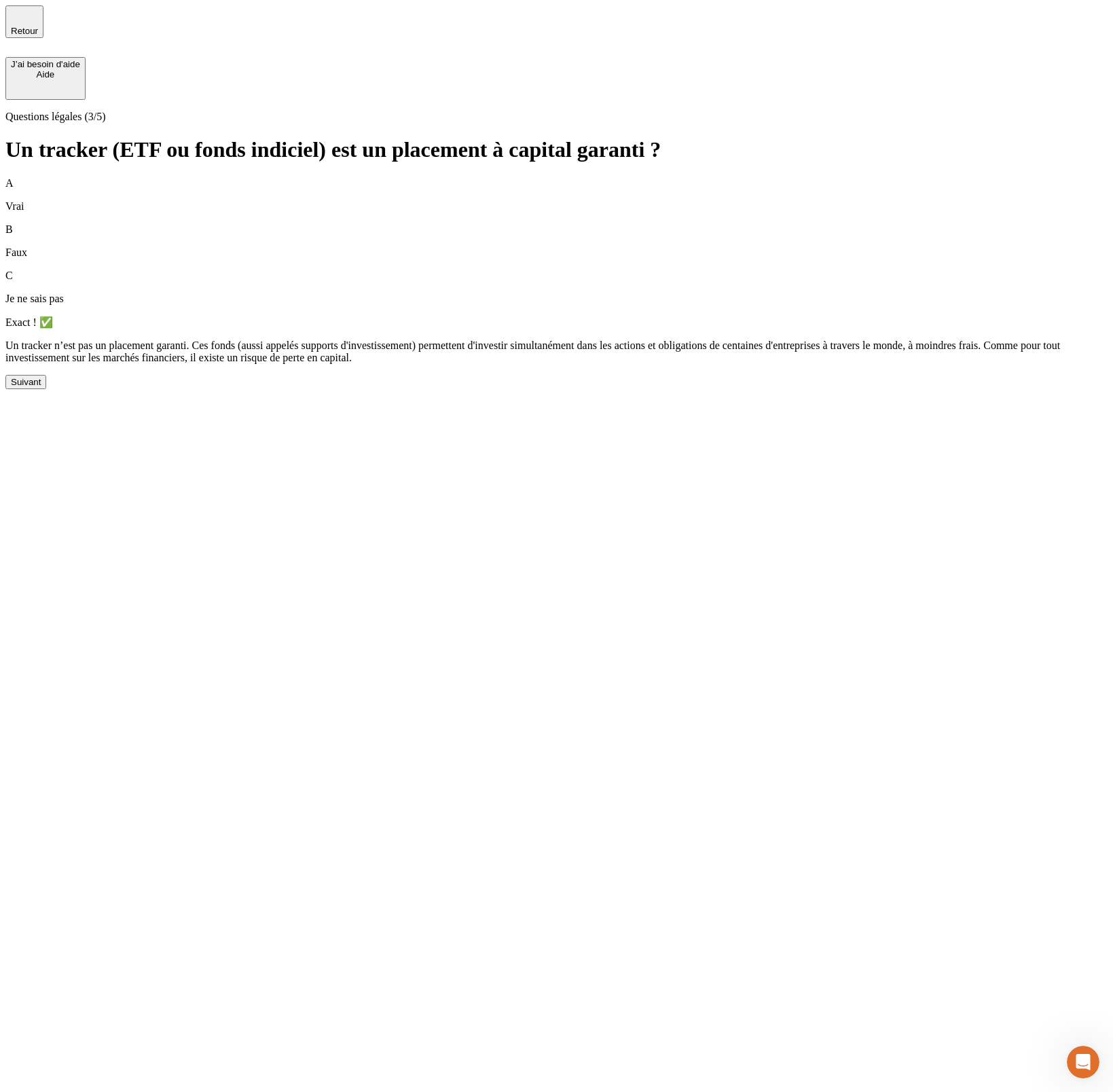
click at [46, 389] on button "Suivant" at bounding box center [26, 382] width 41 height 14
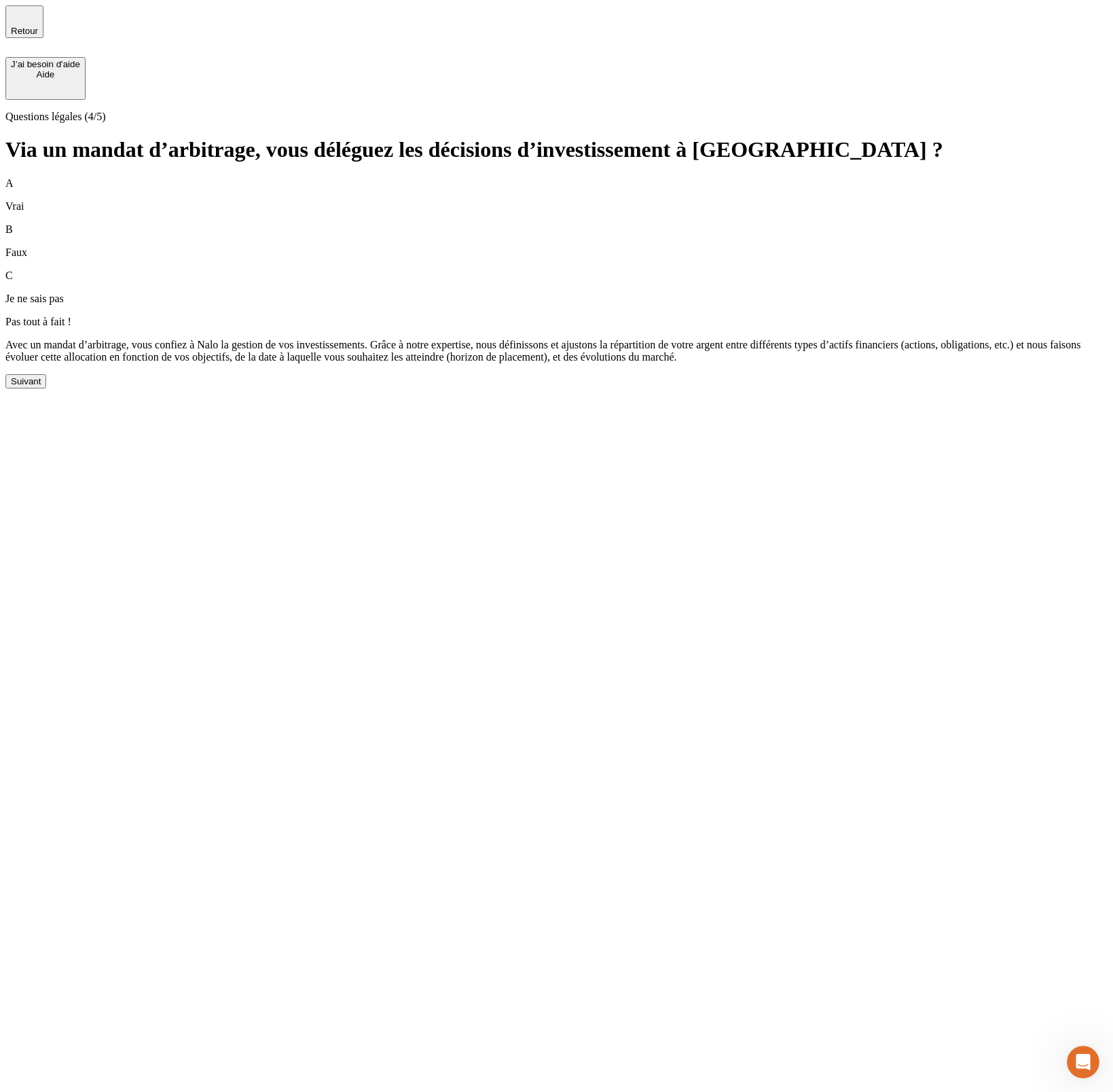
click at [46, 388] on button "Suivant" at bounding box center [26, 381] width 41 height 14
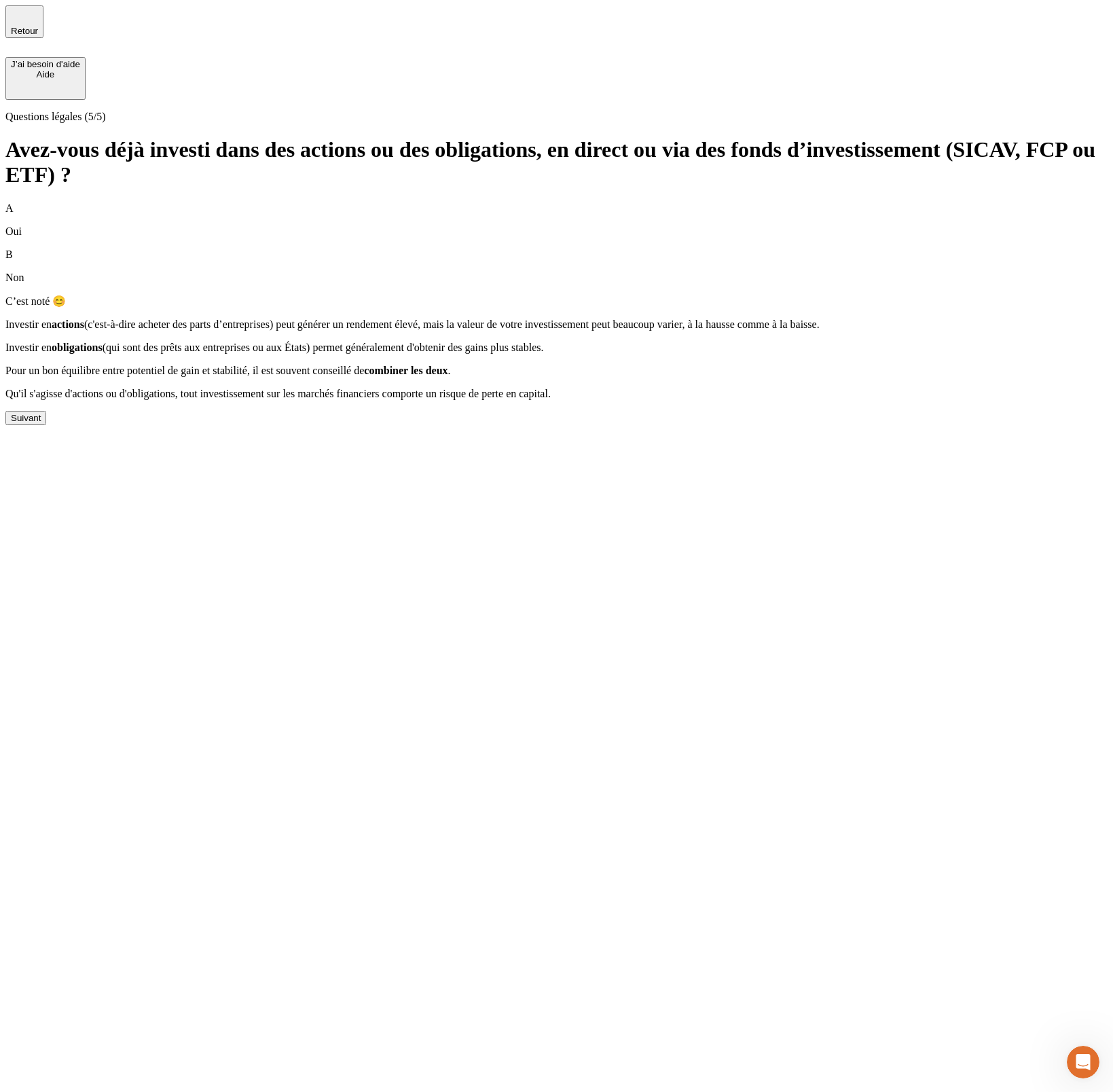
click at [46, 426] on button "Suivant" at bounding box center [26, 418] width 41 height 14
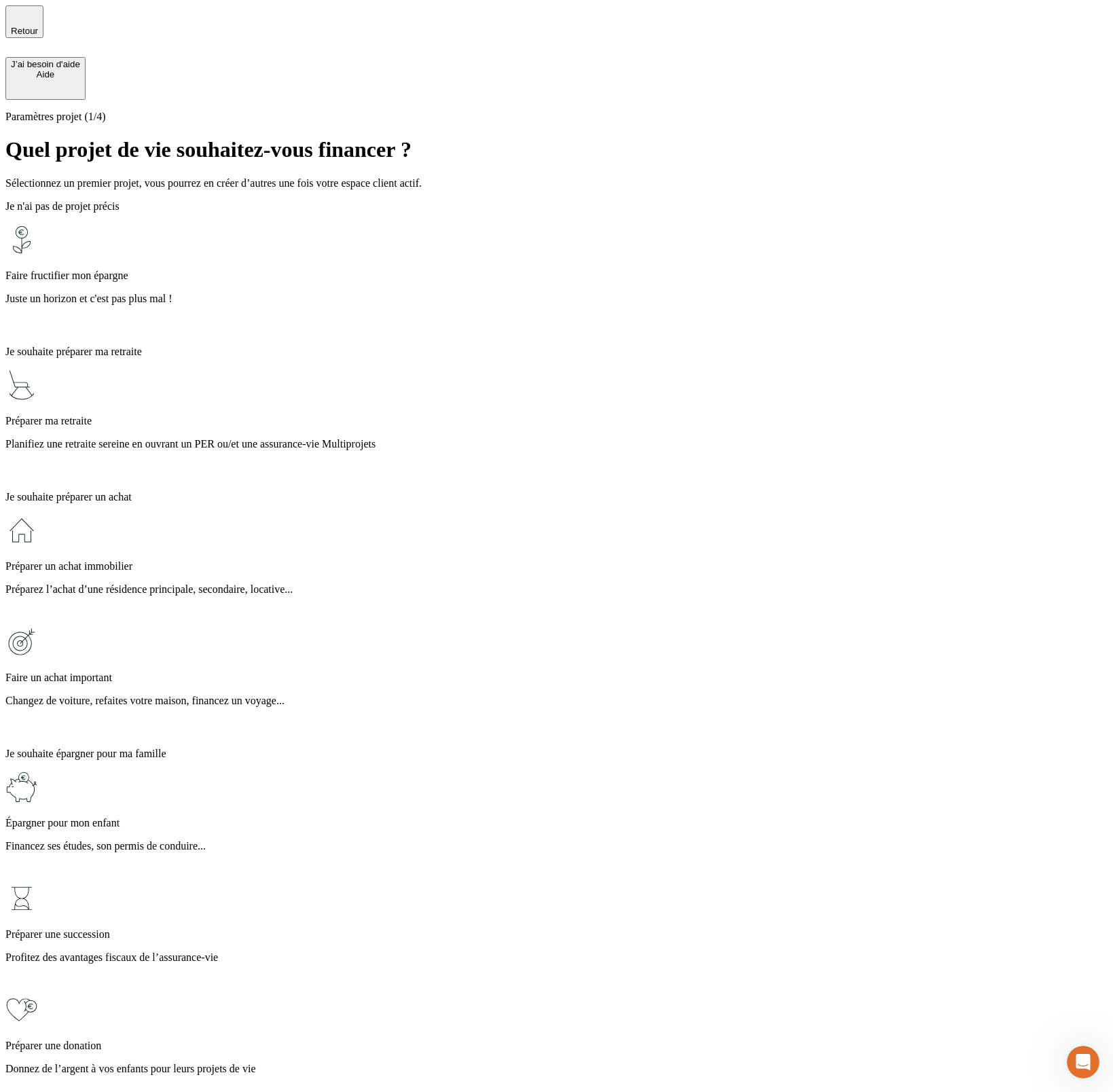
click at [399, 232] on div "Faire fructifier mon épargne Juste un horizon et c'est pas plus mal !" at bounding box center [556, 279] width 1102 height 111
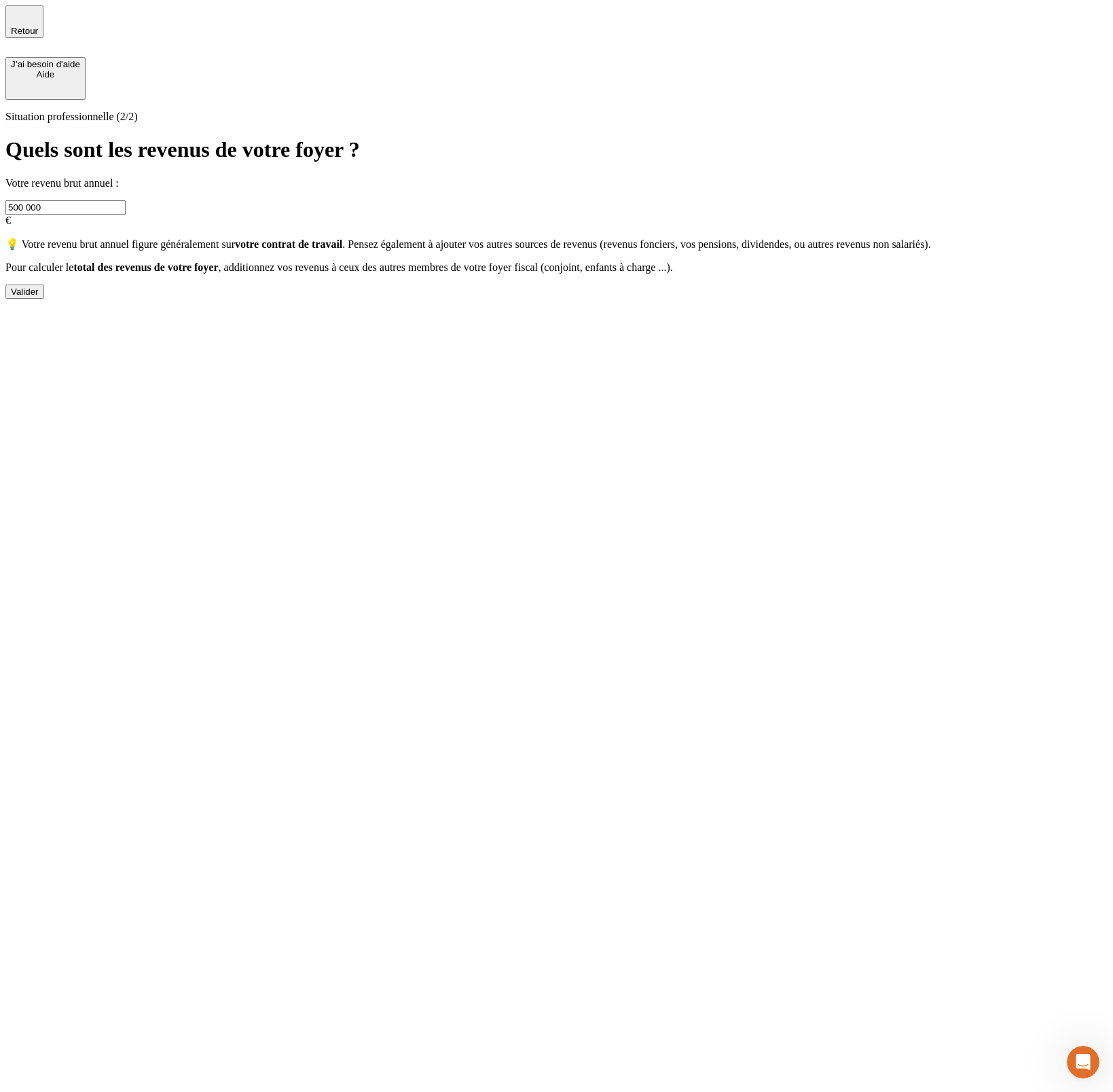
click at [125, 200] on input "500 000" at bounding box center [66, 207] width 120 height 14
type input "4 545 345"
click at [38, 296] on div "Valider" at bounding box center [24, 292] width 28 height 11
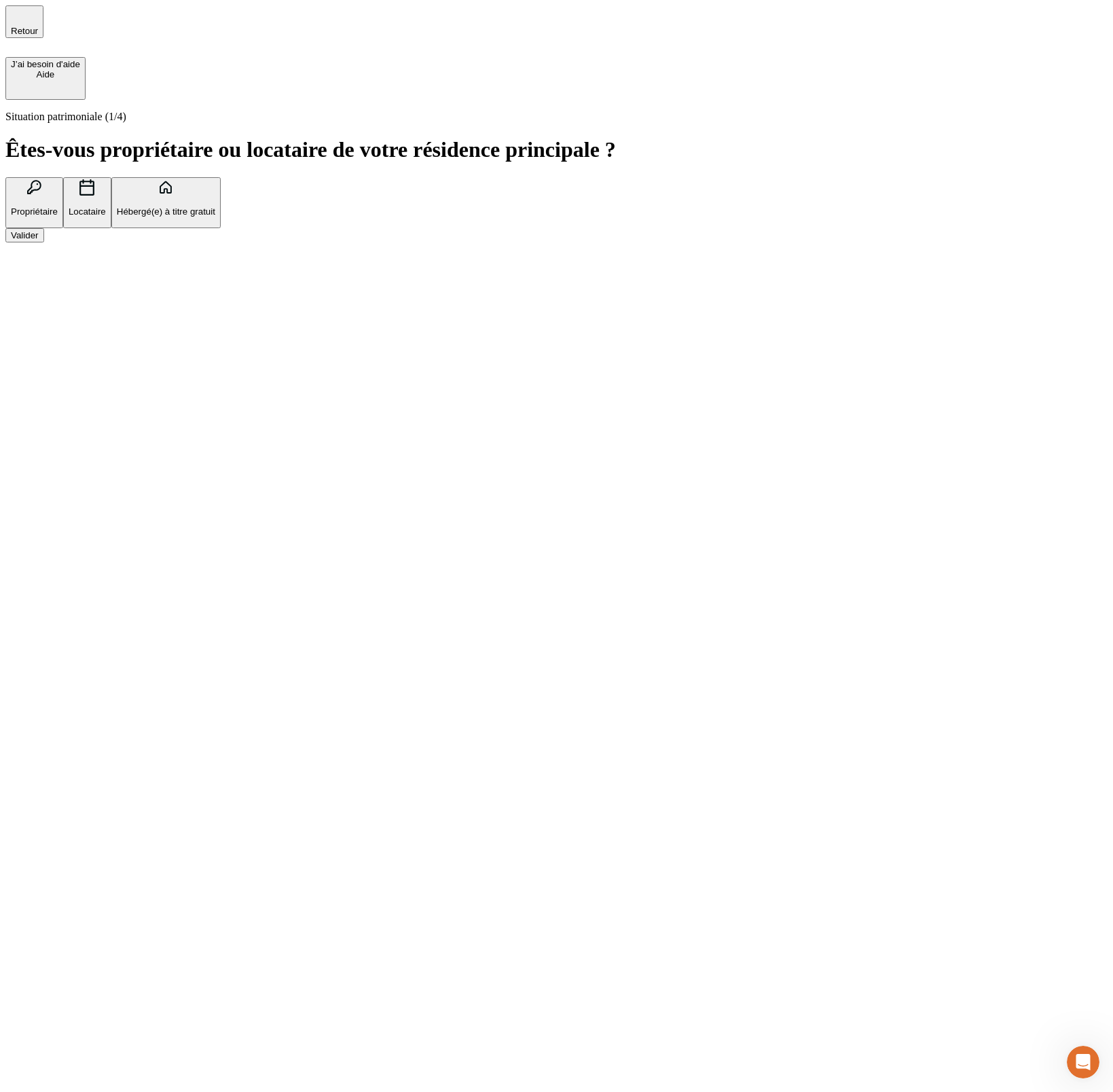
click at [38, 240] on div "Valider" at bounding box center [24, 235] width 28 height 11
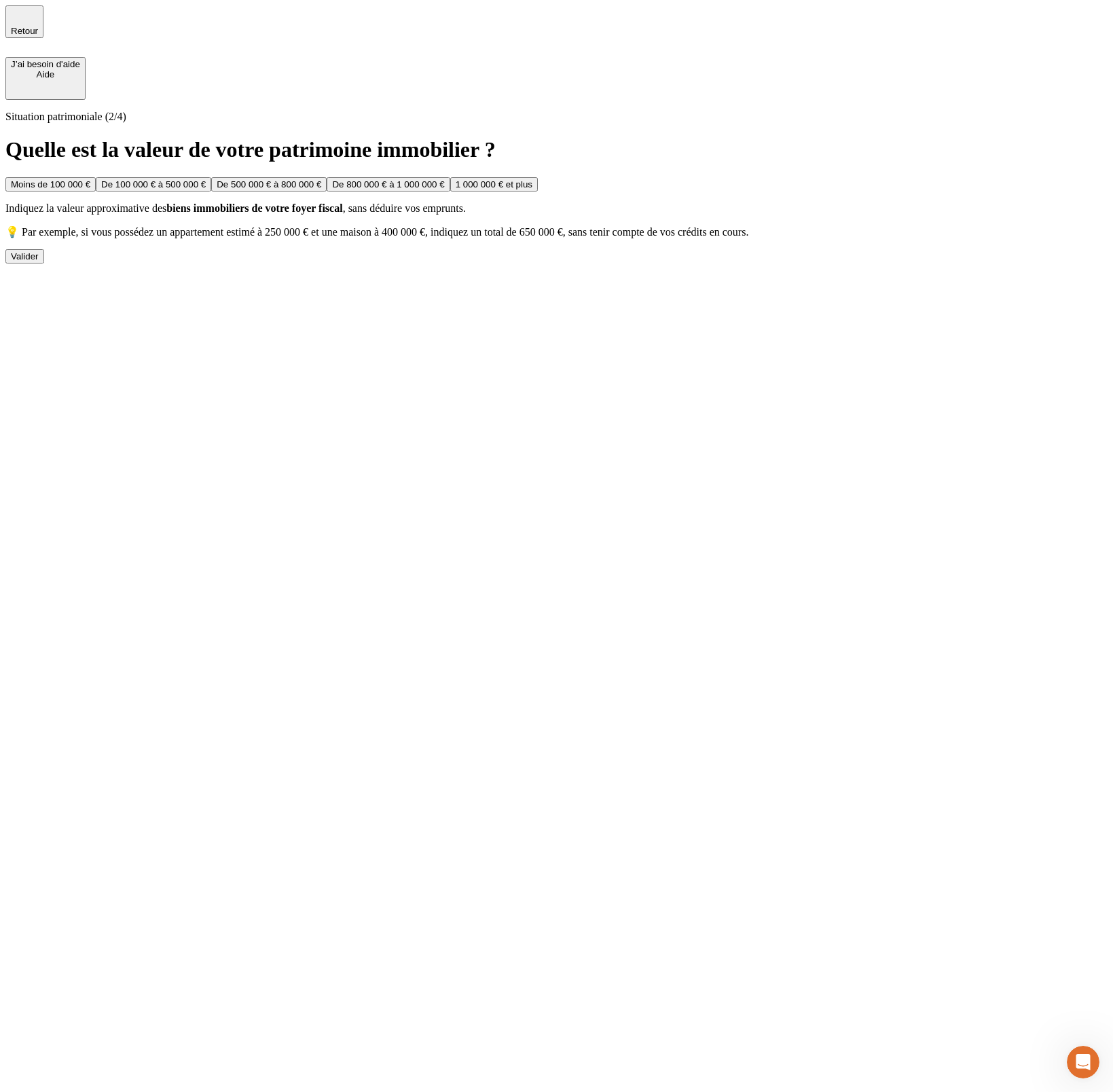
click at [44, 264] on button "Valider" at bounding box center [25, 256] width 38 height 14
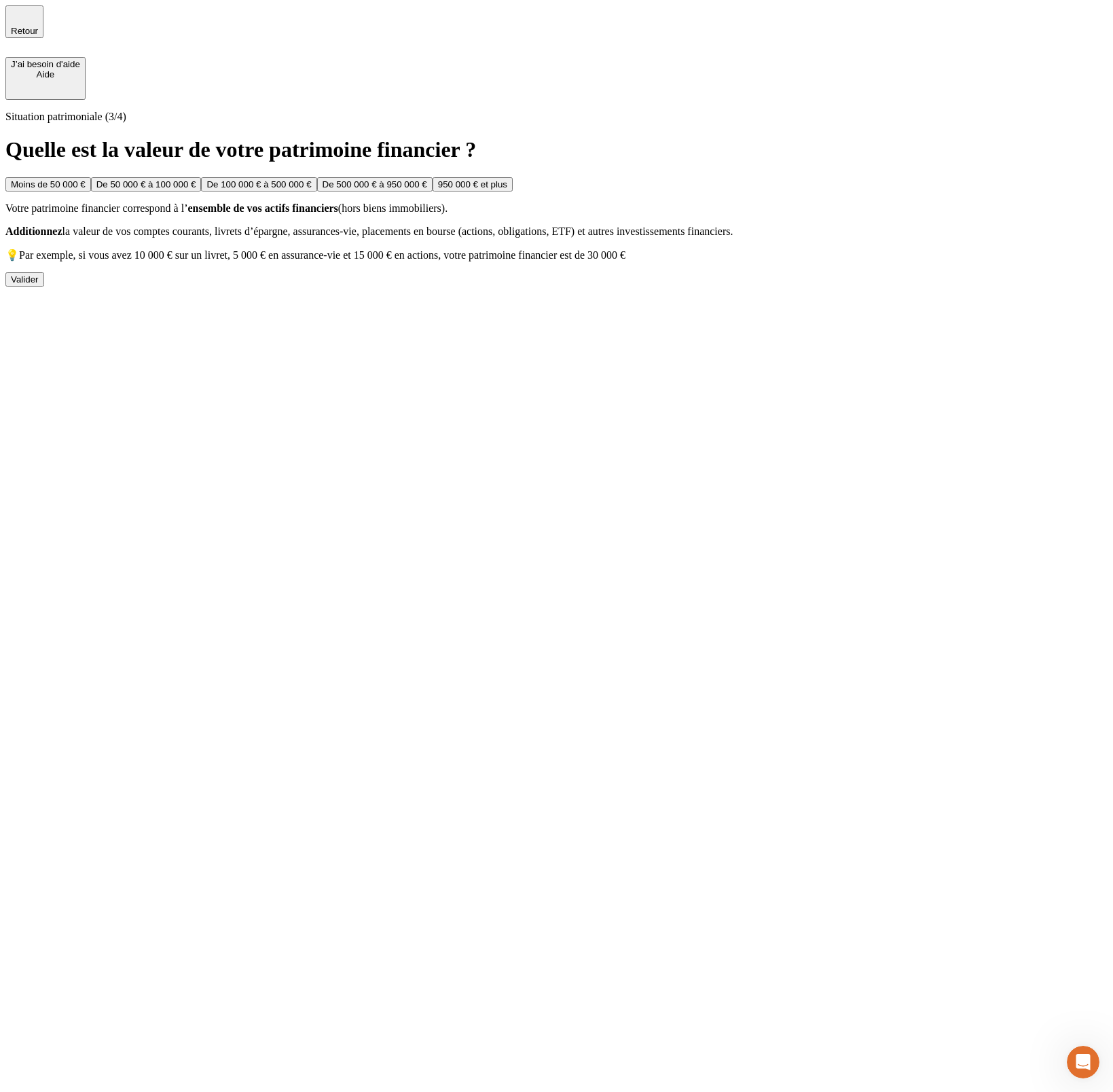
click at [38, 285] on div "Valider" at bounding box center [24, 279] width 28 height 11
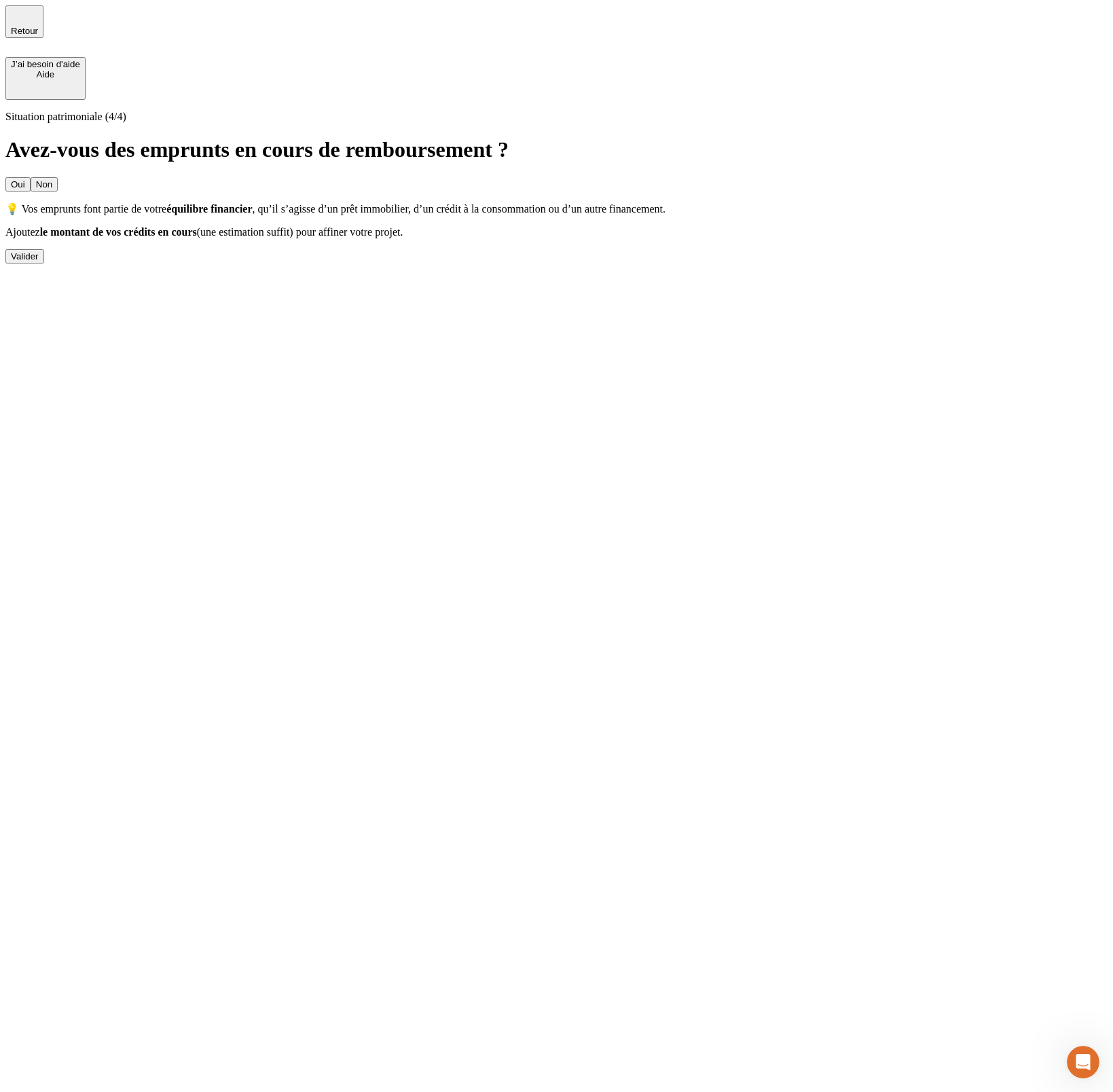
click at [44, 264] on button "Valider" at bounding box center [25, 256] width 38 height 14
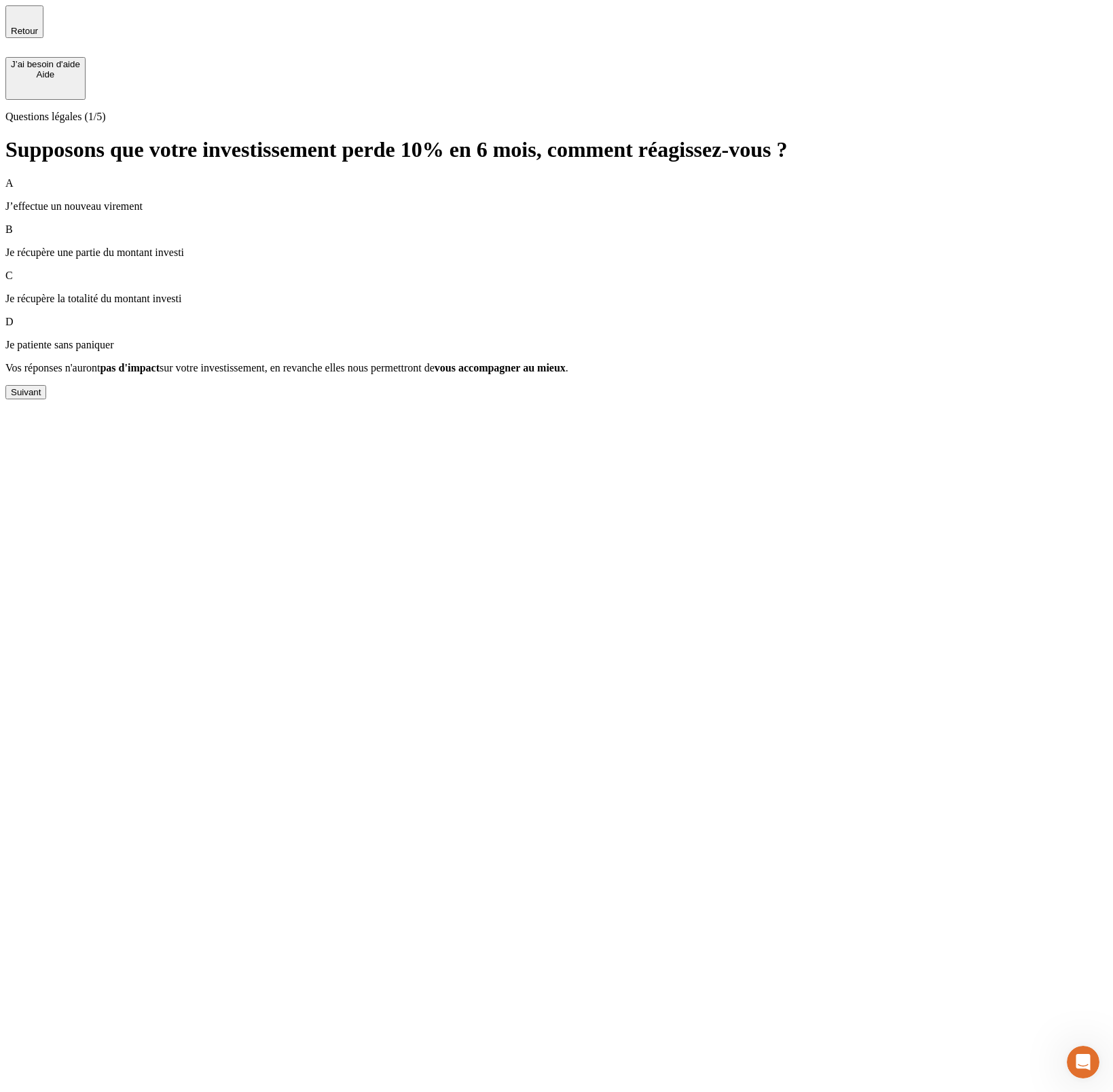
click at [46, 400] on button "Suivant" at bounding box center [26, 392] width 41 height 14
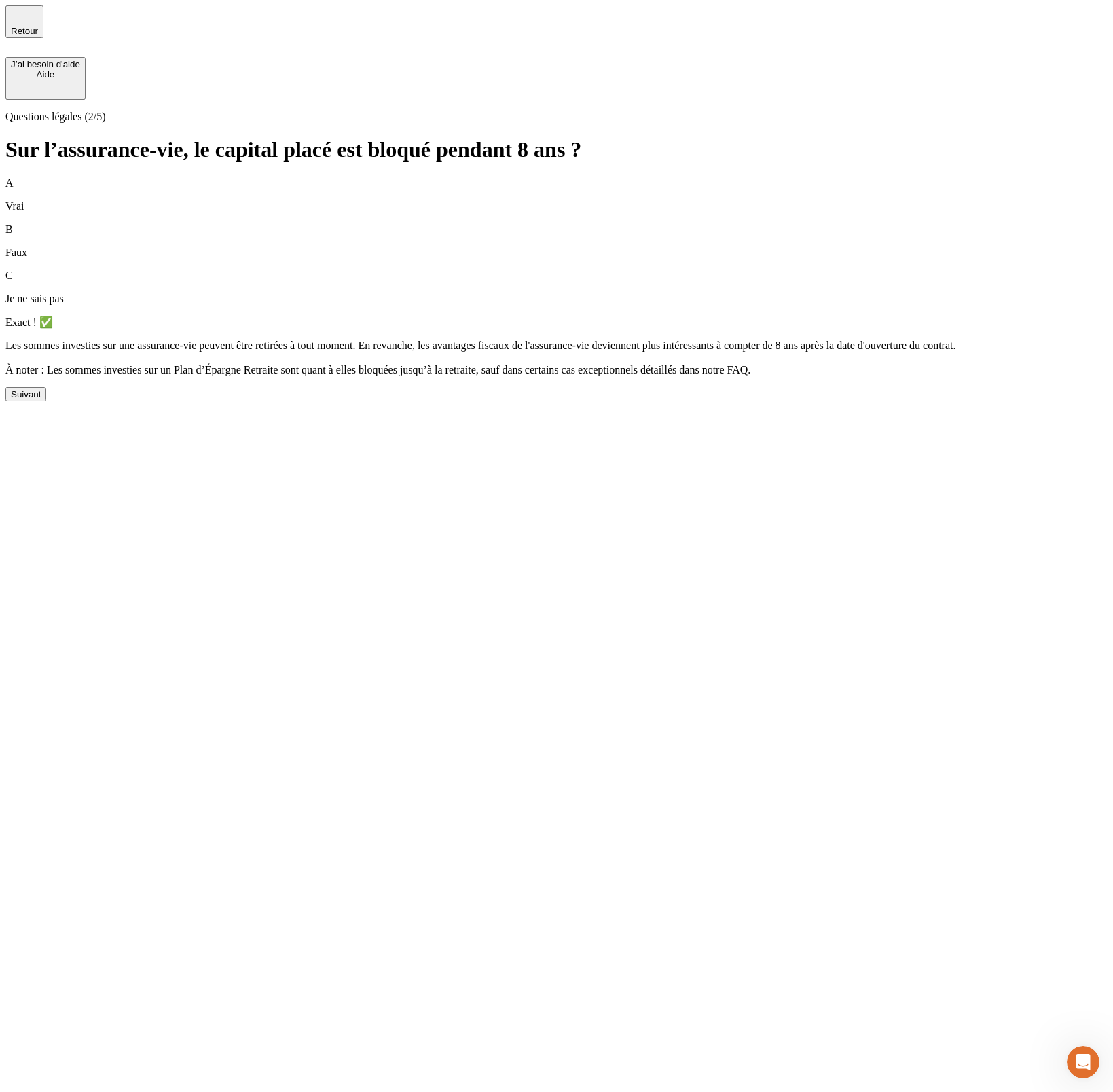
click at [41, 400] on div "Suivant" at bounding box center [25, 394] width 30 height 11
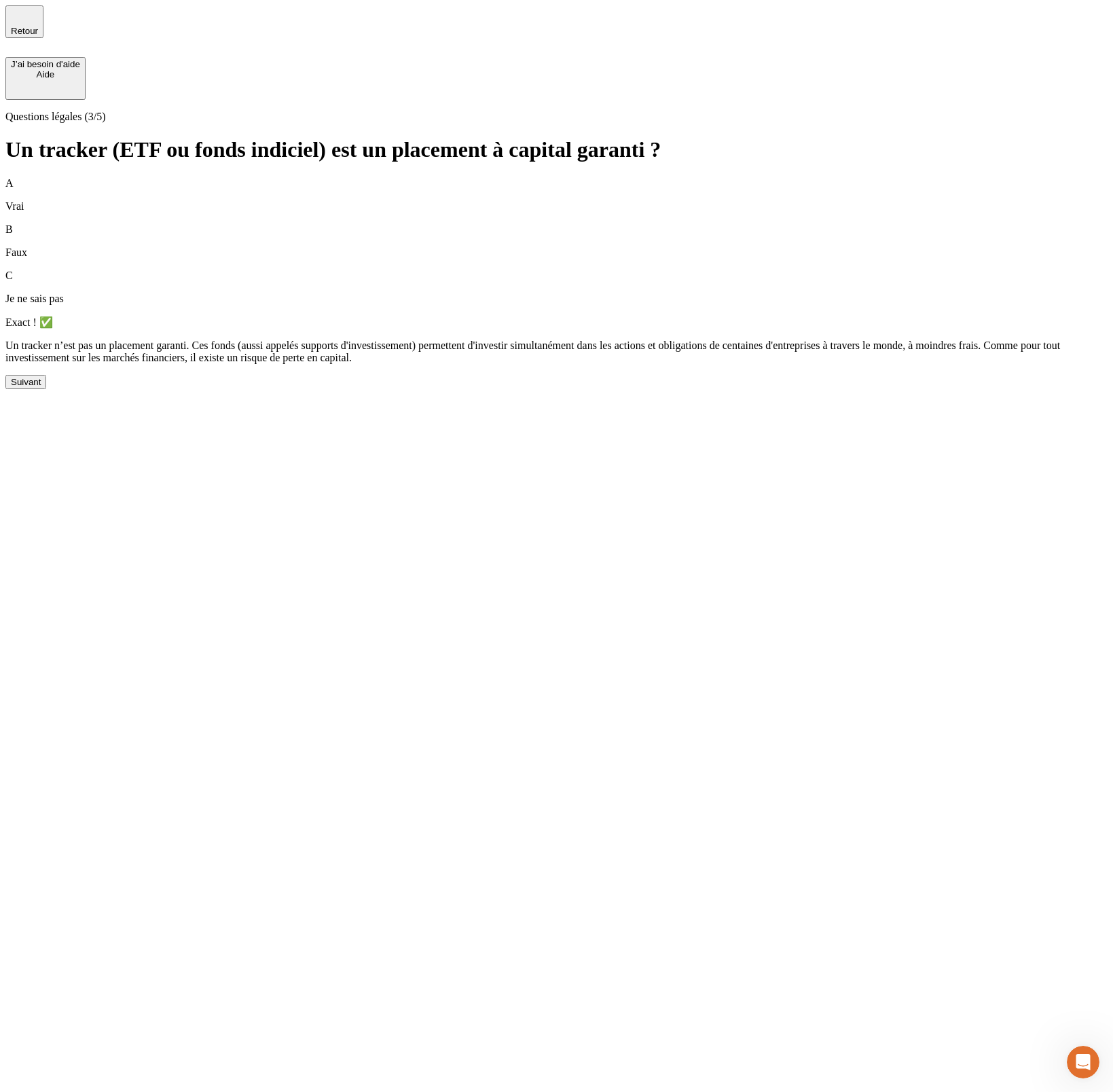
click at [46, 389] on button "Suivant" at bounding box center [26, 382] width 41 height 14
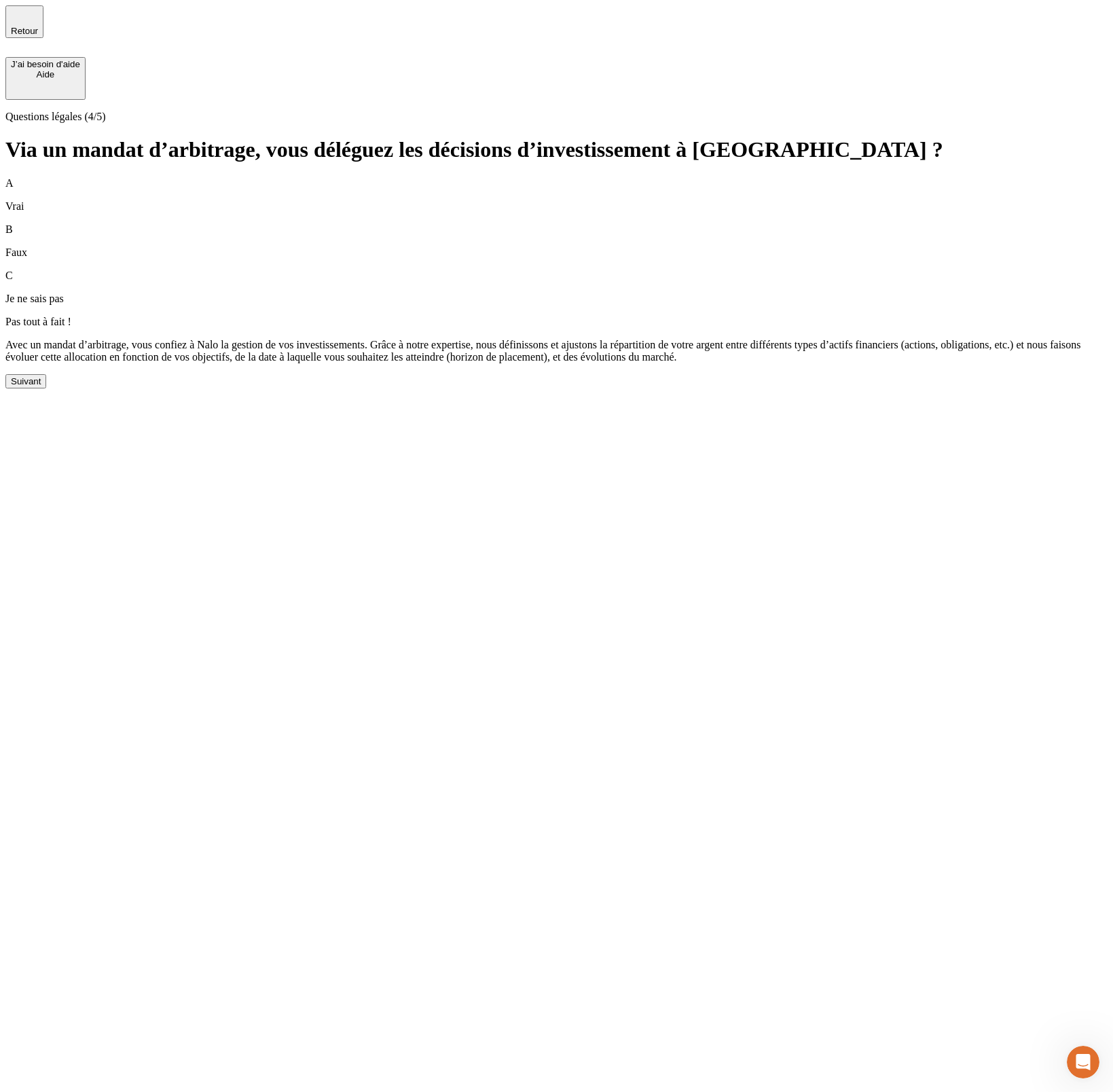
click at [46, 388] on button "Suivant" at bounding box center [26, 381] width 41 height 14
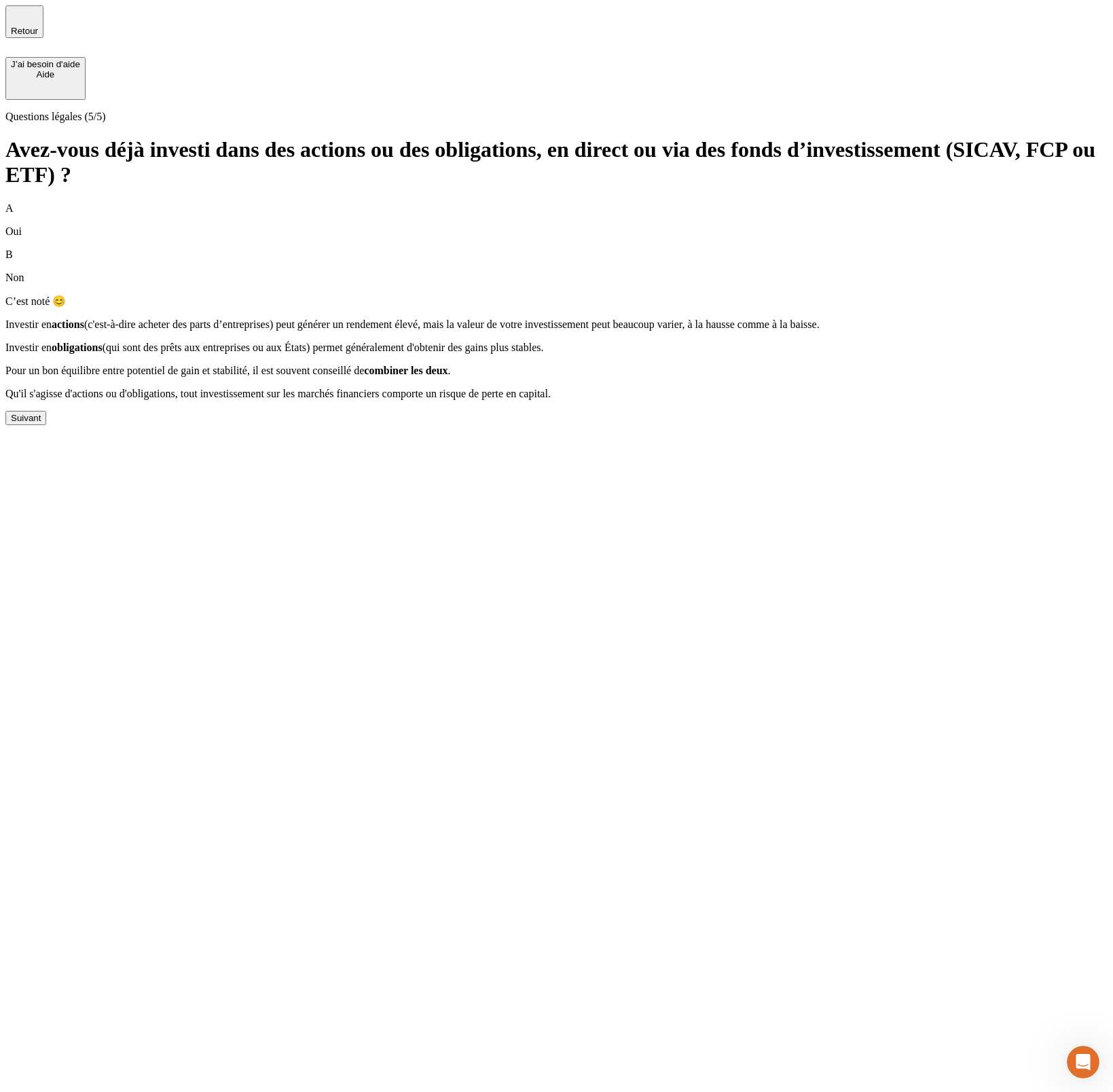
click at [318, 426] on div "A Oui B Non C’est noté 😊 Investir en actions (c'est-à-dire acheter des parts d’…" at bounding box center [556, 314] width 1102 height 223
click at [46, 426] on button "Suivant" at bounding box center [26, 418] width 41 height 14
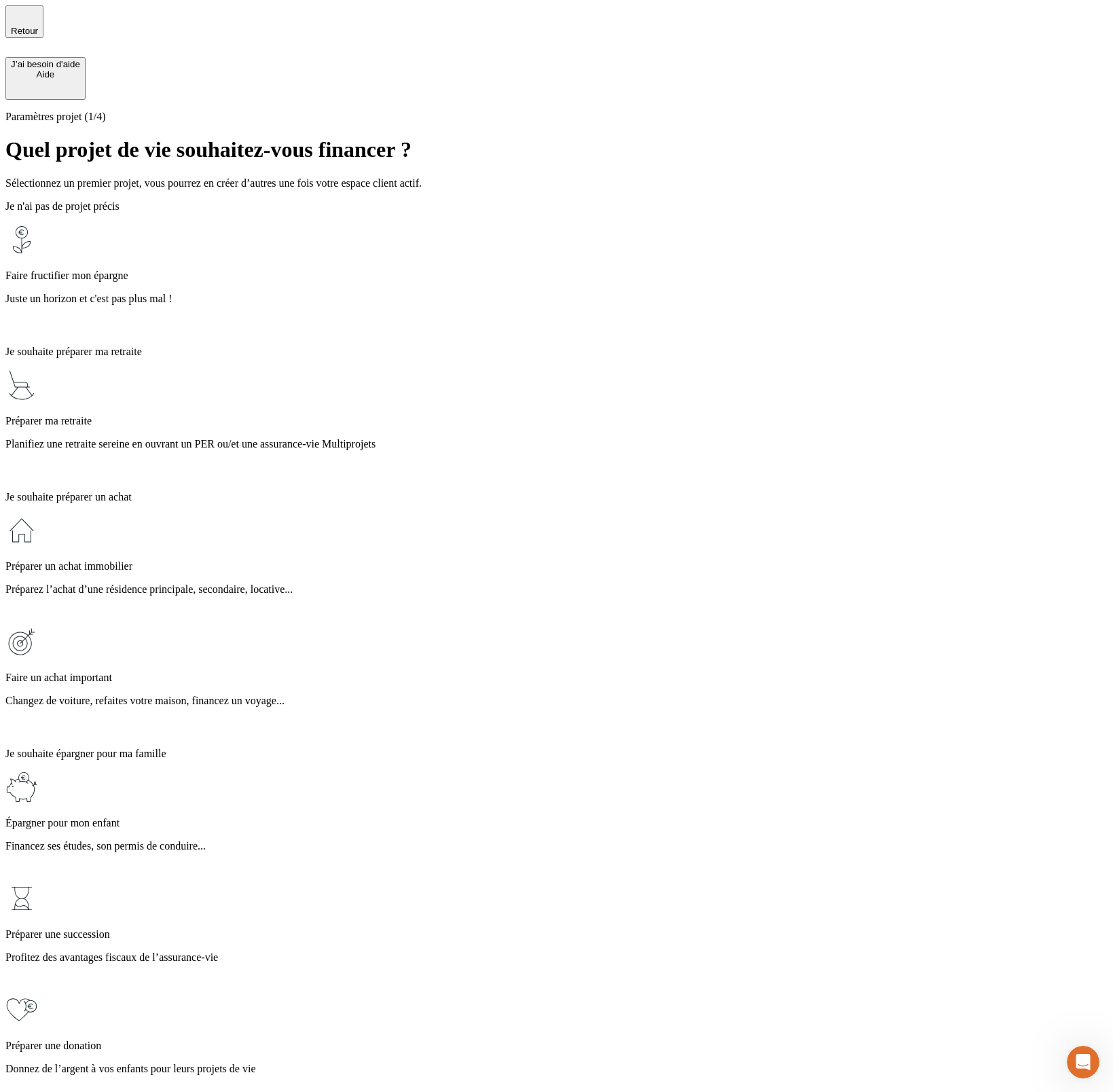
click at [384, 293] on p "Juste un horizon et c'est pas plus mal !" at bounding box center [556, 298] width 1102 height 12
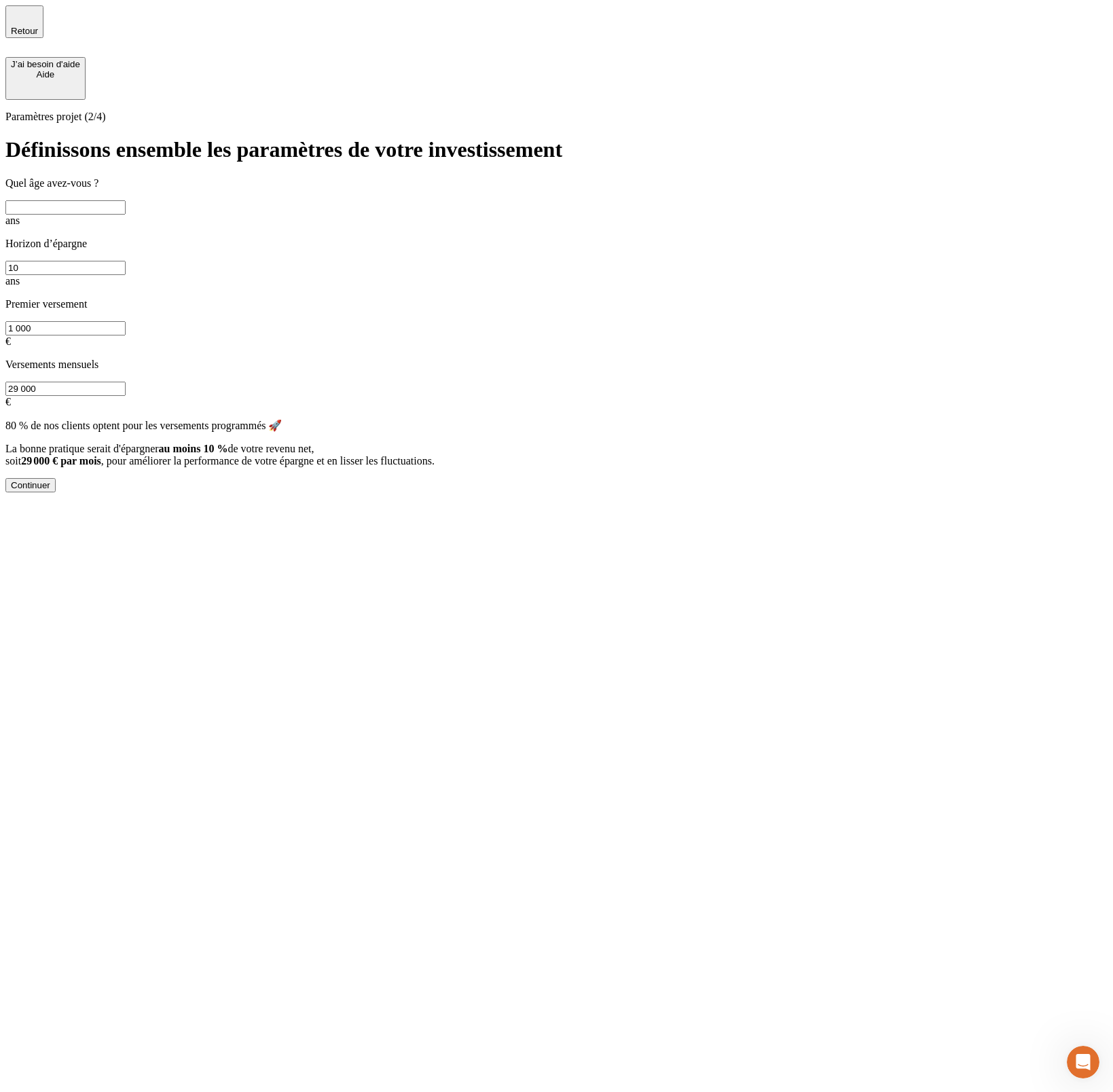
click at [485, 419] on div "80 % de nos clients optent pour les versements programmés 🚀 La bonne pratique s…" at bounding box center [556, 443] width 1102 height 48
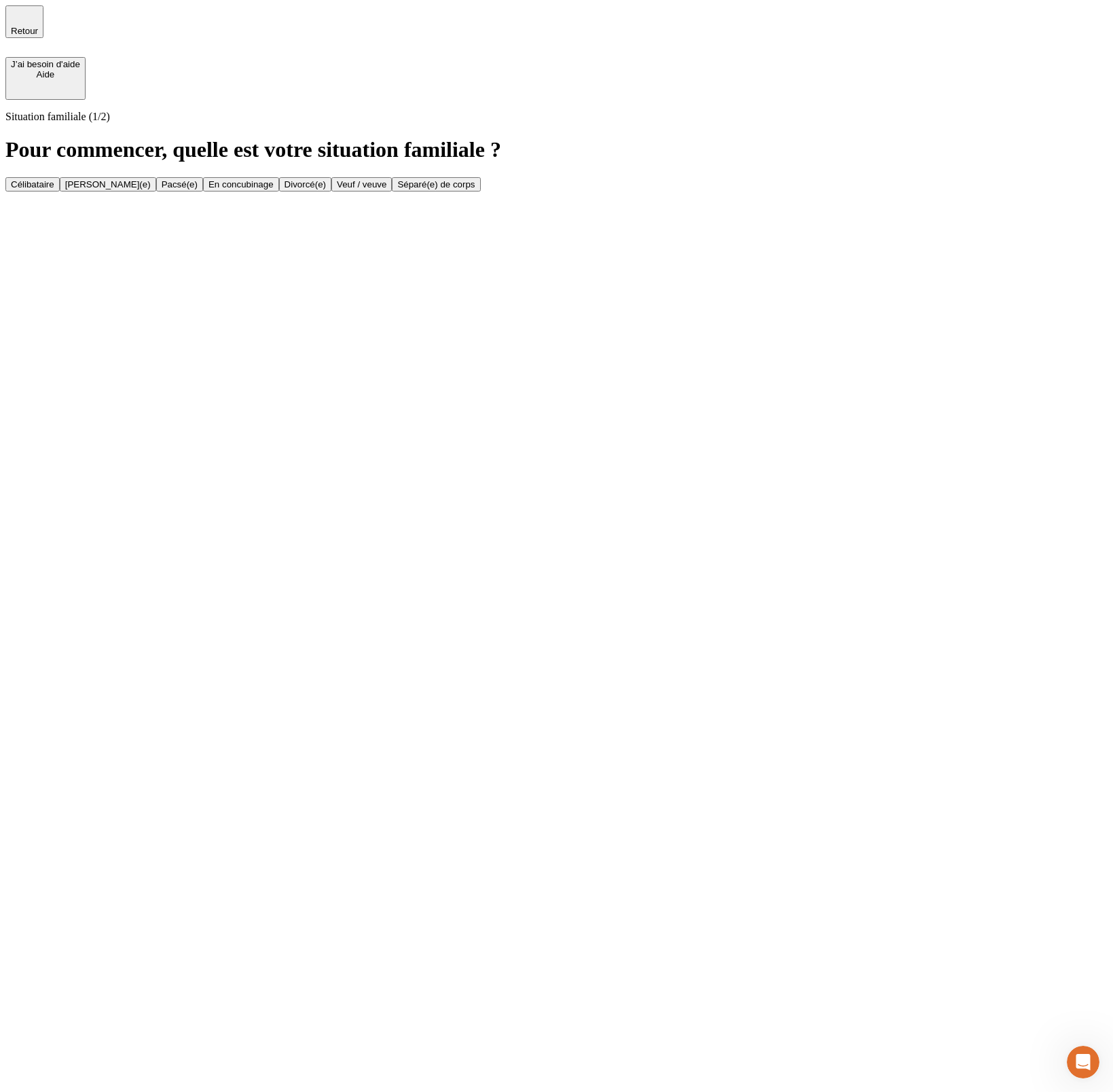
click at [156, 177] on button "[PERSON_NAME](e)" at bounding box center [107, 184] width 97 height 14
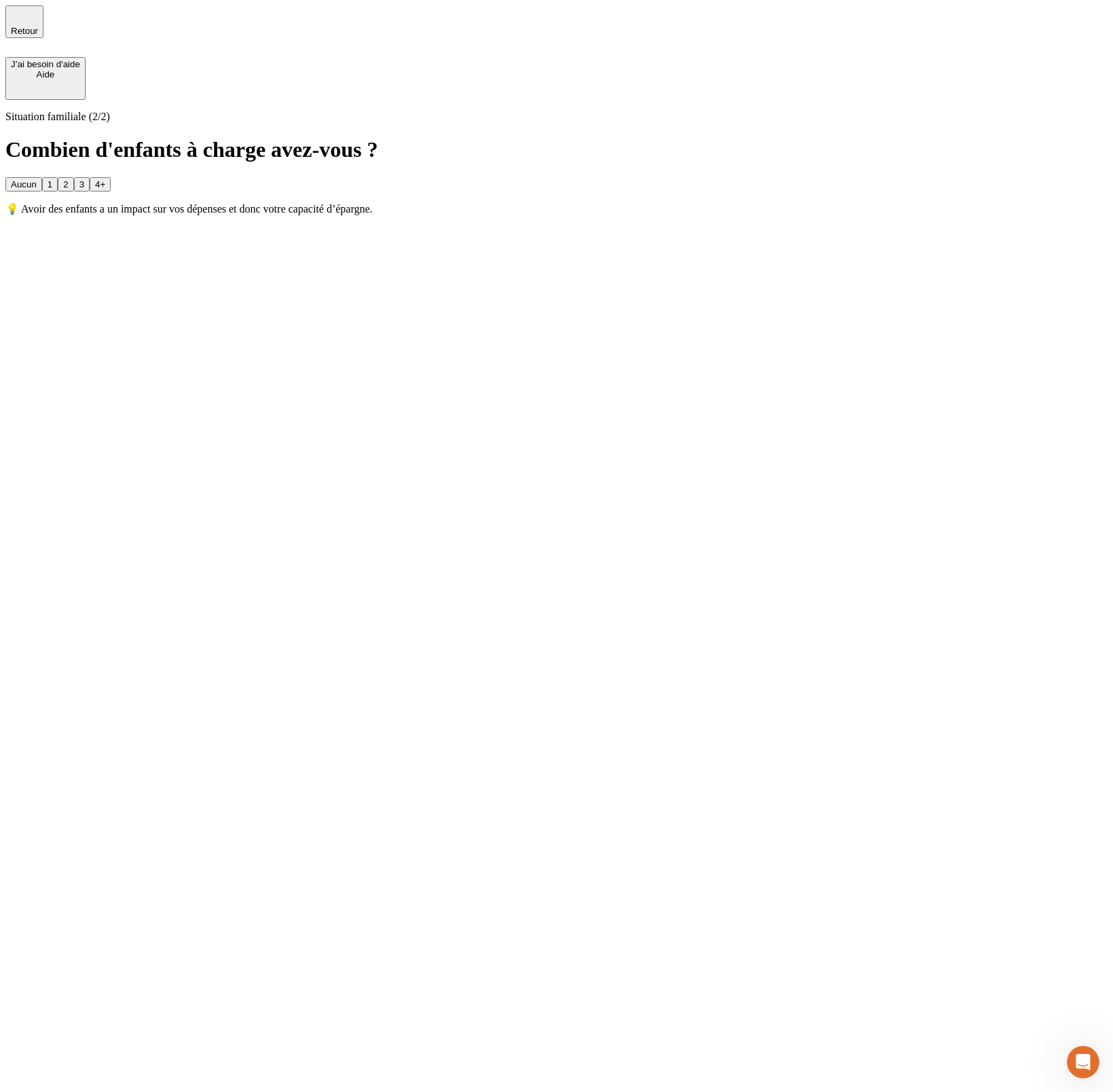
click at [613, 177] on div "Aucun 1 2 3 4+" at bounding box center [556, 184] width 1102 height 14
click at [74, 177] on button "2" at bounding box center [65, 184] width 15 height 14
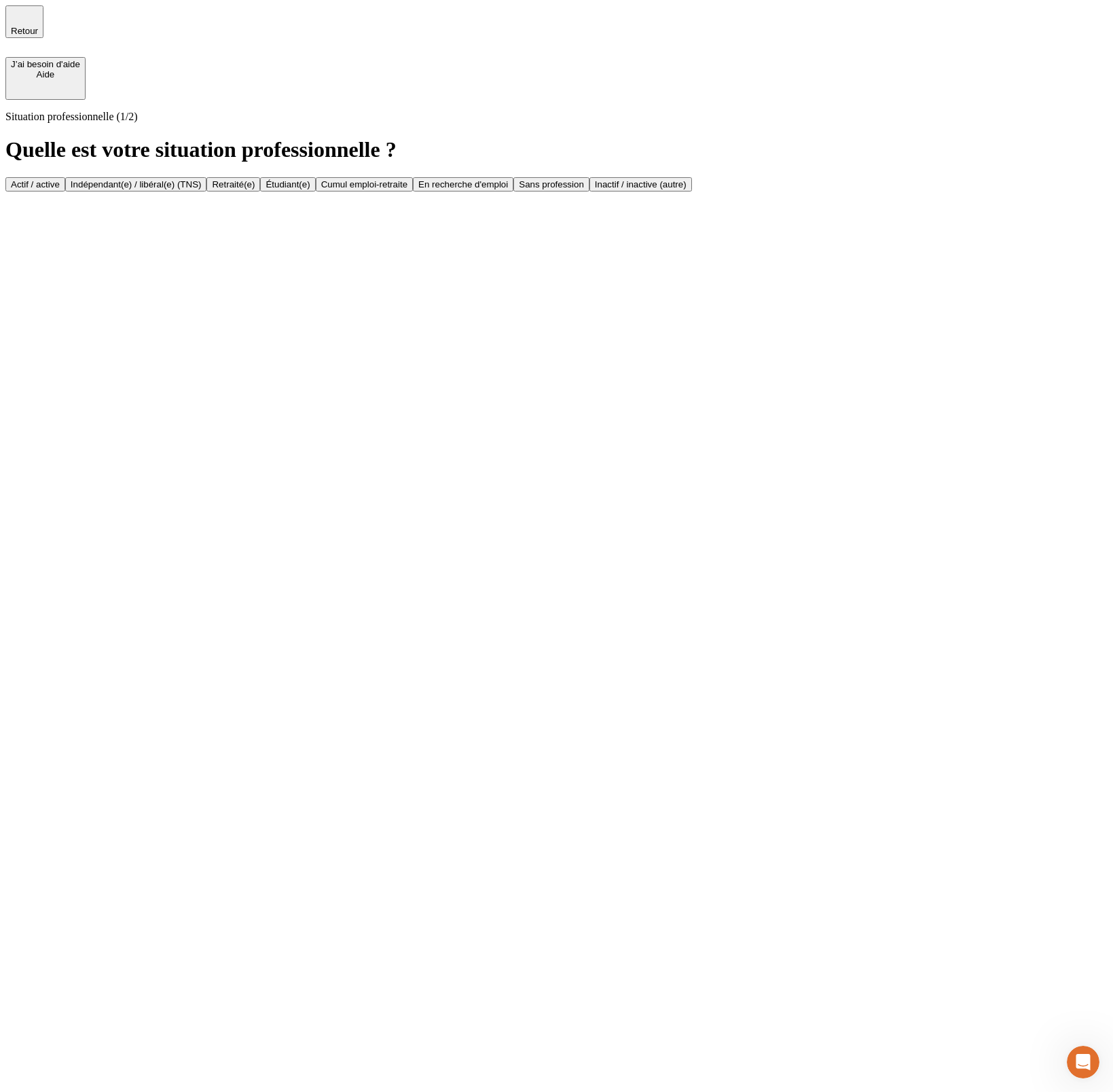
click at [65, 177] on button "Actif / active" at bounding box center [35, 184] width 59 height 14
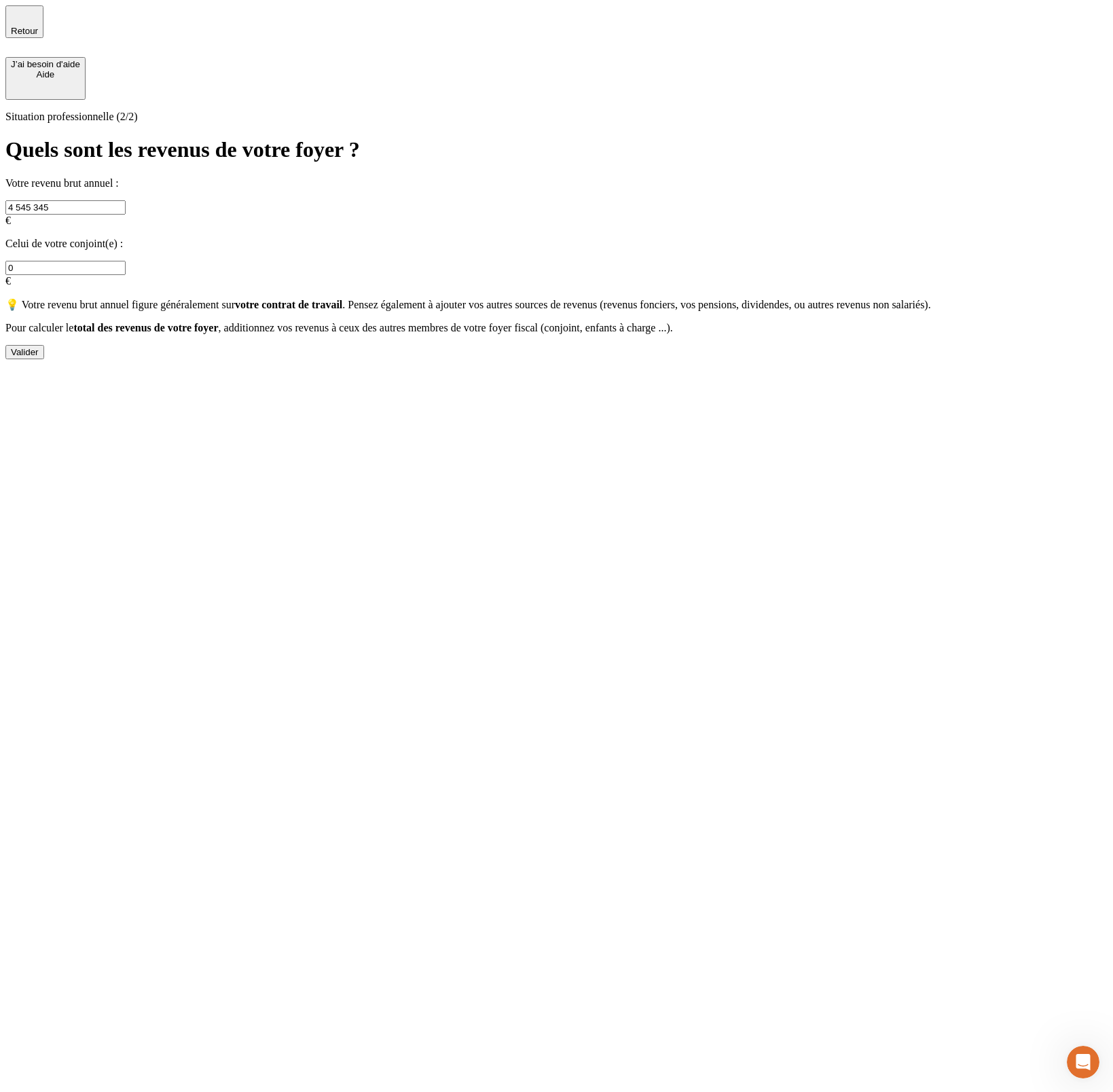
drag, startPoint x: 602, startPoint y: 160, endPoint x: 545, endPoint y: 165, distance: 57.2
click at [125, 261] on input "0" at bounding box center [66, 268] width 120 height 14
type input "8 000 000"
click at [38, 347] on div "Valider" at bounding box center [24, 352] width 28 height 11
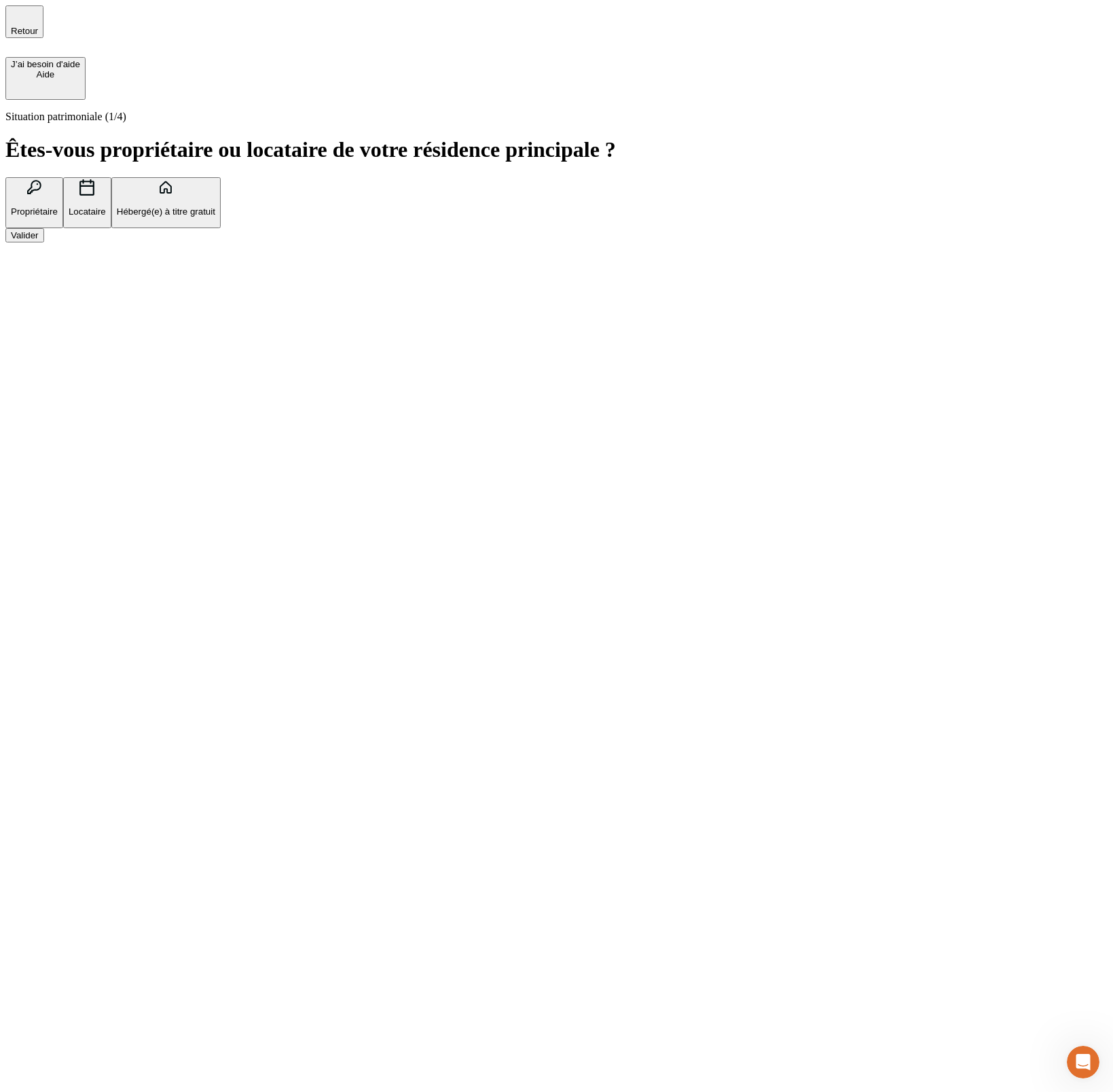
click at [44, 243] on button "Valider" at bounding box center [25, 235] width 38 height 14
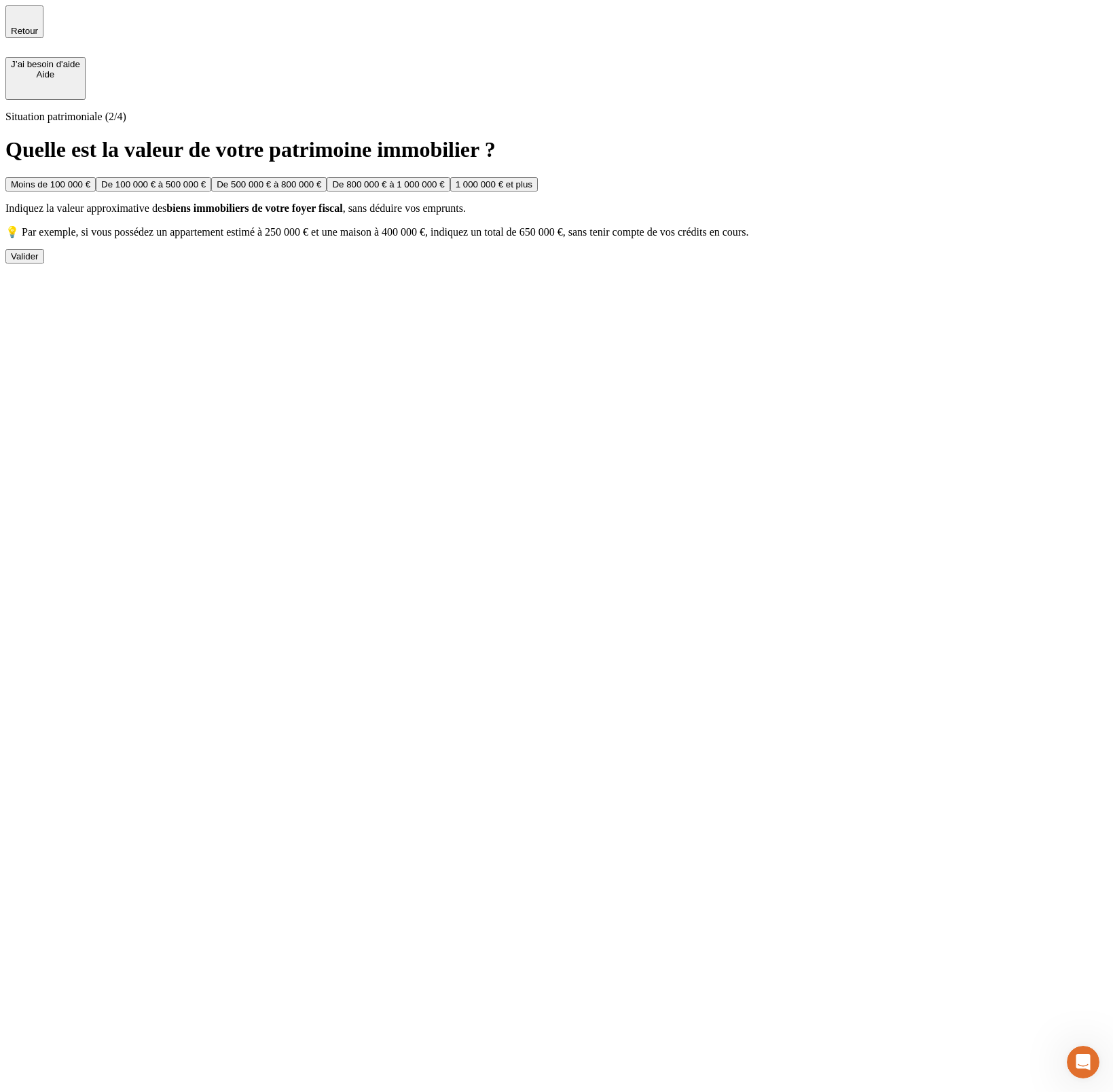
click at [44, 264] on button "Valider" at bounding box center [25, 256] width 38 height 14
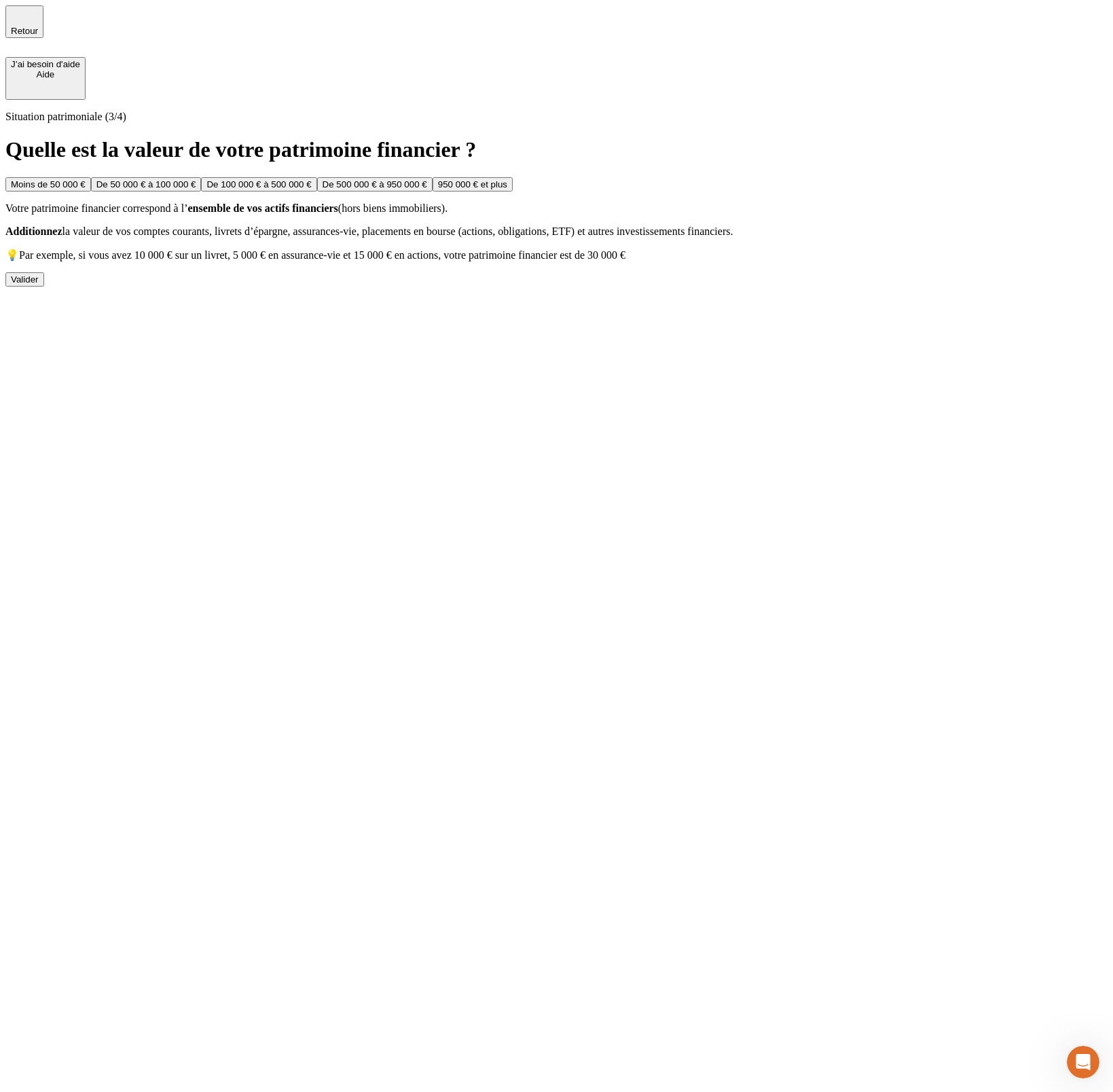
click at [38, 285] on div "Valider" at bounding box center [24, 279] width 28 height 11
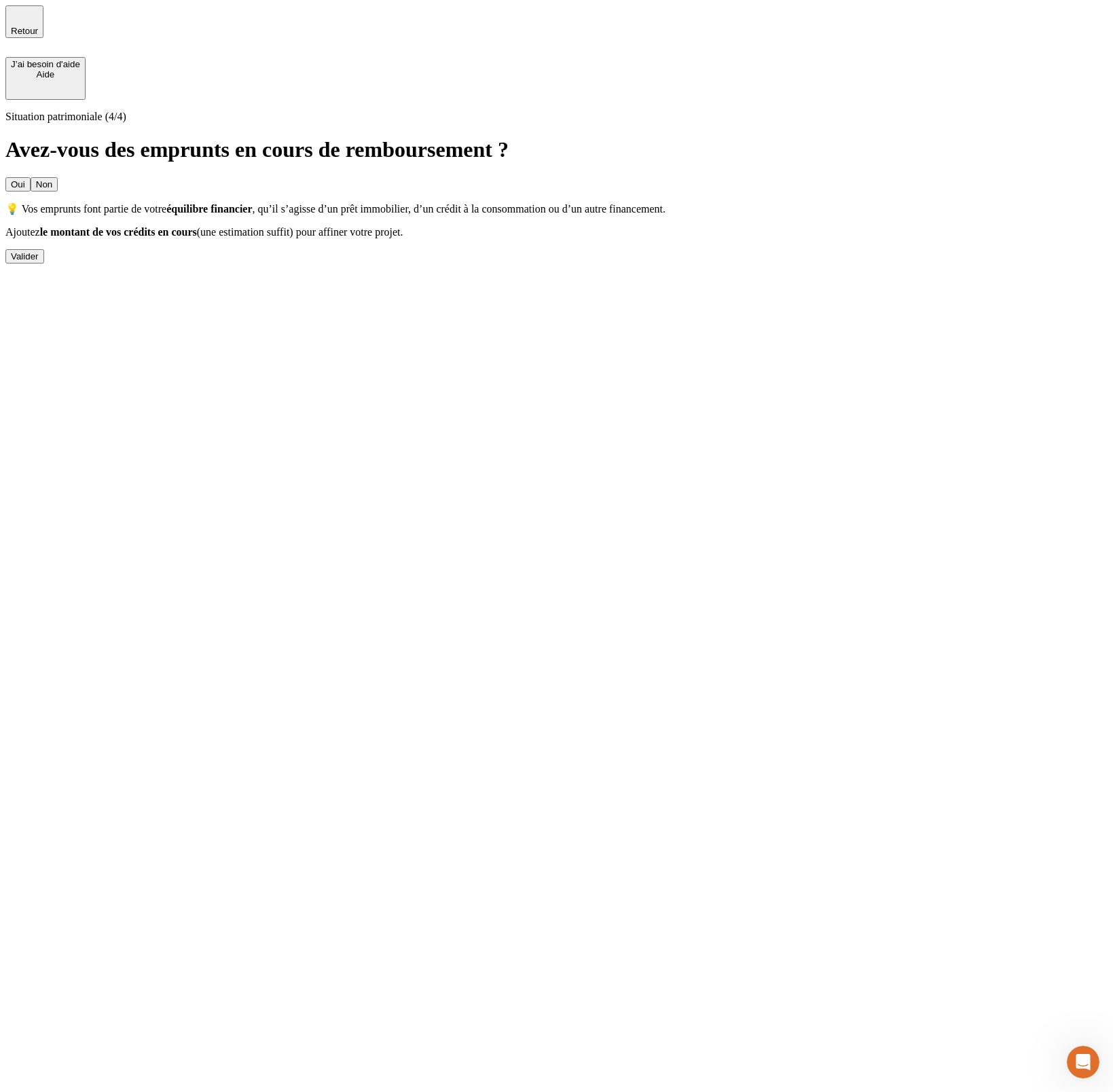
click at [38, 261] on div "Valider" at bounding box center [24, 256] width 28 height 11
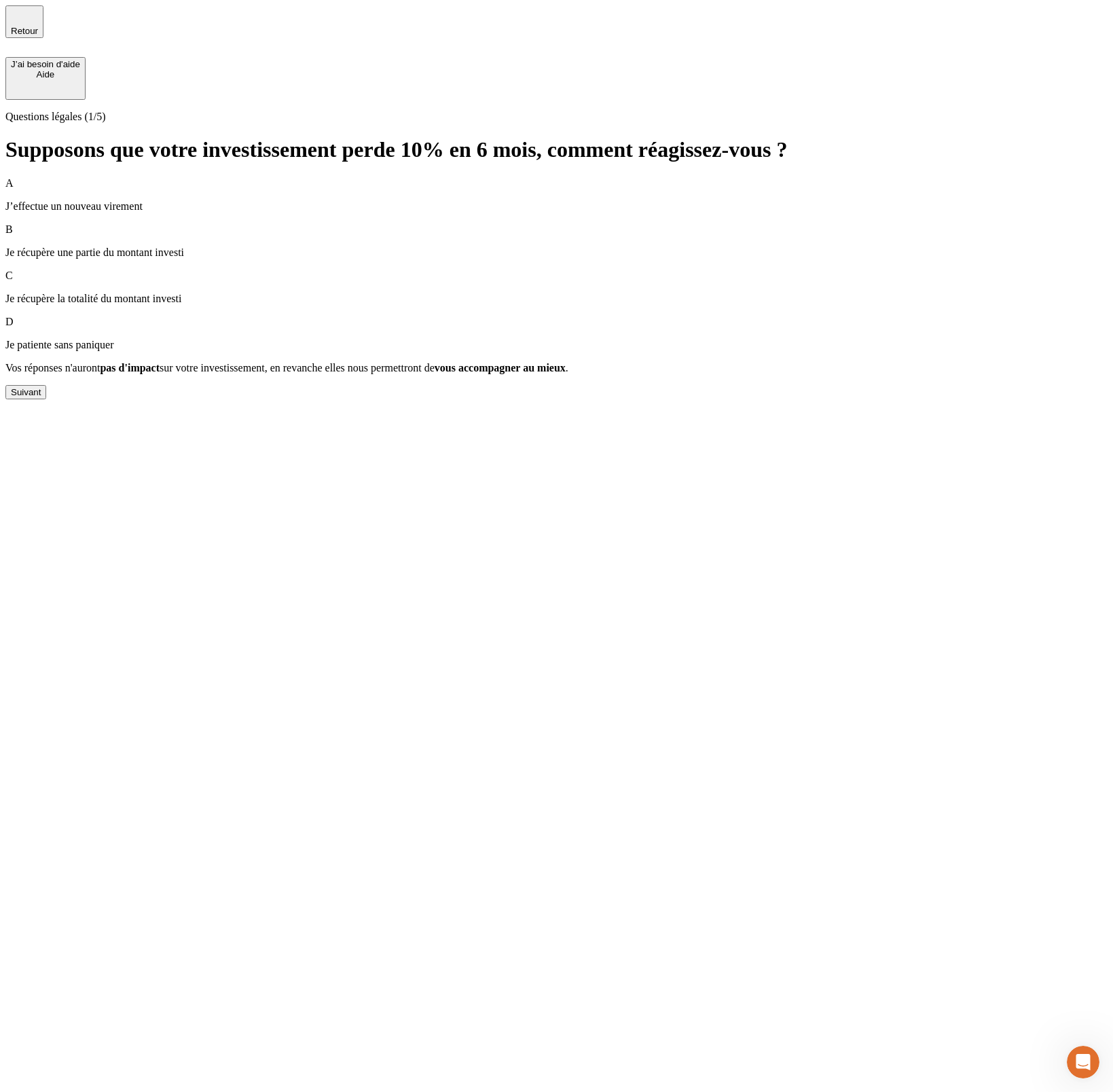
click at [313, 400] on div "A J’effectue un nouveau virement B Je récupère une partie du montant investi C …" at bounding box center [556, 288] width 1102 height 222
click at [46, 400] on button "Suivant" at bounding box center [26, 392] width 41 height 14
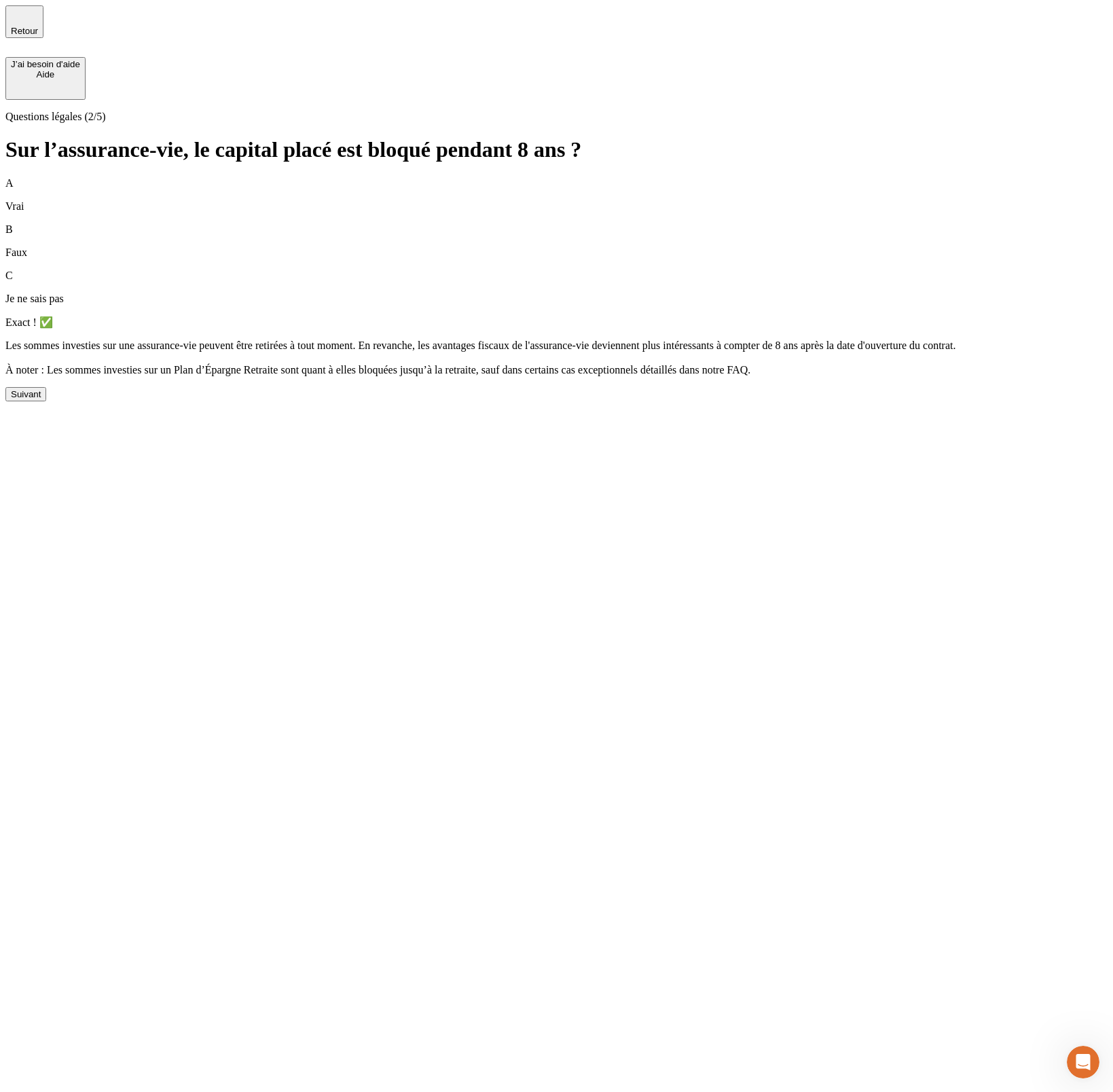
click at [41, 400] on div "Suivant" at bounding box center [25, 394] width 30 height 11
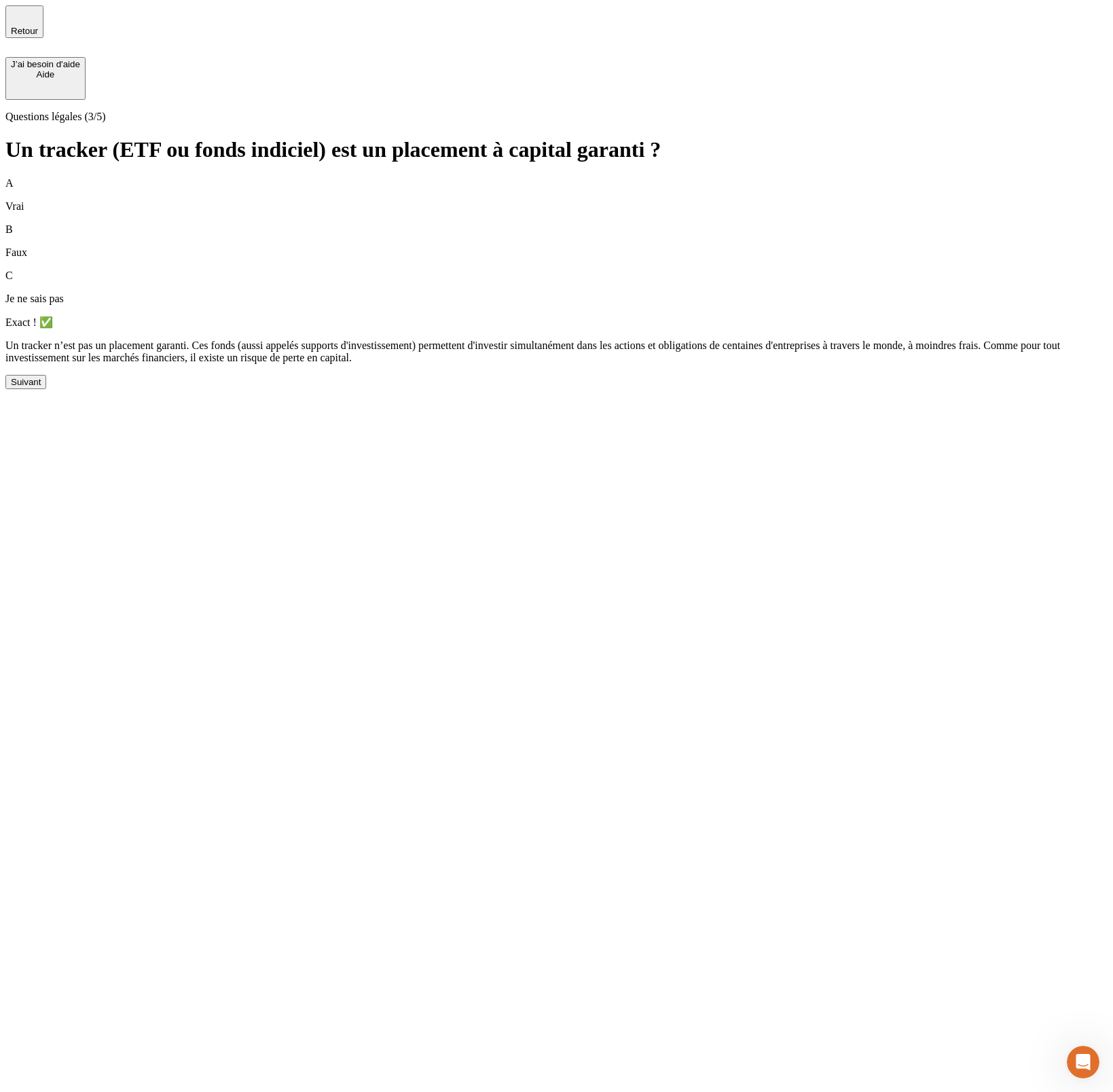
click at [41, 387] on div "Suivant" at bounding box center [25, 382] width 30 height 11
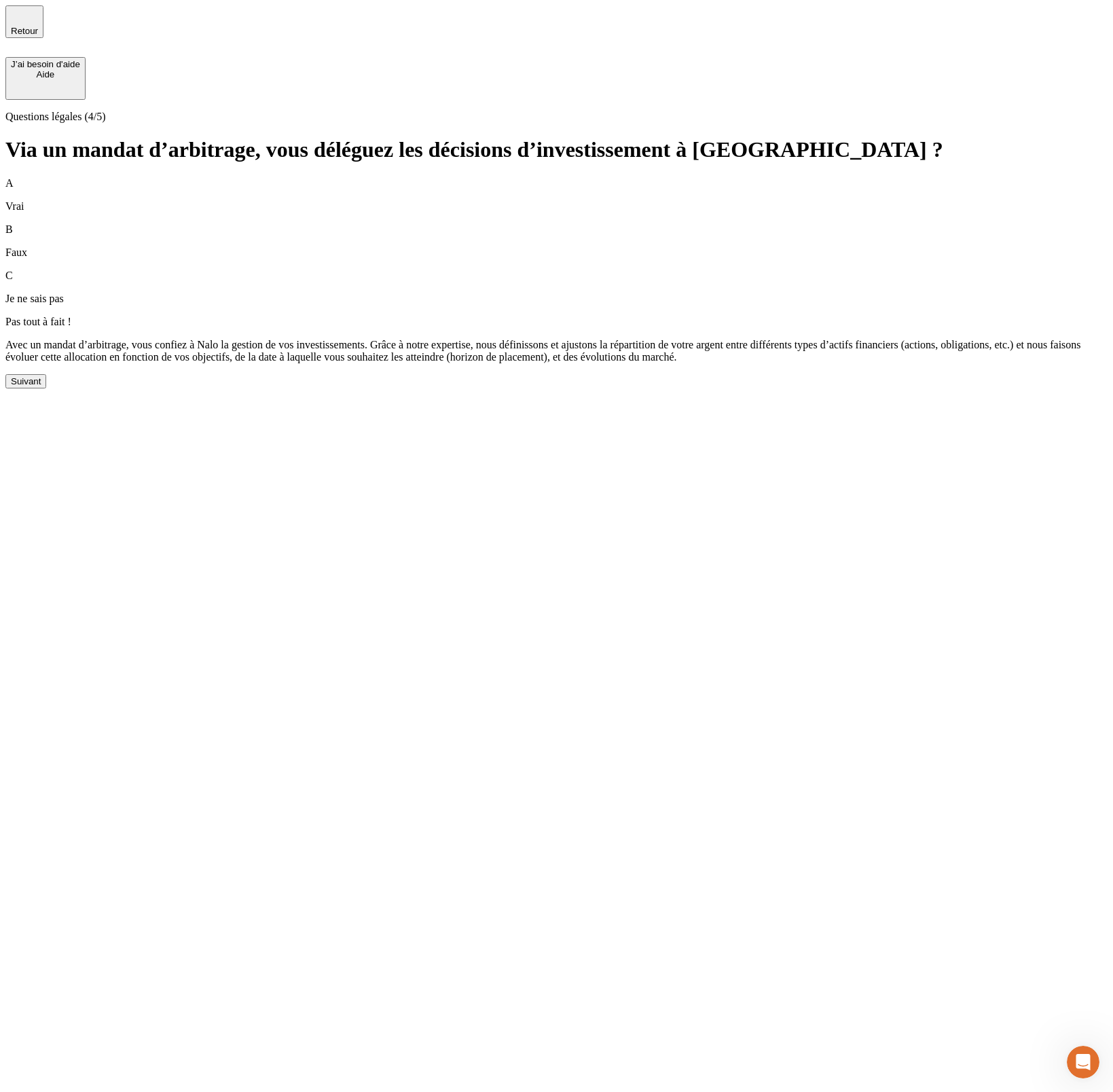
click at [41, 386] on div "Suivant" at bounding box center [25, 381] width 30 height 11
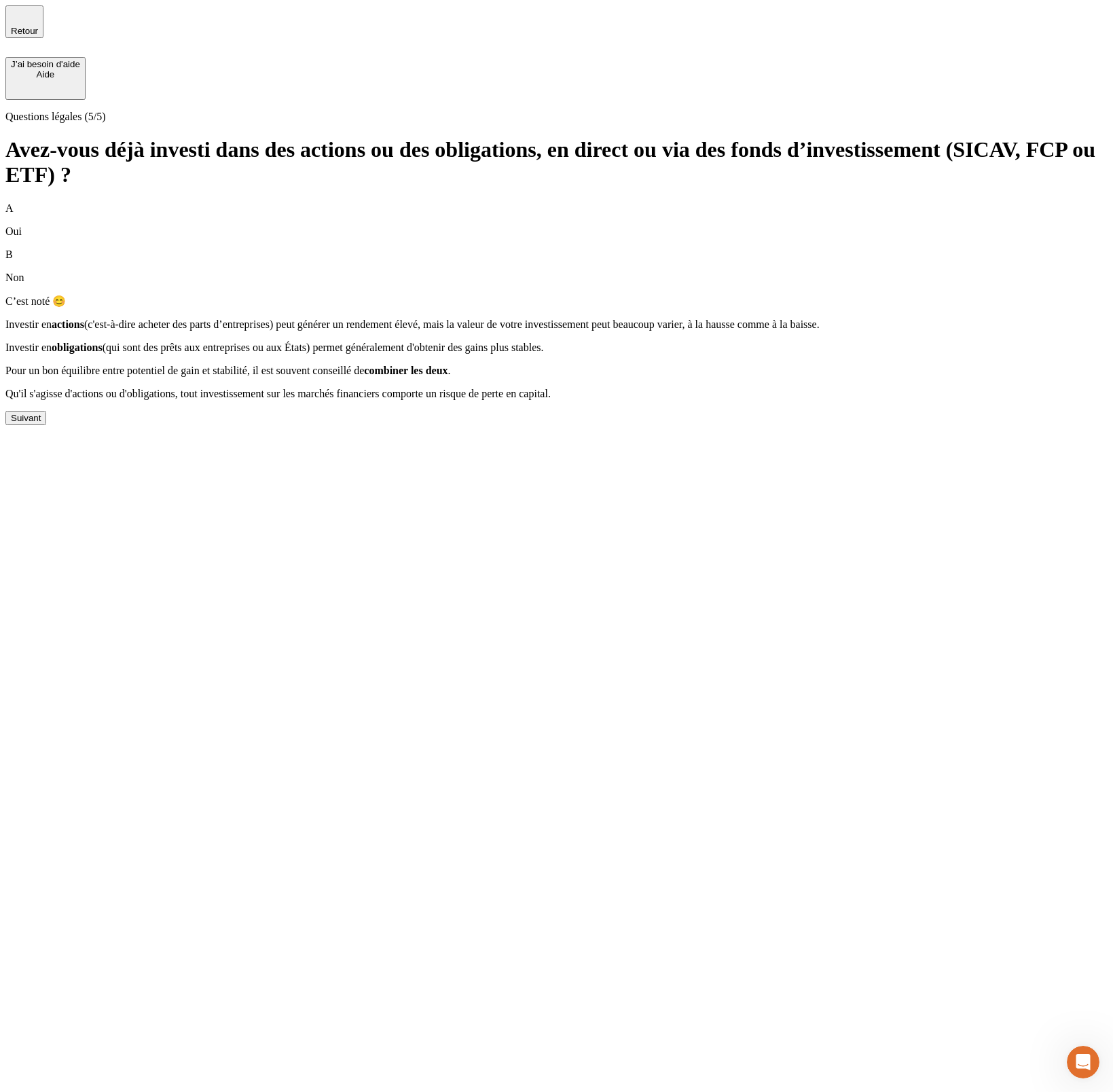
click at [46, 426] on button "Suivant" at bounding box center [26, 418] width 41 height 14
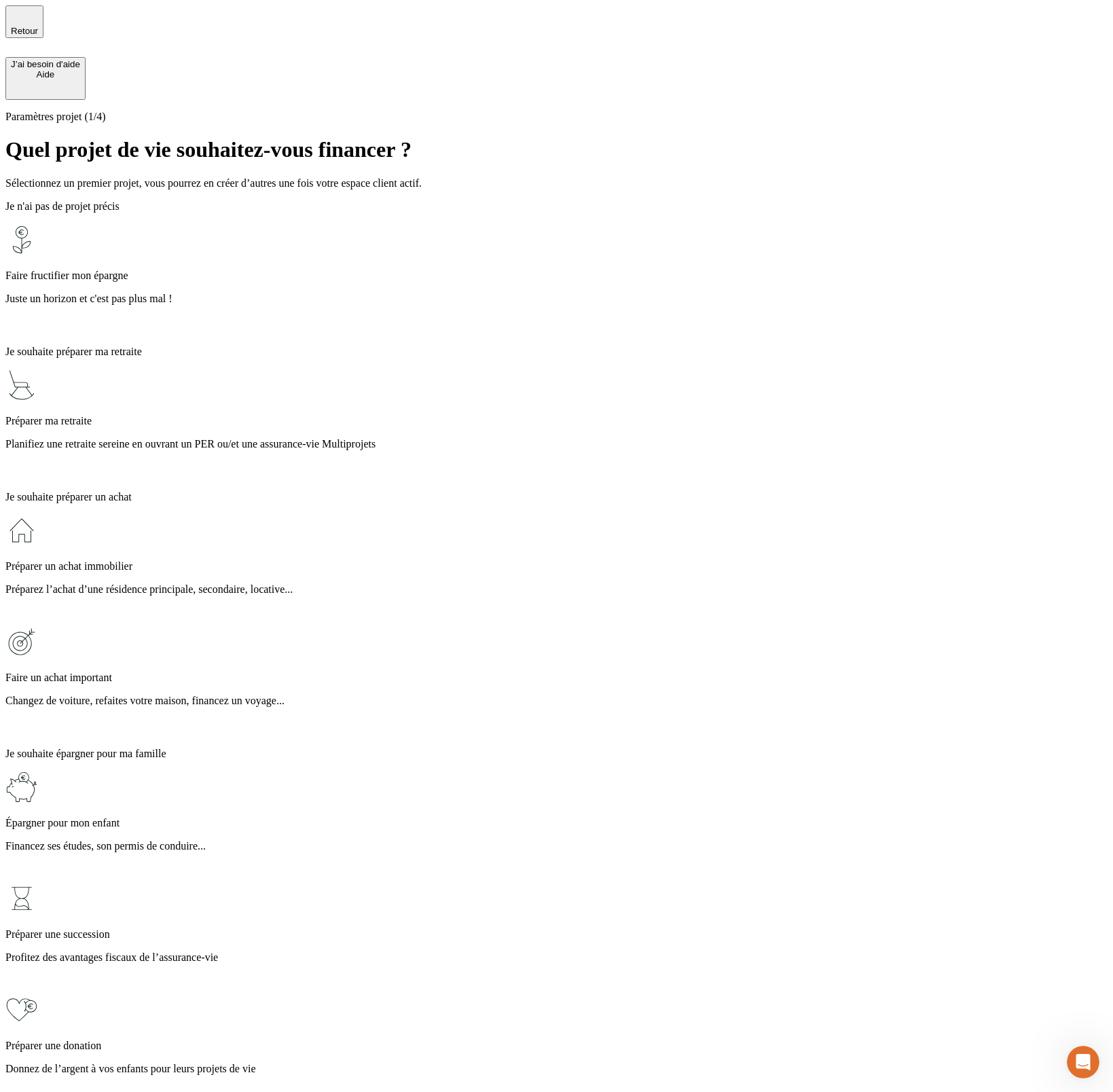
click at [437, 293] on p "Juste un horizon et c'est pas plus mal !" at bounding box center [556, 298] width 1102 height 12
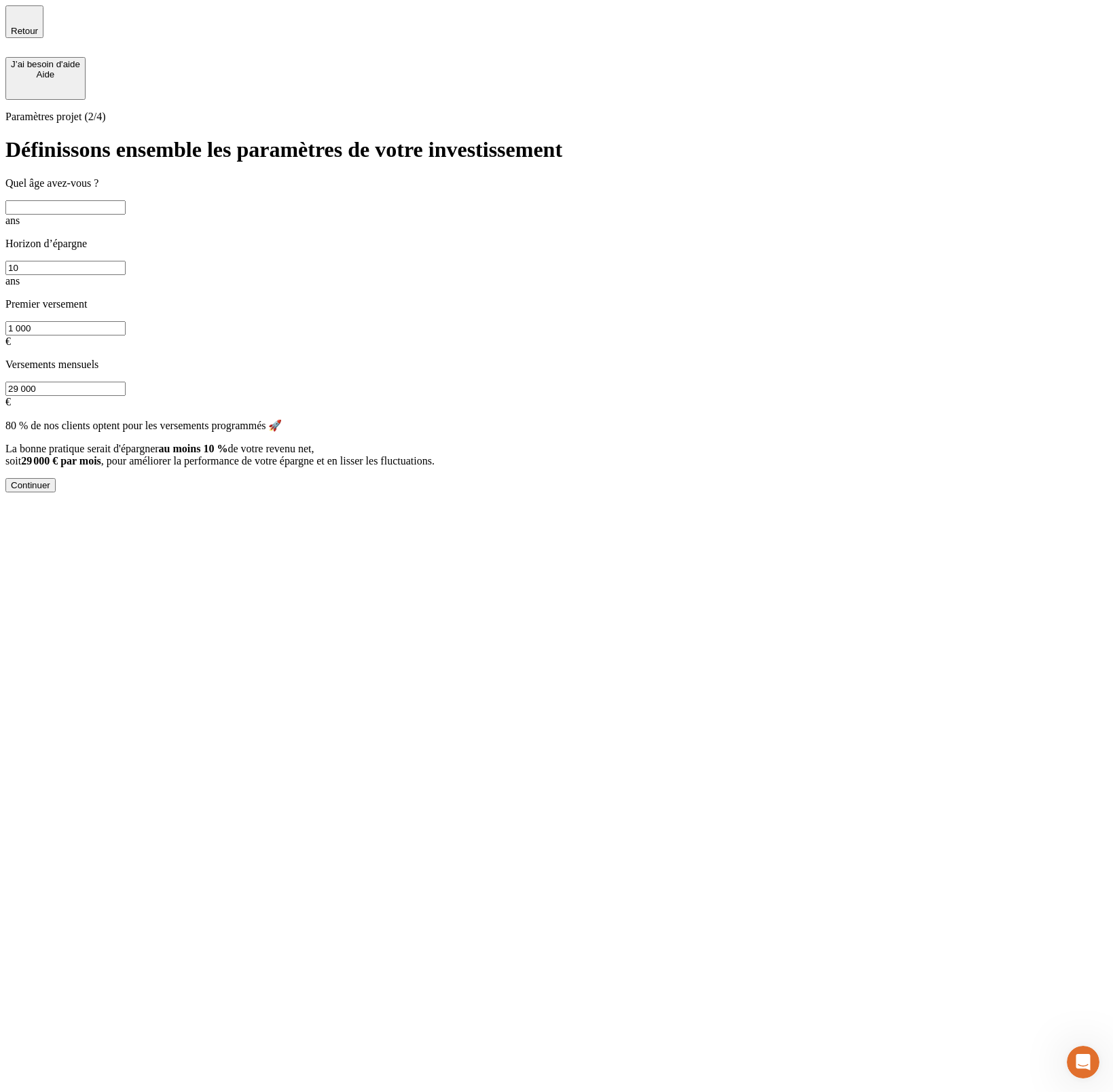
drag, startPoint x: 646, startPoint y: 256, endPoint x: 568, endPoint y: 262, distance: 78.2
click at [125, 382] on input "29 000" at bounding box center [66, 388] width 120 height 14
click at [534, 419] on div "80 % de nos clients optent pour les versements programmés 🚀 La bonne pratique s…" at bounding box center [556, 443] width 1102 height 48
drag, startPoint x: 381, startPoint y: 266, endPoint x: 246, endPoint y: 262, distance: 135.1
click at [125, 321] on input "1 000" at bounding box center [66, 328] width 120 height 14
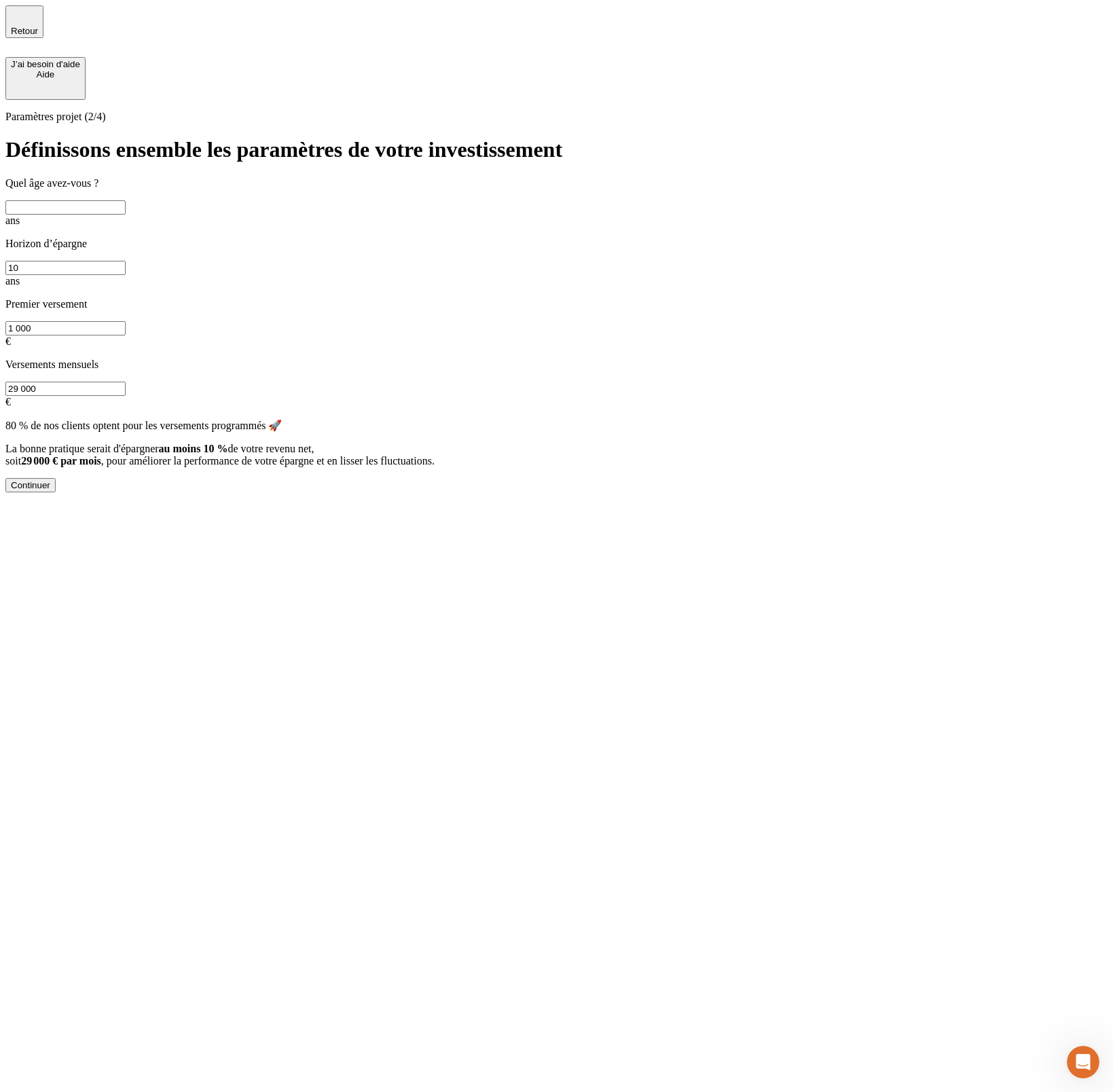
click at [246, 262] on div "Paramètres projet (2/4) Définissons ensemble les paramètres de votre investisse…" at bounding box center [556, 301] width 1102 height 382
